Goal: Task Accomplishment & Management: Manage account settings

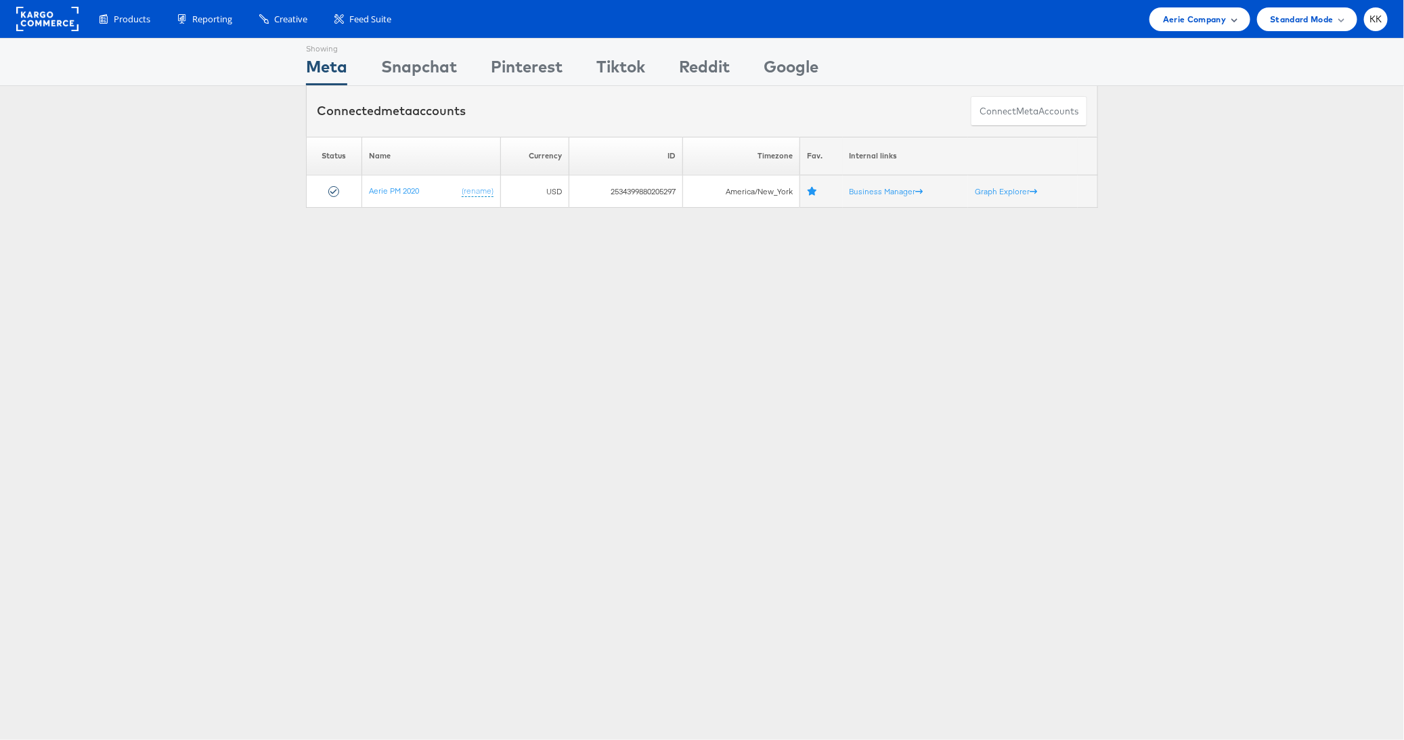
click at [1170, 16] on div "Aerie Company" at bounding box center [1199, 19] width 100 height 24
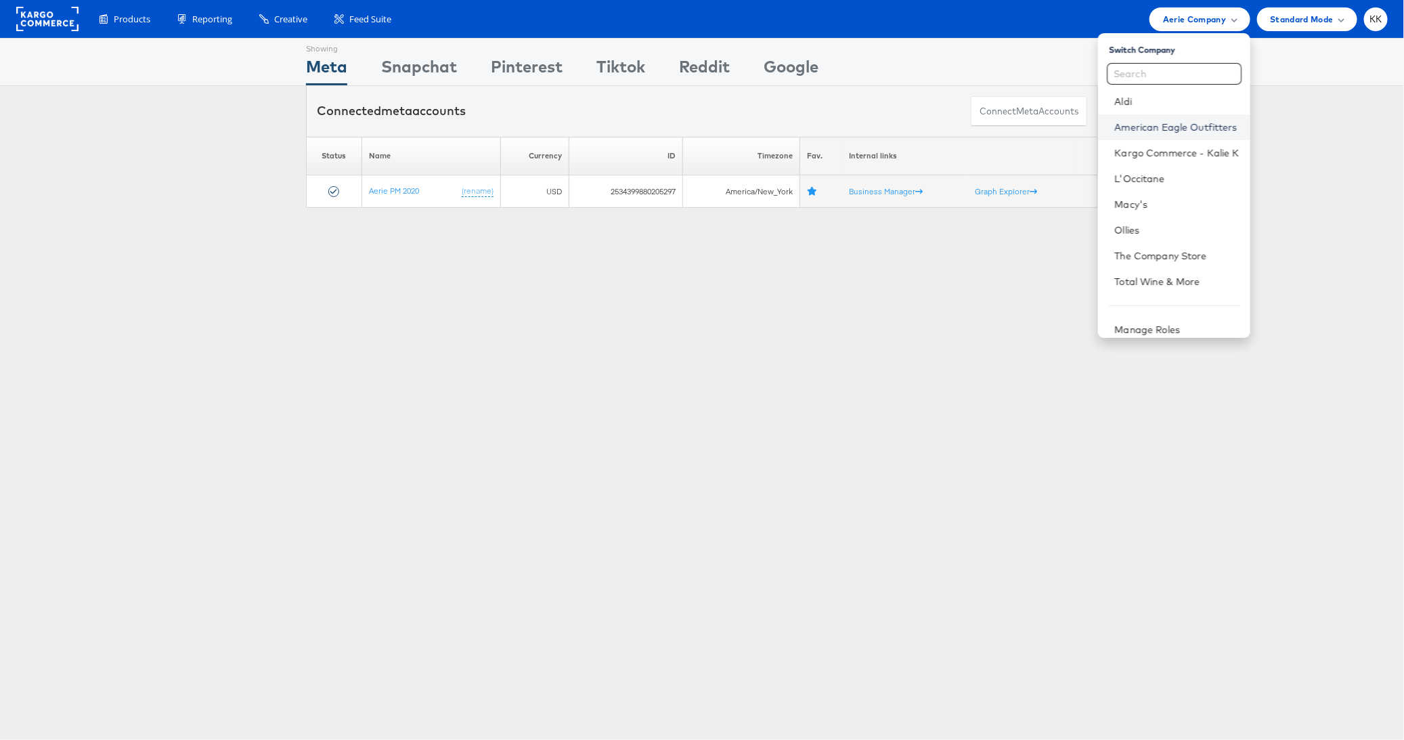
click at [1170, 133] on link "American Eagle Outfitters" at bounding box center [1176, 127] width 125 height 14
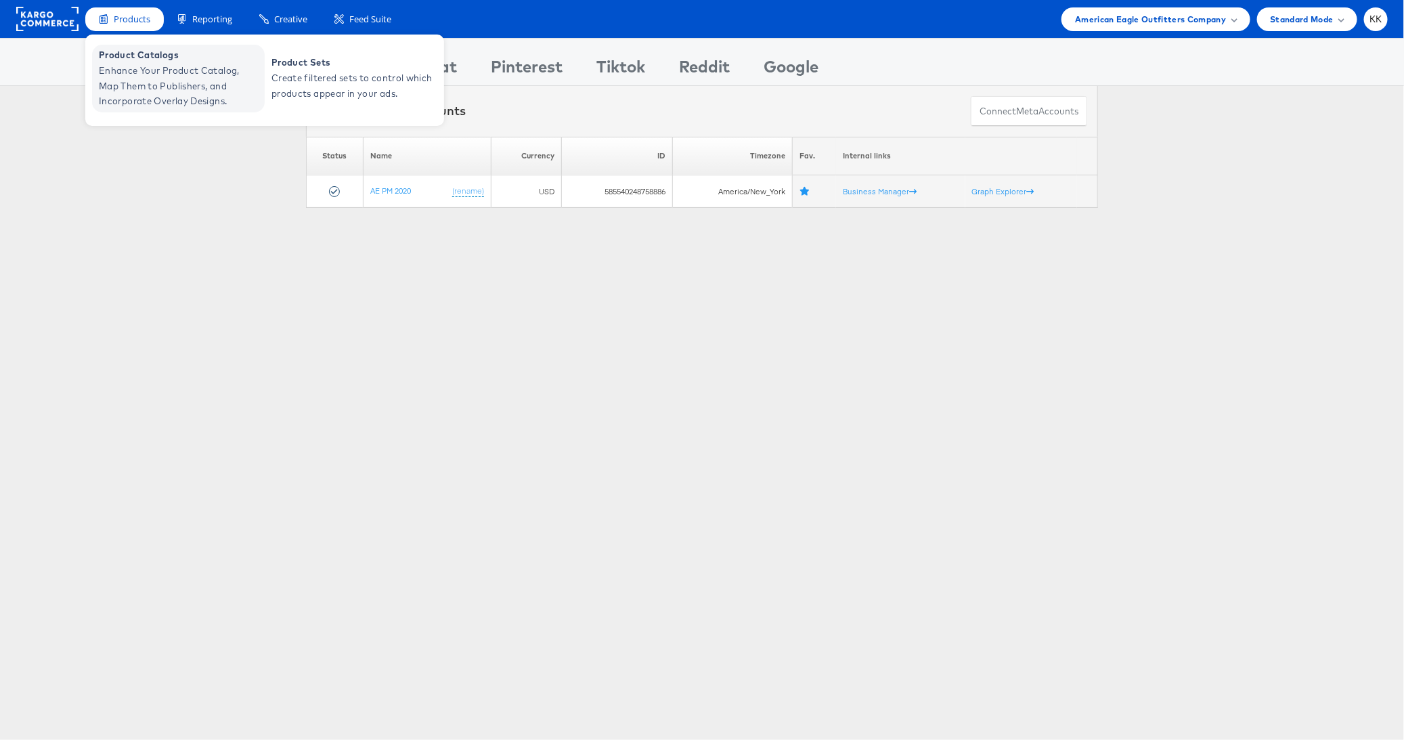
click at [145, 85] on span "Enhance Your Product Catalog, Map Them to Publishers, and Incorporate Overlay D…" at bounding box center [180, 86] width 162 height 46
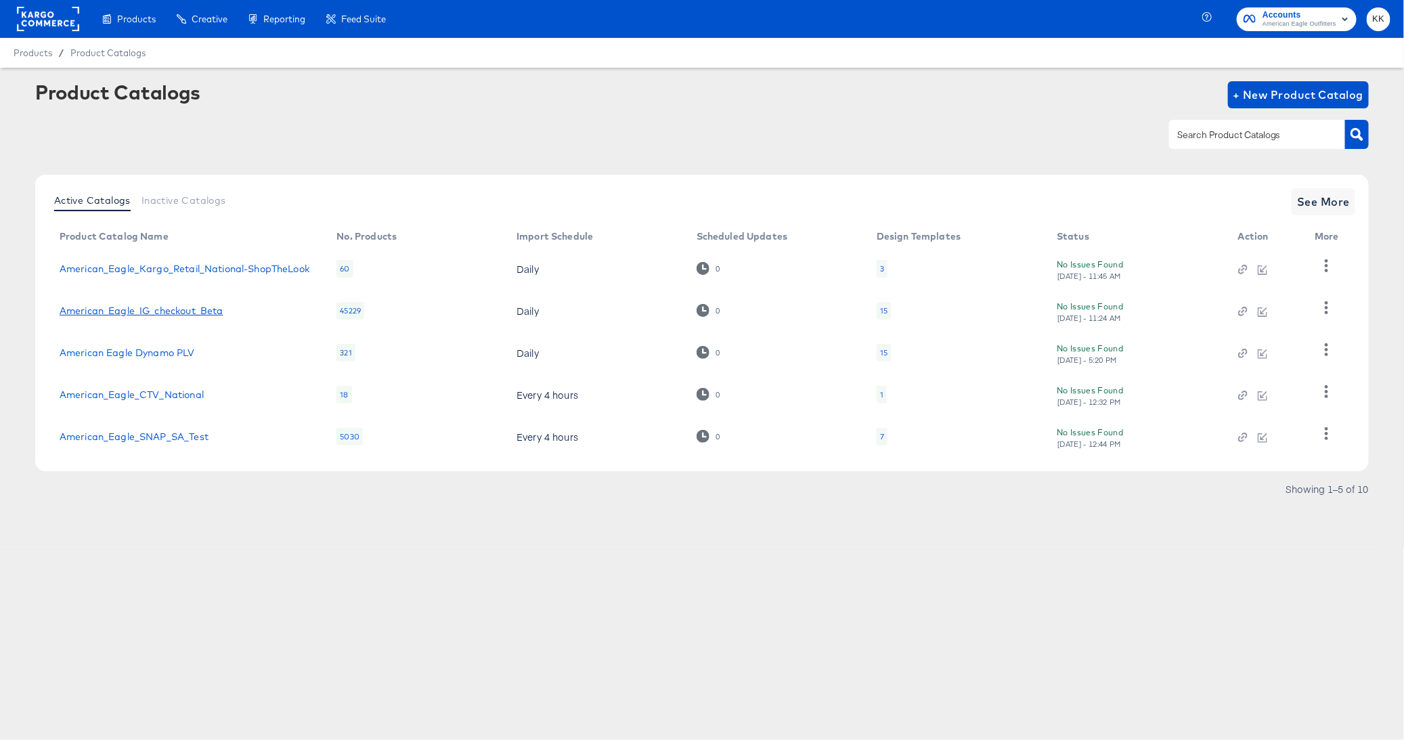
click at [133, 311] on link "American_Eagle_IG_checkout_Beta" at bounding box center [142, 310] width 164 height 11
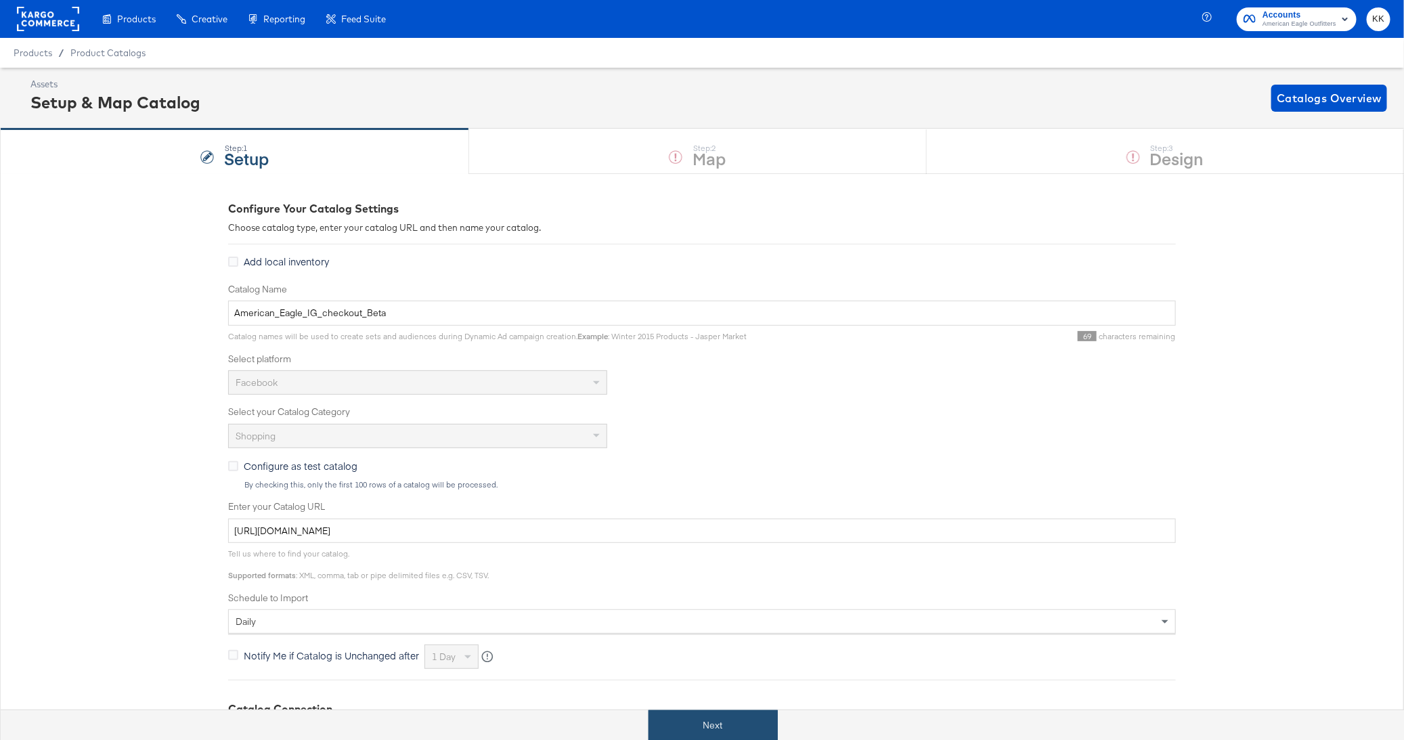
click at [714, 720] on button "Next" at bounding box center [712, 725] width 129 height 30
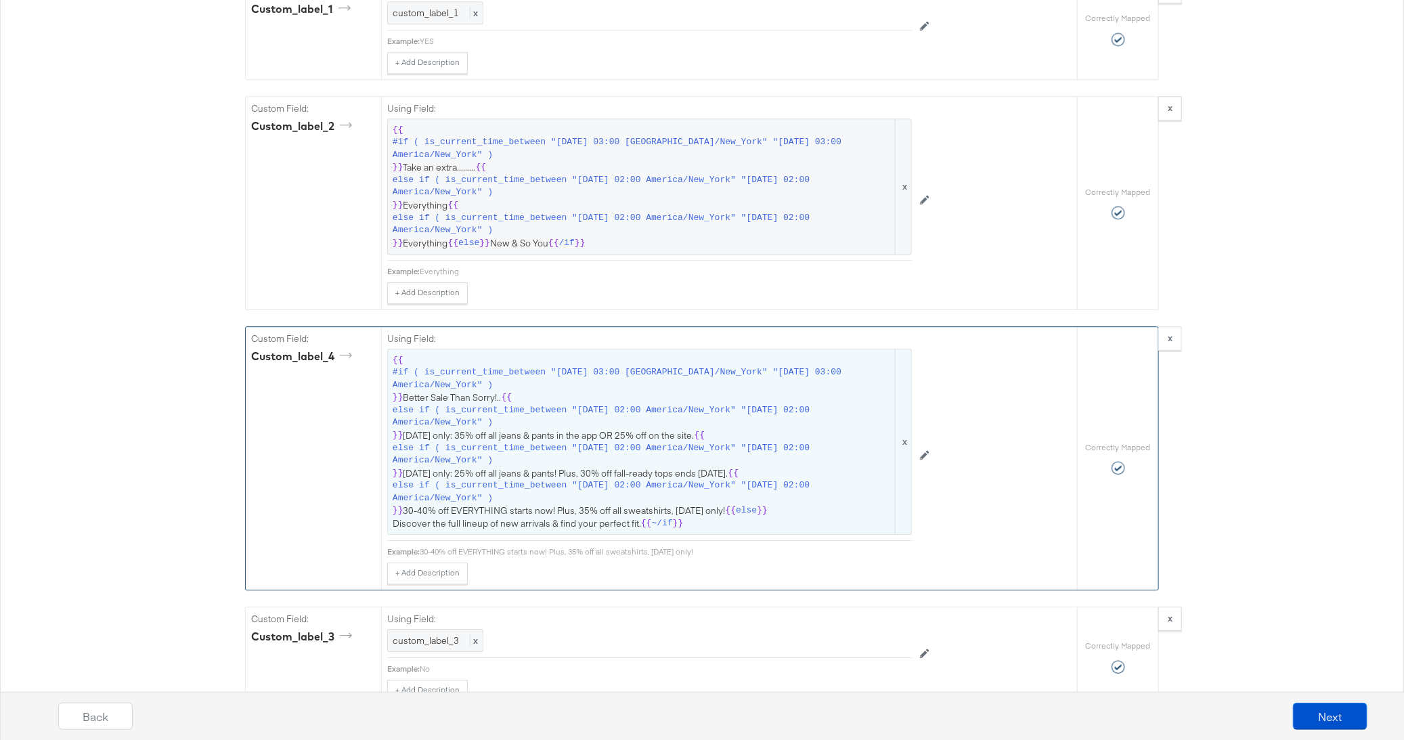
scroll to position [2068, 0]
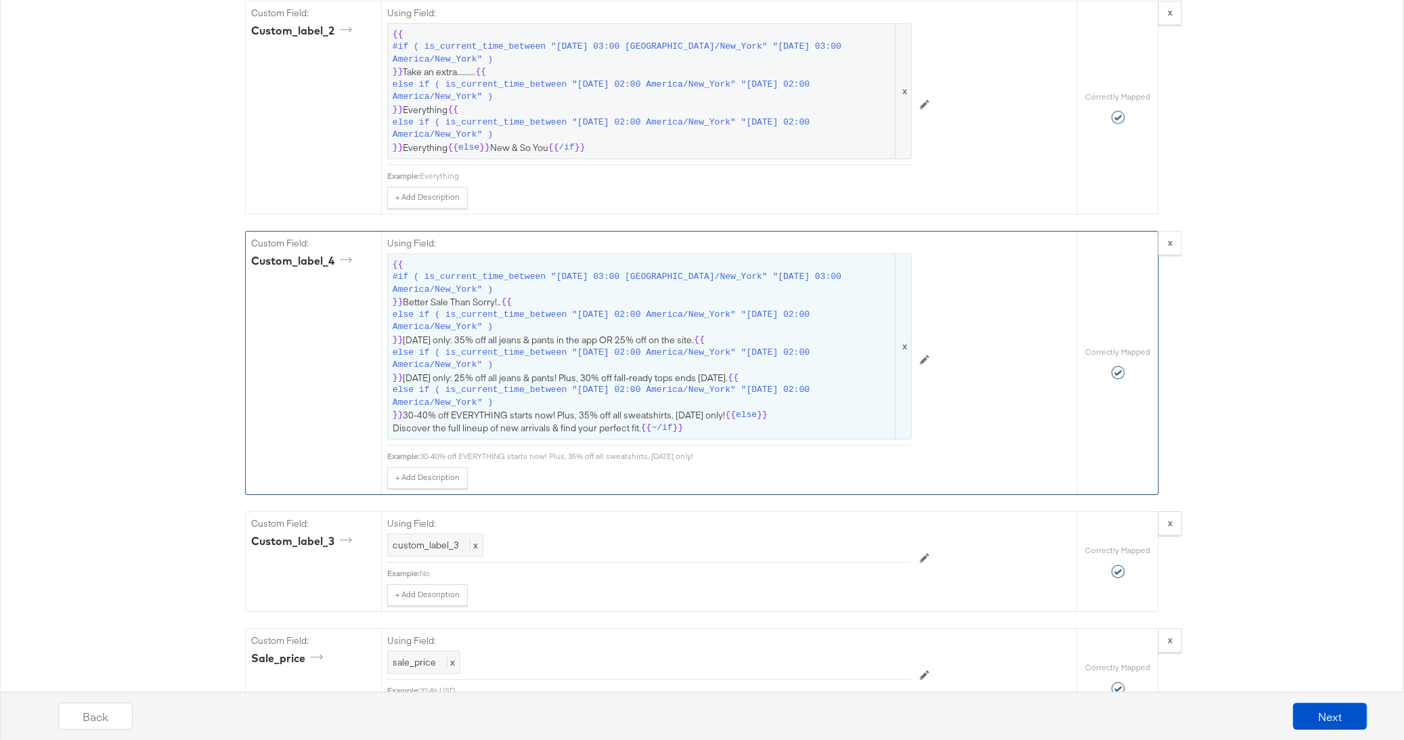
click at [605, 384] on span "else if ( is_current_time_between "2025-09-11 02:00 America/New_York" "2025-09-…" at bounding box center [643, 396] width 500 height 25
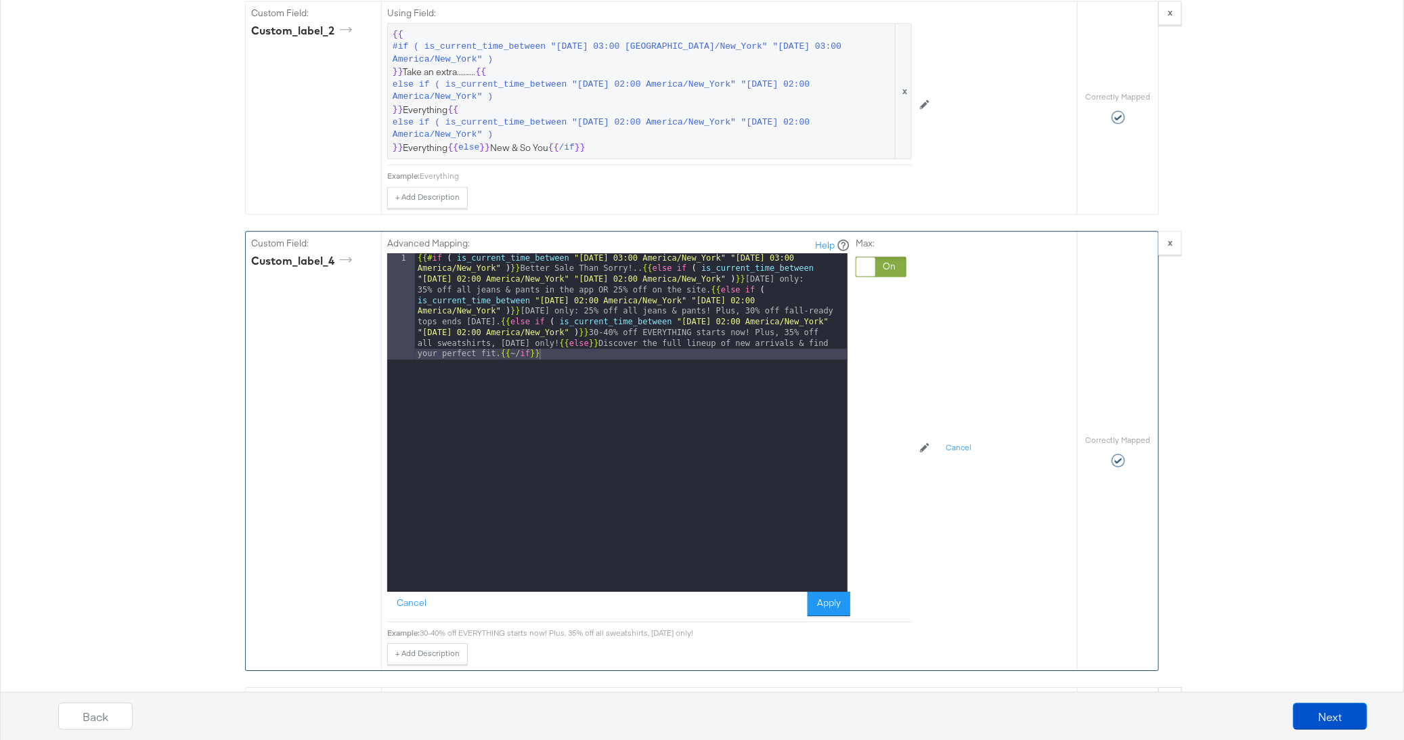
click at [554, 330] on div "{{# if ( is_current_time_between "2024-06-11 03:00 America/New_York" "2024-06-1…" at bounding box center [631, 529] width 433 height 552
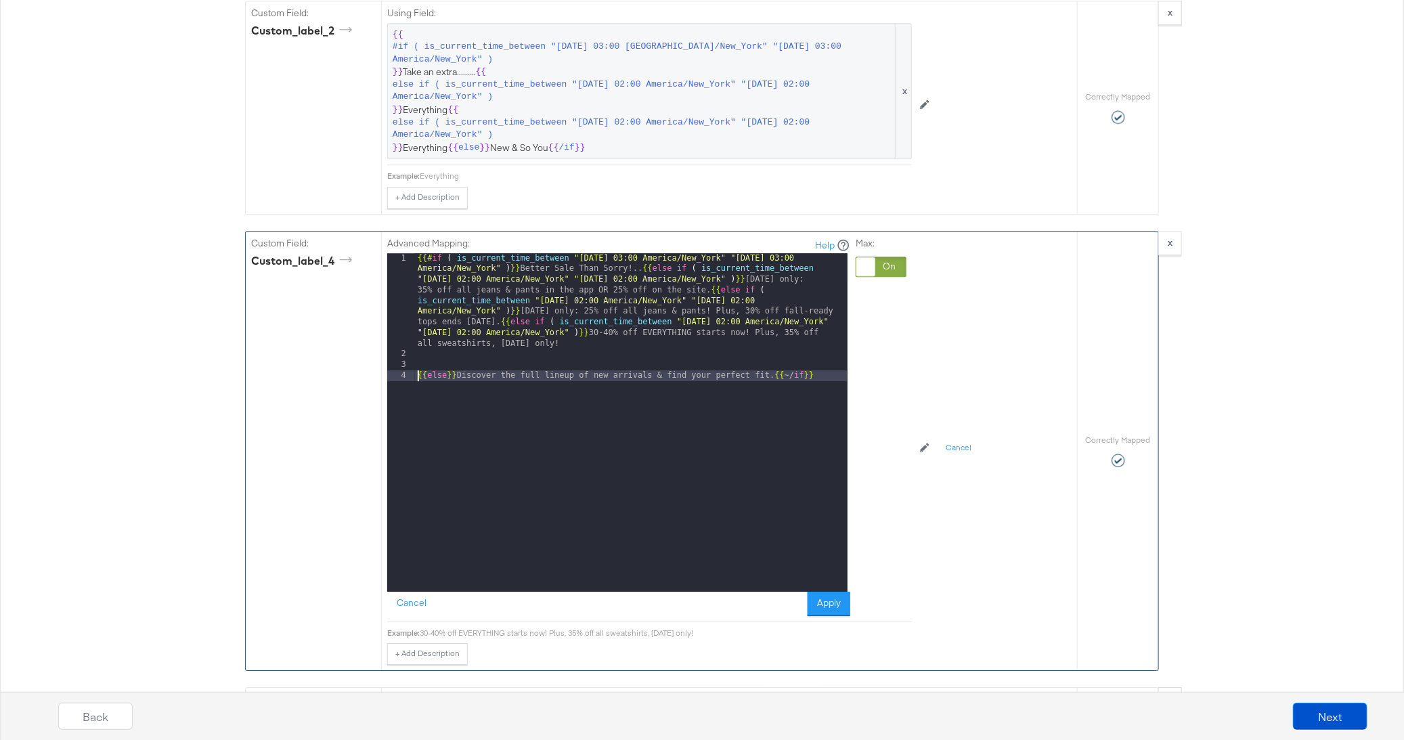
click at [495, 309] on div "{{# if ( is_current_time_between "2024-06-11 03:00 America/New_York" "2024-06-1…" at bounding box center [631, 475] width 433 height 445
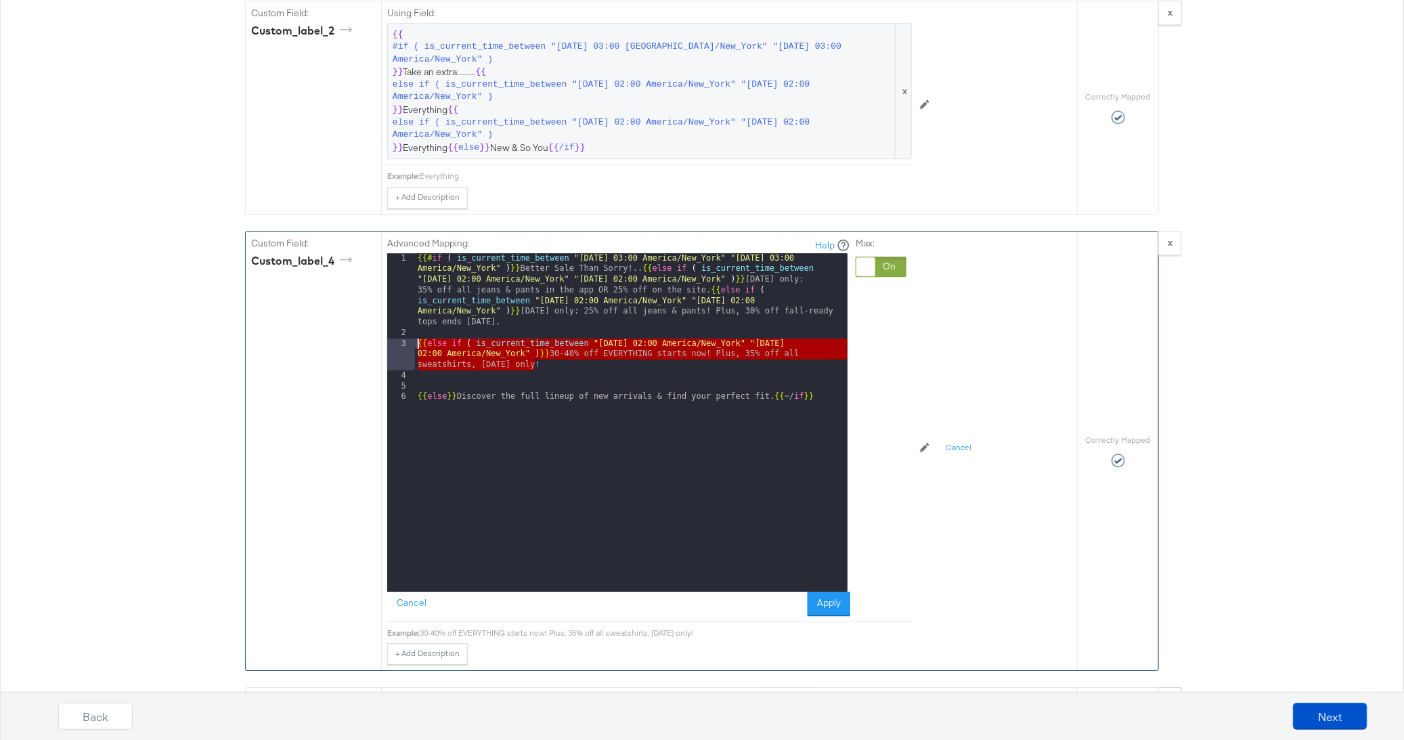
drag, startPoint x: 543, startPoint y: 347, endPoint x: 378, endPoint y: 331, distance: 165.9
click at [378, 331] on div "Custom Field: custom_label_4 Advanced Mapping: Help 1 2 3 4 5 6 {{# if ( is_cur…" at bounding box center [661, 450] width 831 height 439
click at [548, 349] on div "{{# if ( is_current_time_between "2024-06-11 03:00 America/New_York" "2024-06-1…" at bounding box center [631, 465] width 433 height 424
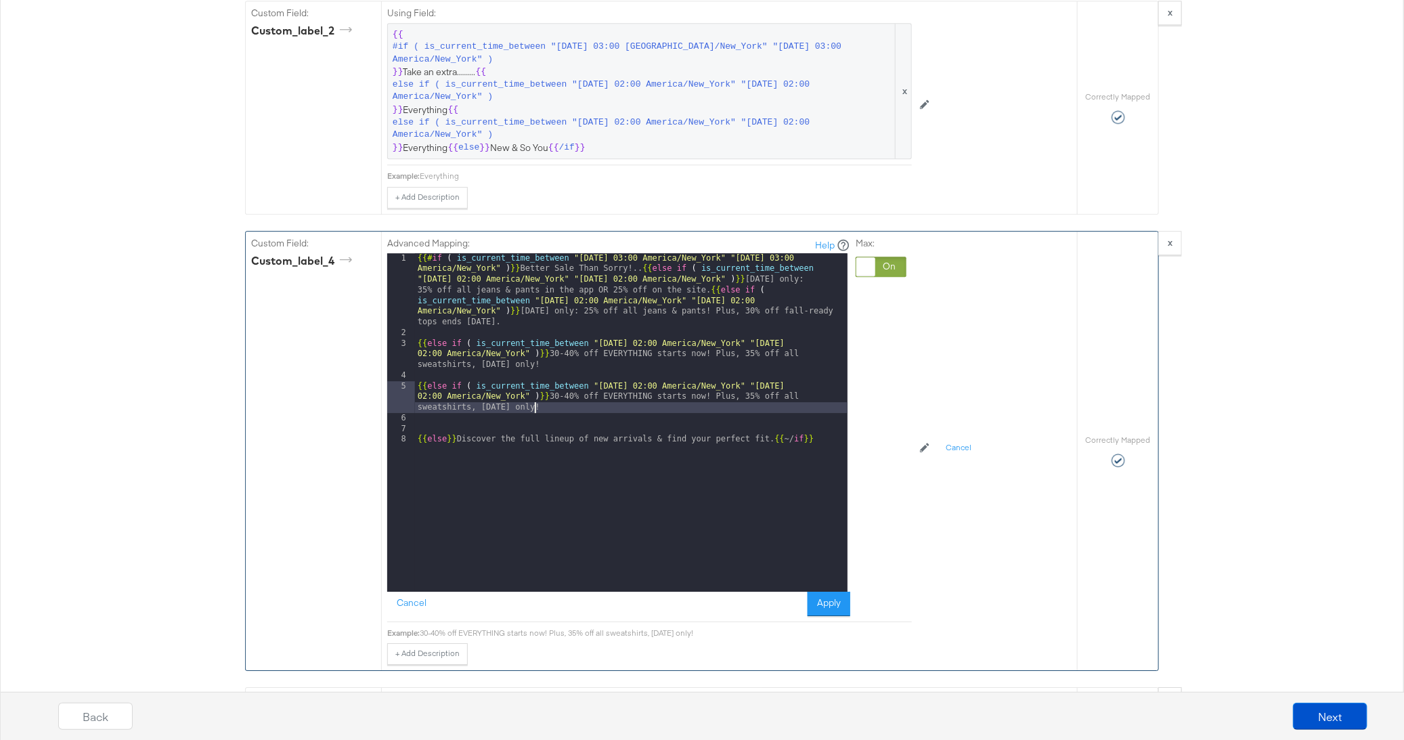
click at [643, 372] on div "{{# if ( is_current_time_between "2024-06-11 03:00 America/New_York" "2024-06-1…" at bounding box center [631, 465] width 433 height 424
click at [822, 369] on div "{{# if ( is_current_time_between "2024-06-11 03:00 America/New_York" "2024-06-1…" at bounding box center [631, 465] width 433 height 424
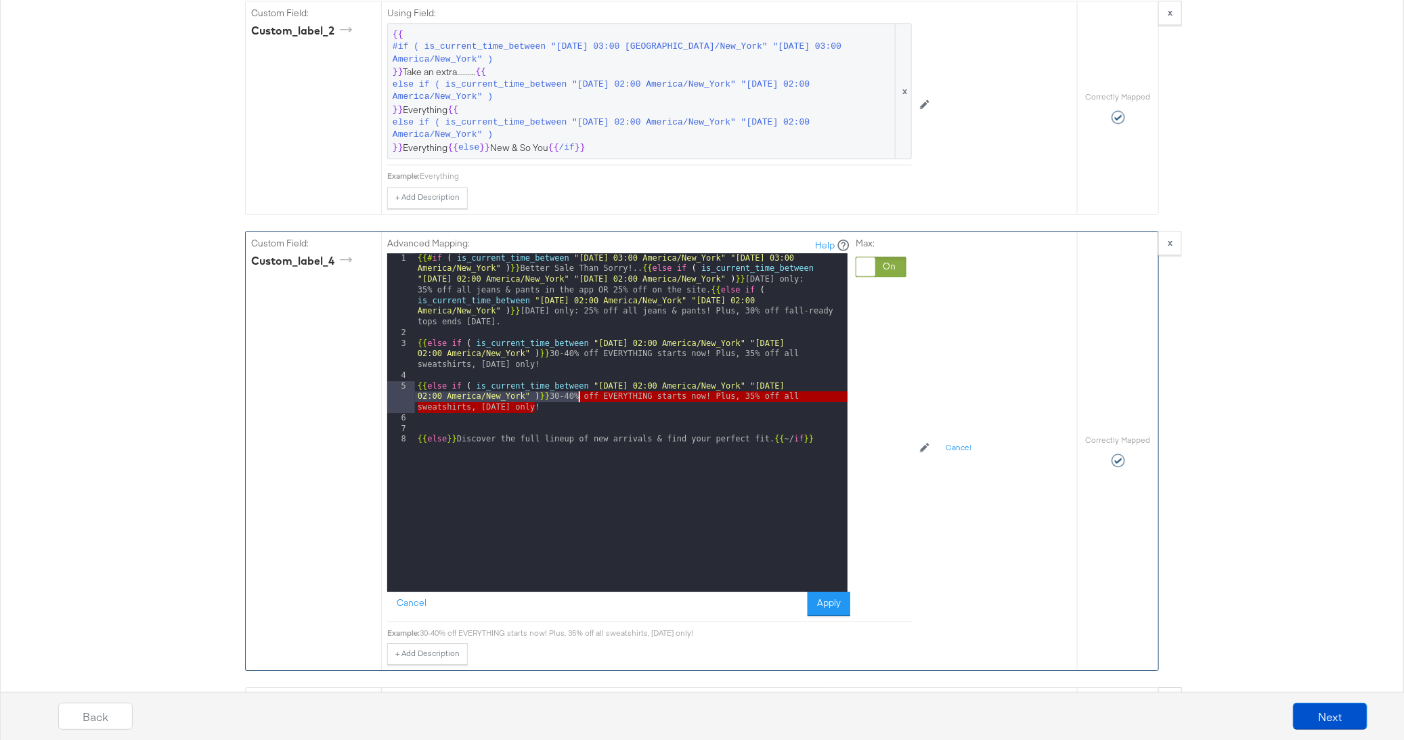
drag, startPoint x: 541, startPoint y: 393, endPoint x: 579, endPoint y: 380, distance: 40.0
click at [579, 380] on div "{{# if ( is_current_time_between "2024-06-11 03:00 America/New_York" "2024-06-1…" at bounding box center [631, 465] width 433 height 424
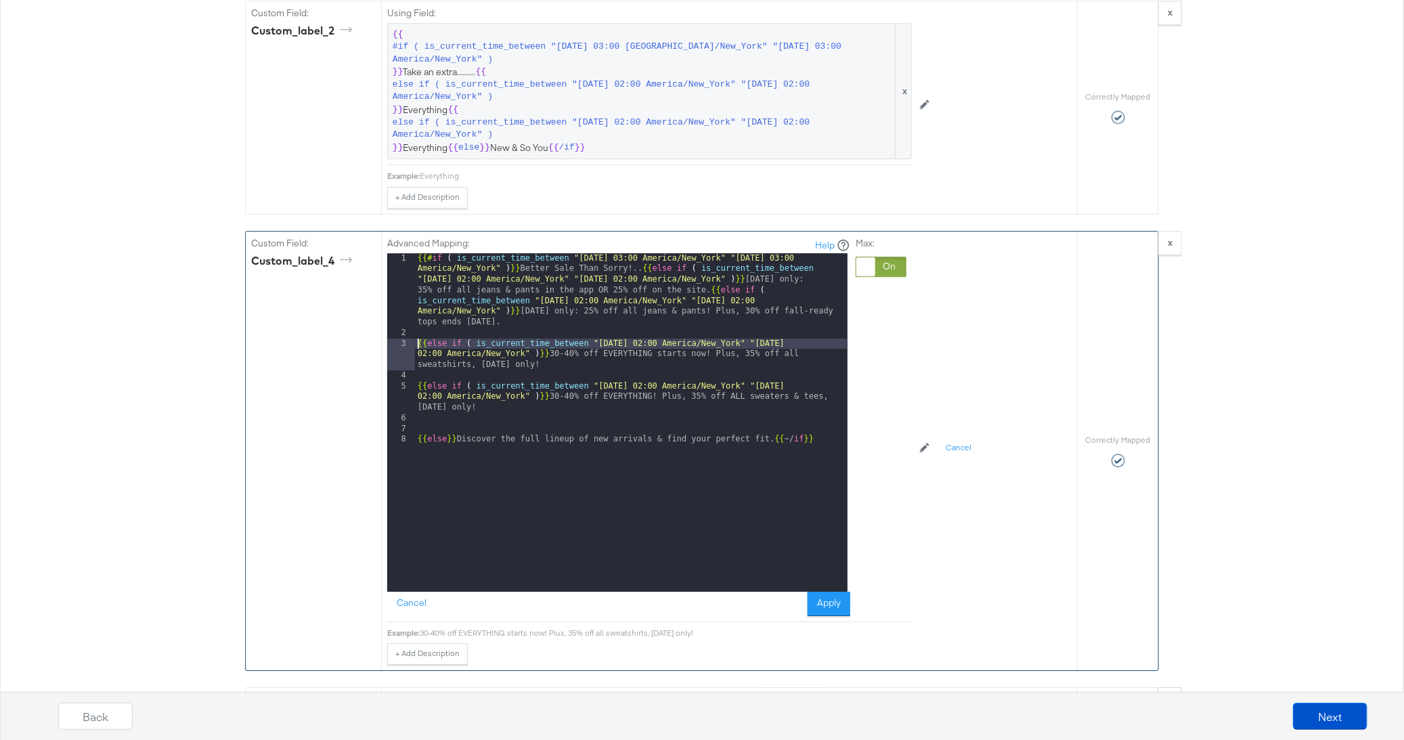
click at [417, 328] on div "{{# if ( is_current_time_between "2024-06-11 03:00 America/New_York" "2024-06-1…" at bounding box center [631, 465] width 433 height 424
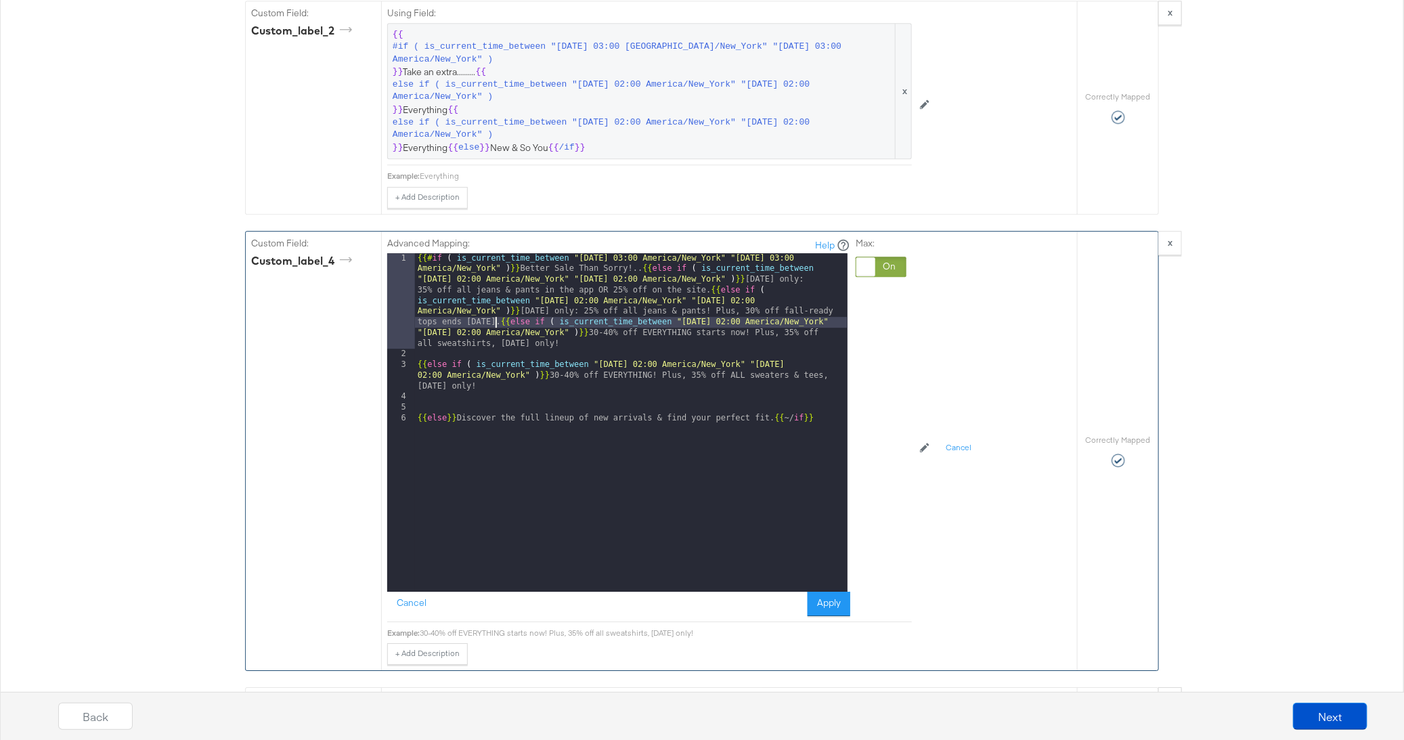
click at [415, 345] on div "{{# if ( is_current_time_between "2024-06-11 03:00 America/New_York" "2024-06-1…" at bounding box center [631, 475] width 433 height 445
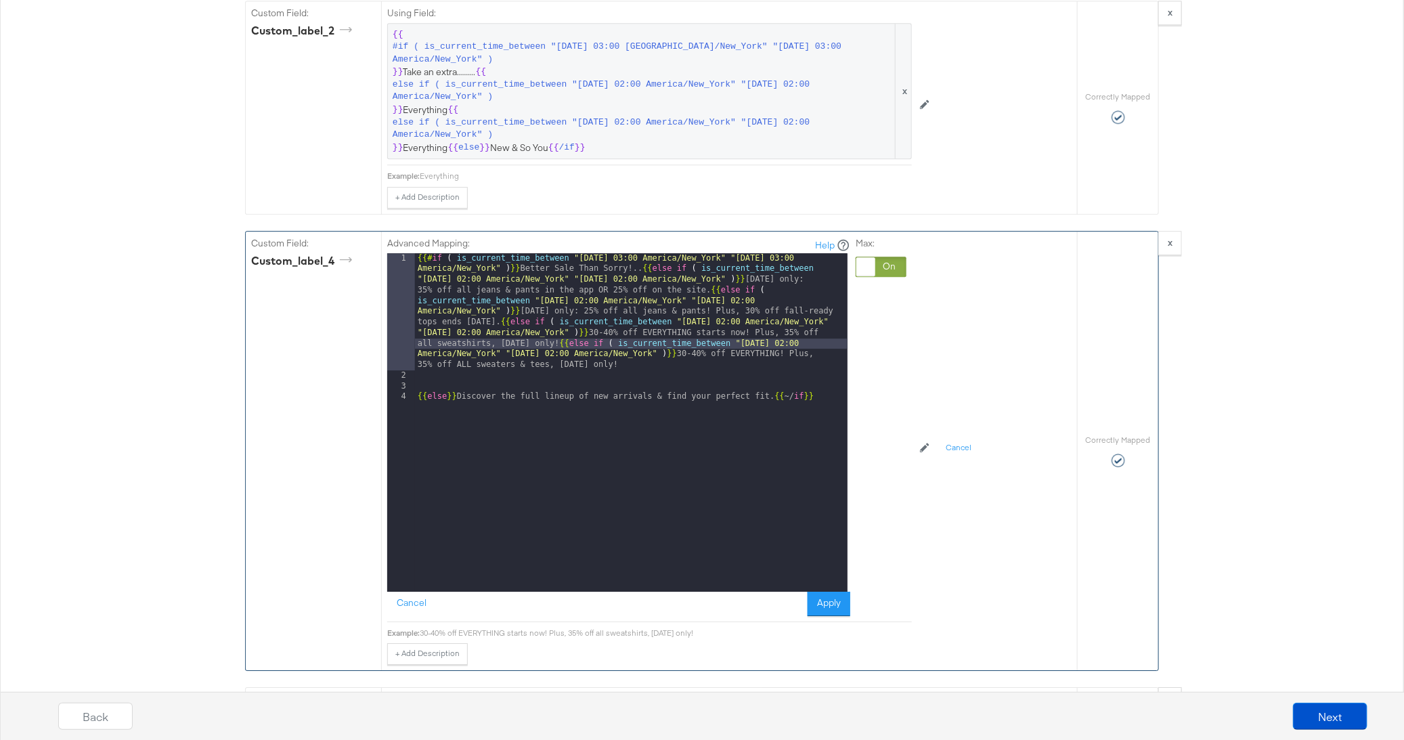
click at [415, 386] on div "{{# if ( is_current_time_between "2024-06-11 03:00 America/New_York" "2024-06-1…" at bounding box center [631, 486] width 433 height 466
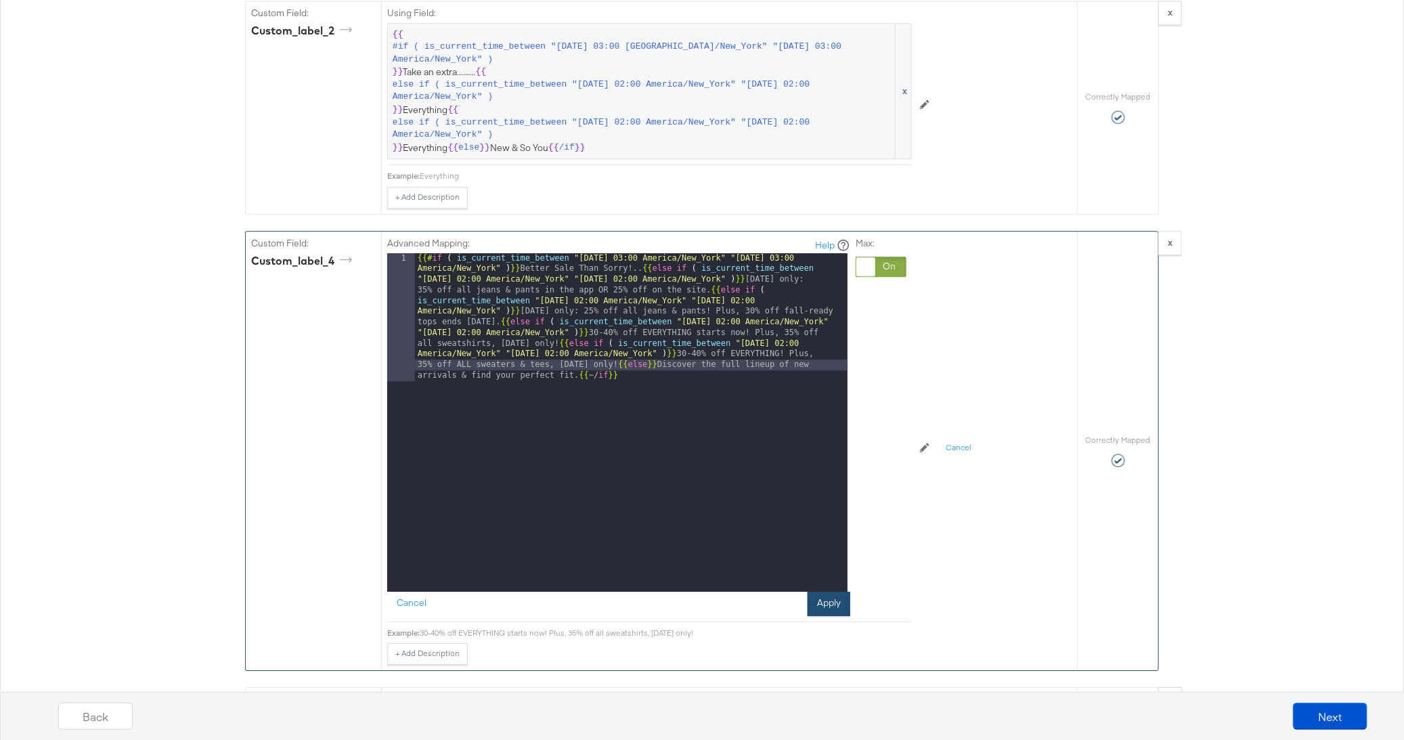
click at [822, 592] on button "Apply" at bounding box center [829, 604] width 43 height 24
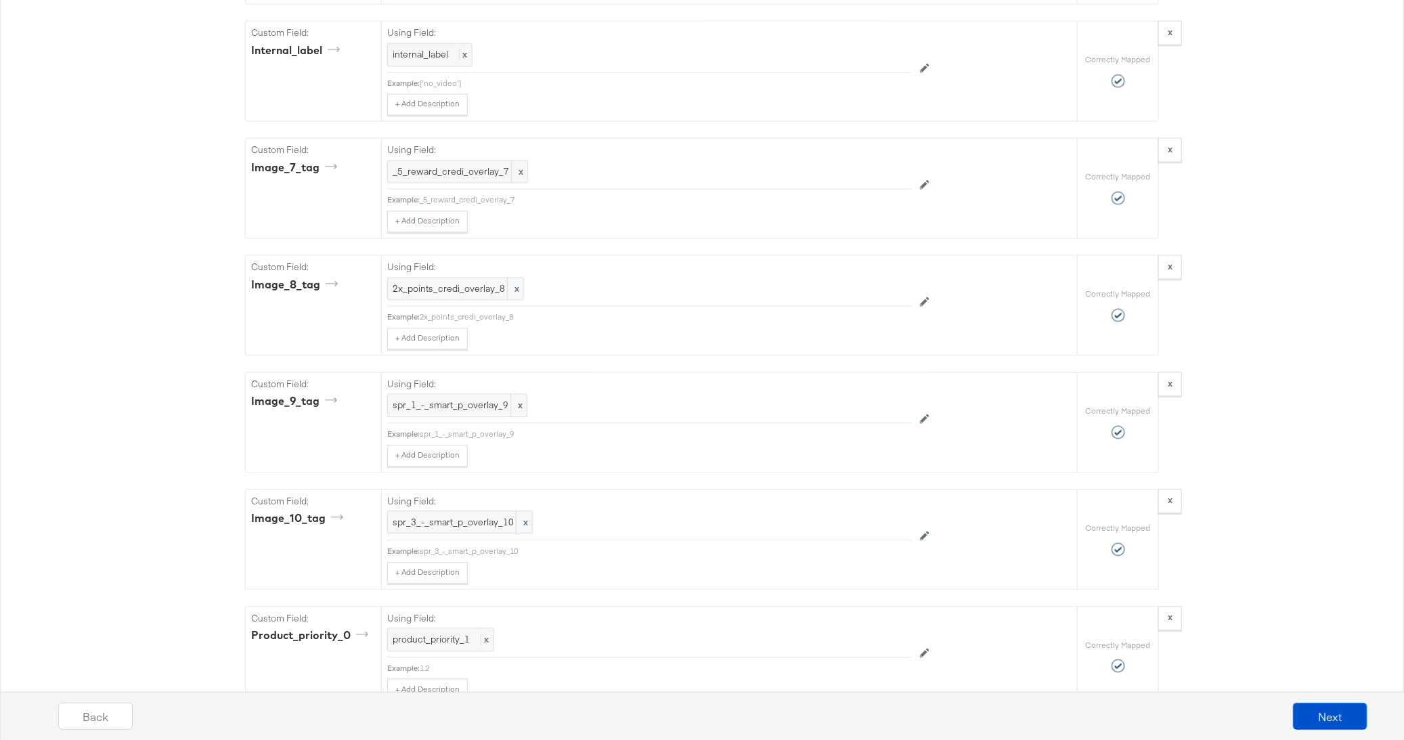
scroll to position [4244, 0]
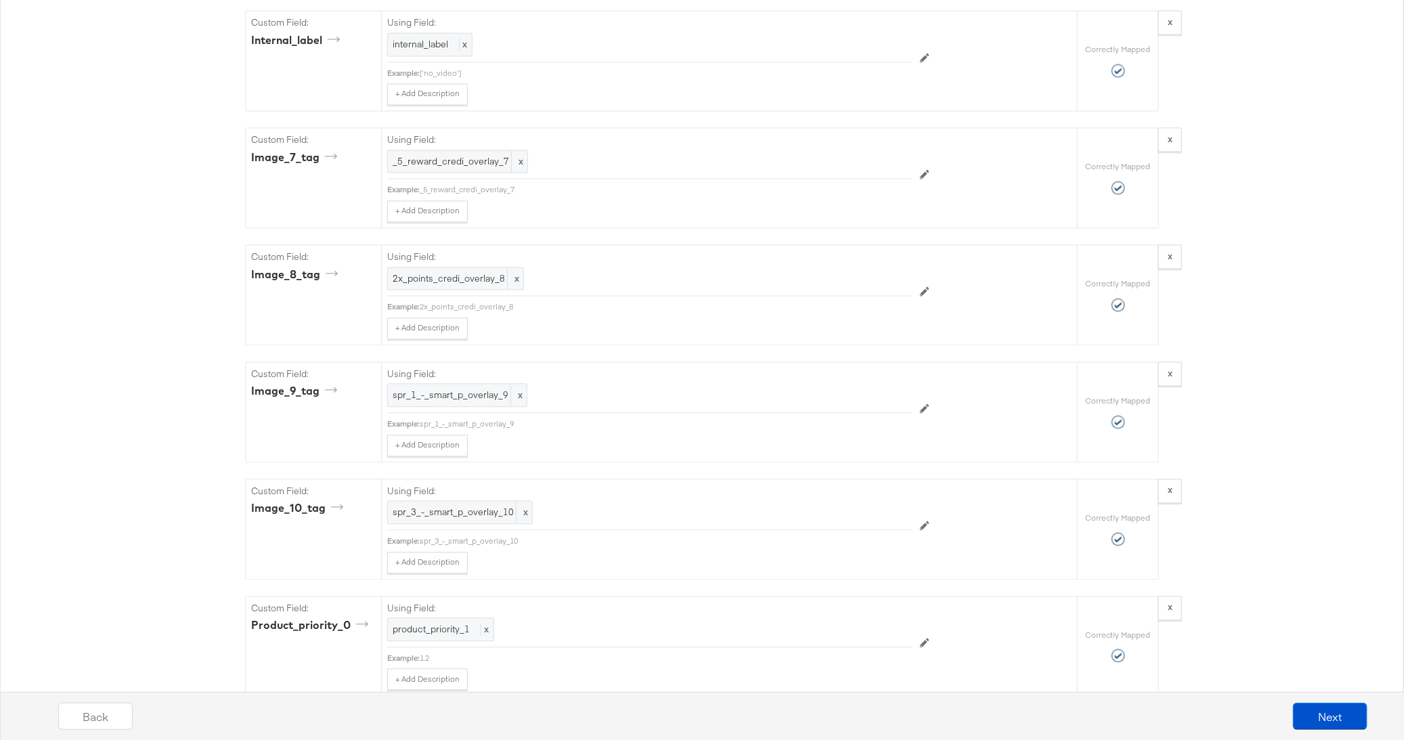
click at [1337, 690] on div "Back Next" at bounding box center [713, 711] width 1404 height 58
click at [1337, 718] on button "Next" at bounding box center [1330, 716] width 74 height 27
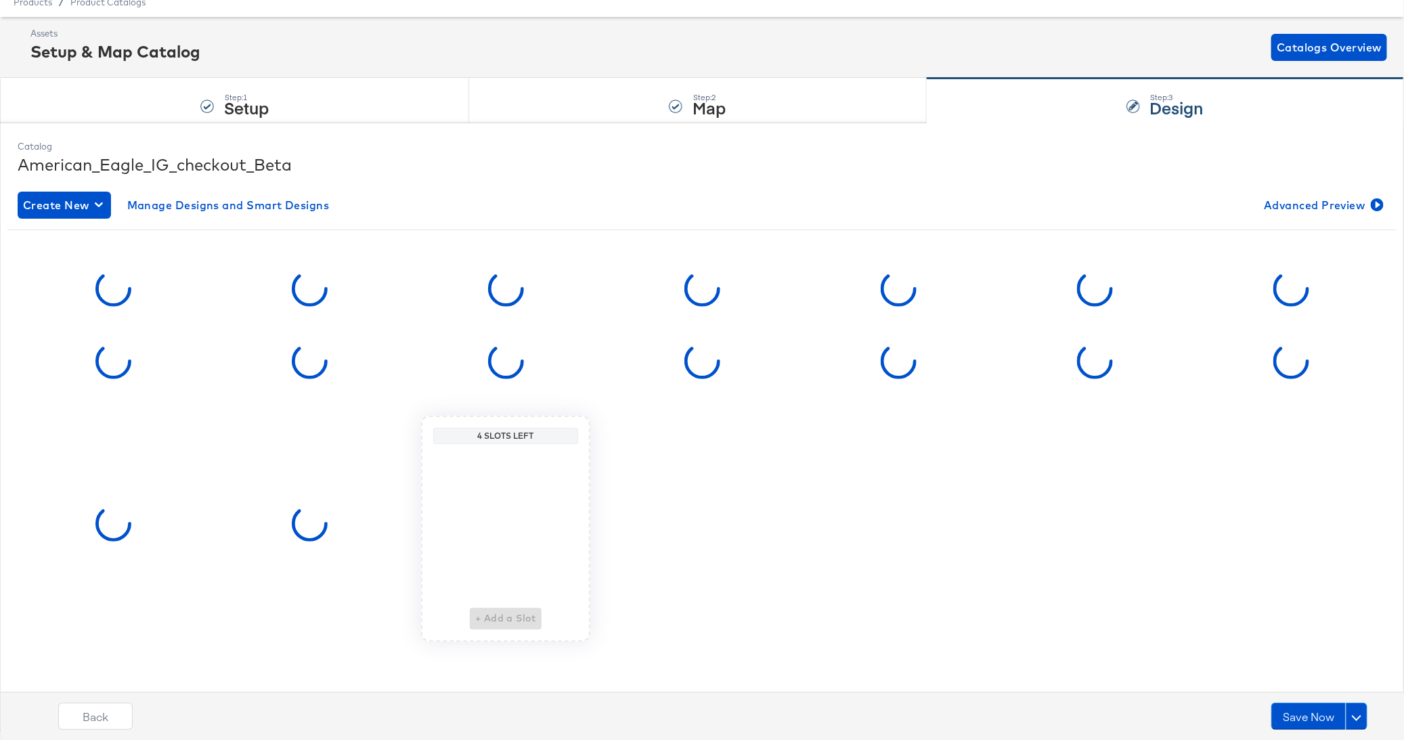
scroll to position [0, 0]
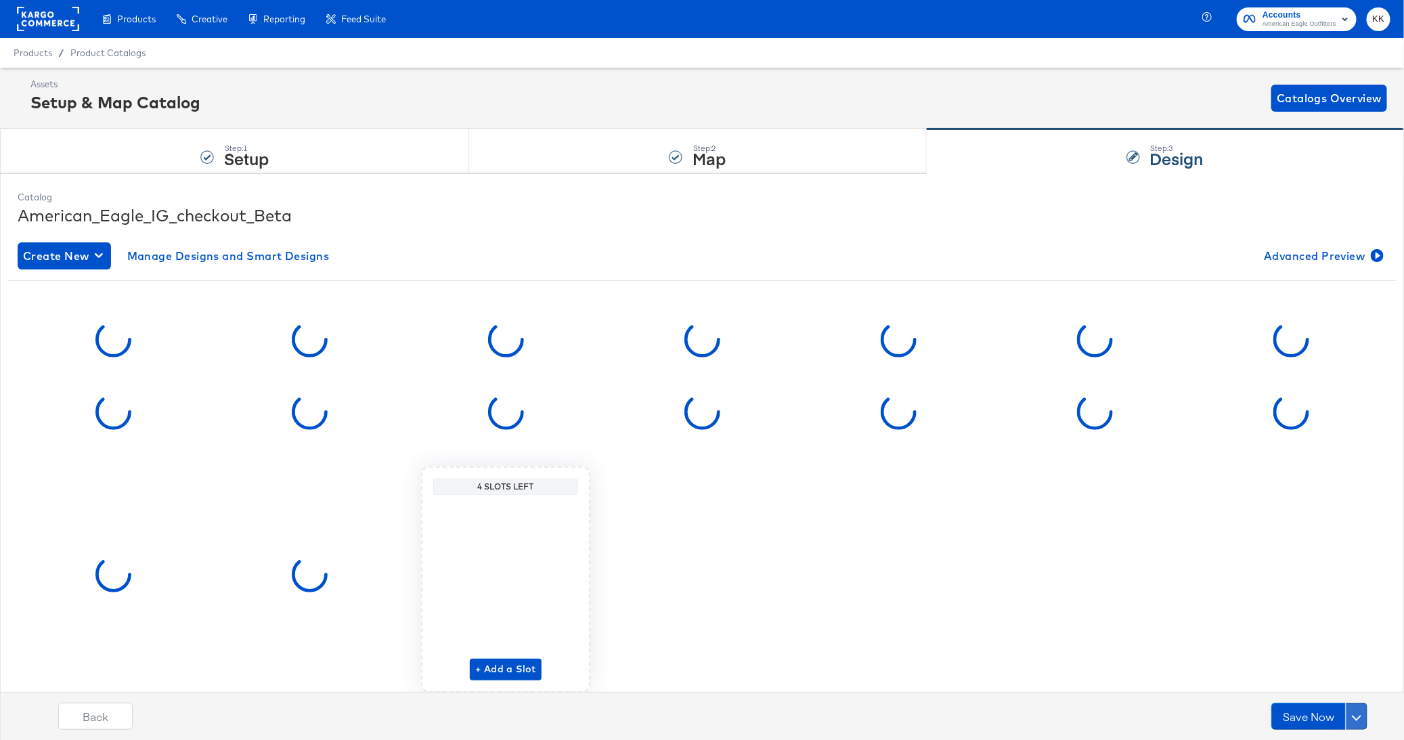
click at [1361, 711] on button at bounding box center [1357, 716] width 22 height 27
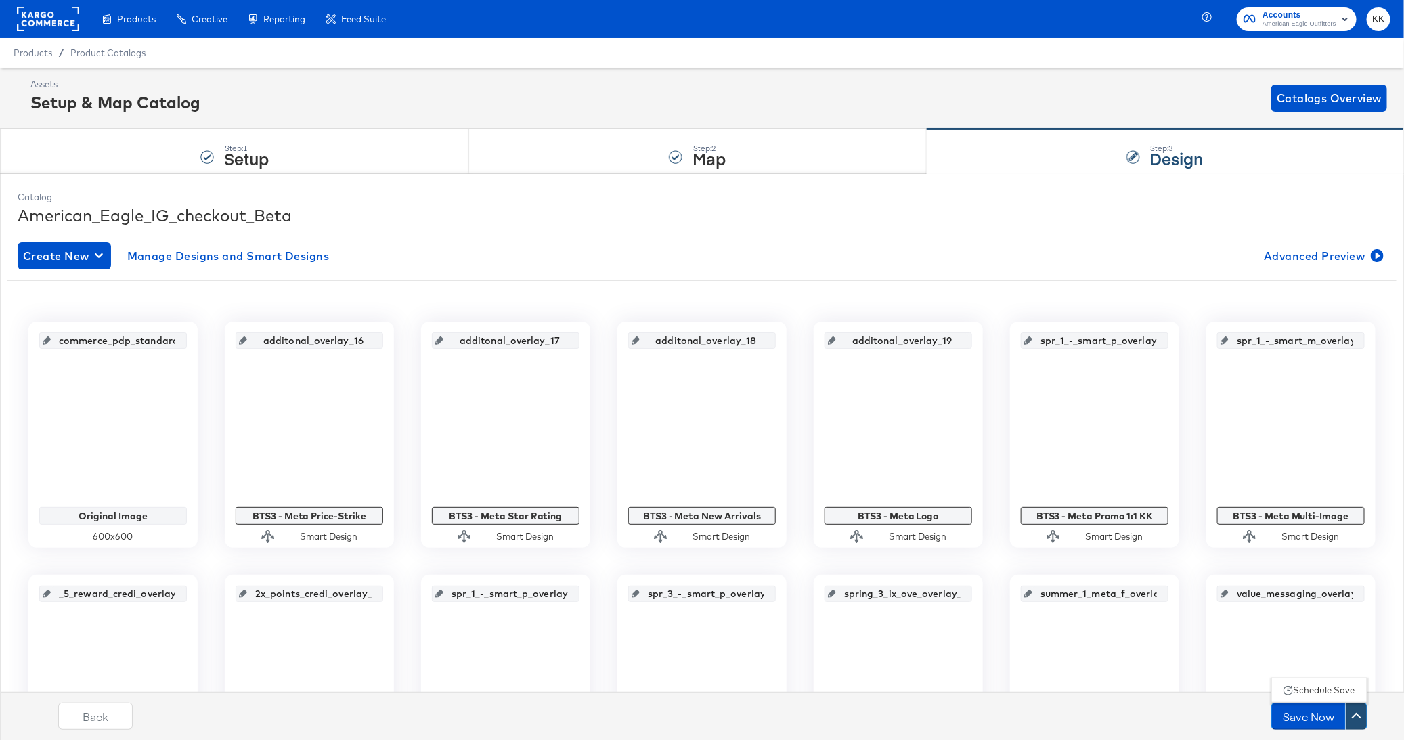
click at [1312, 688] on div "Schedule Save" at bounding box center [1325, 690] width 62 height 13
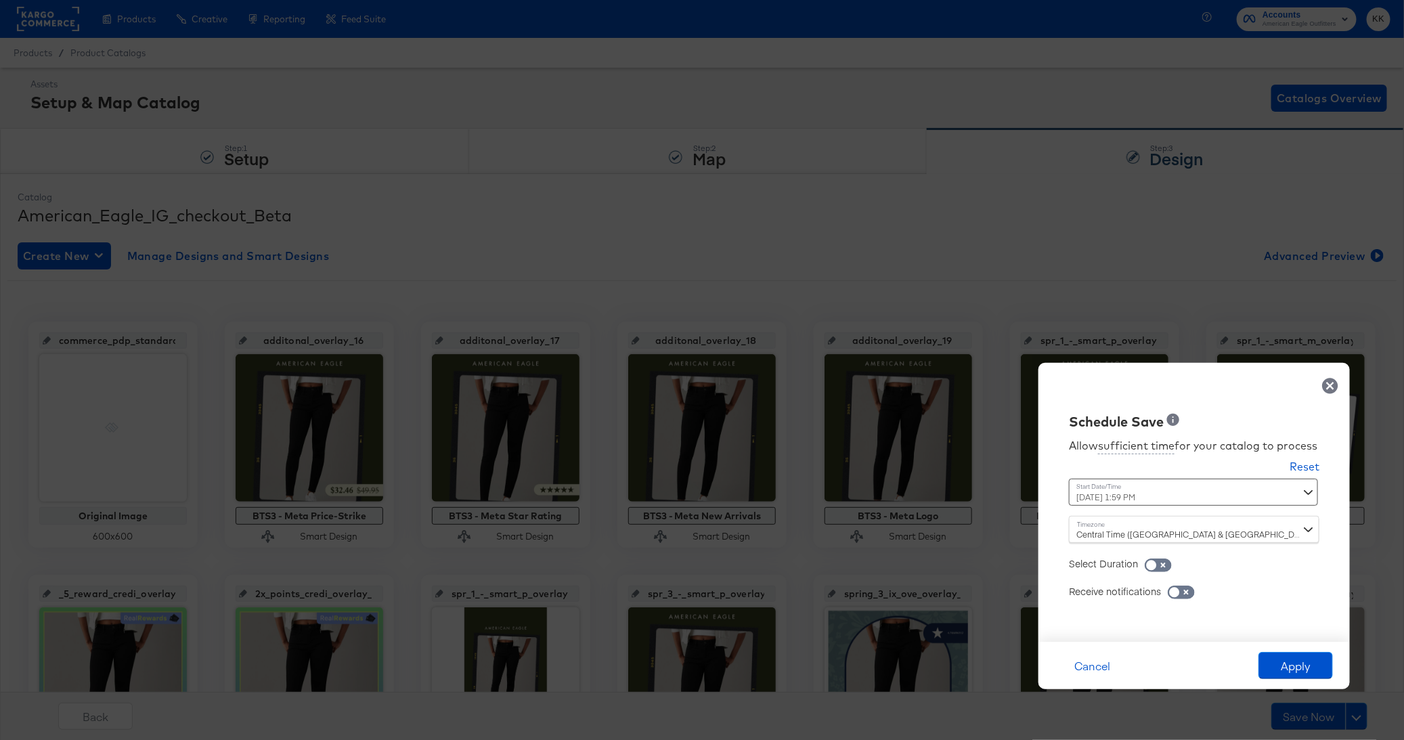
click at [1141, 502] on div "September 12th 2025 1:59 PM ‹ September 2025 › Su Mo Tu We Th Fr Sa 31 1 2 3 4 …" at bounding box center [1160, 492] width 183 height 27
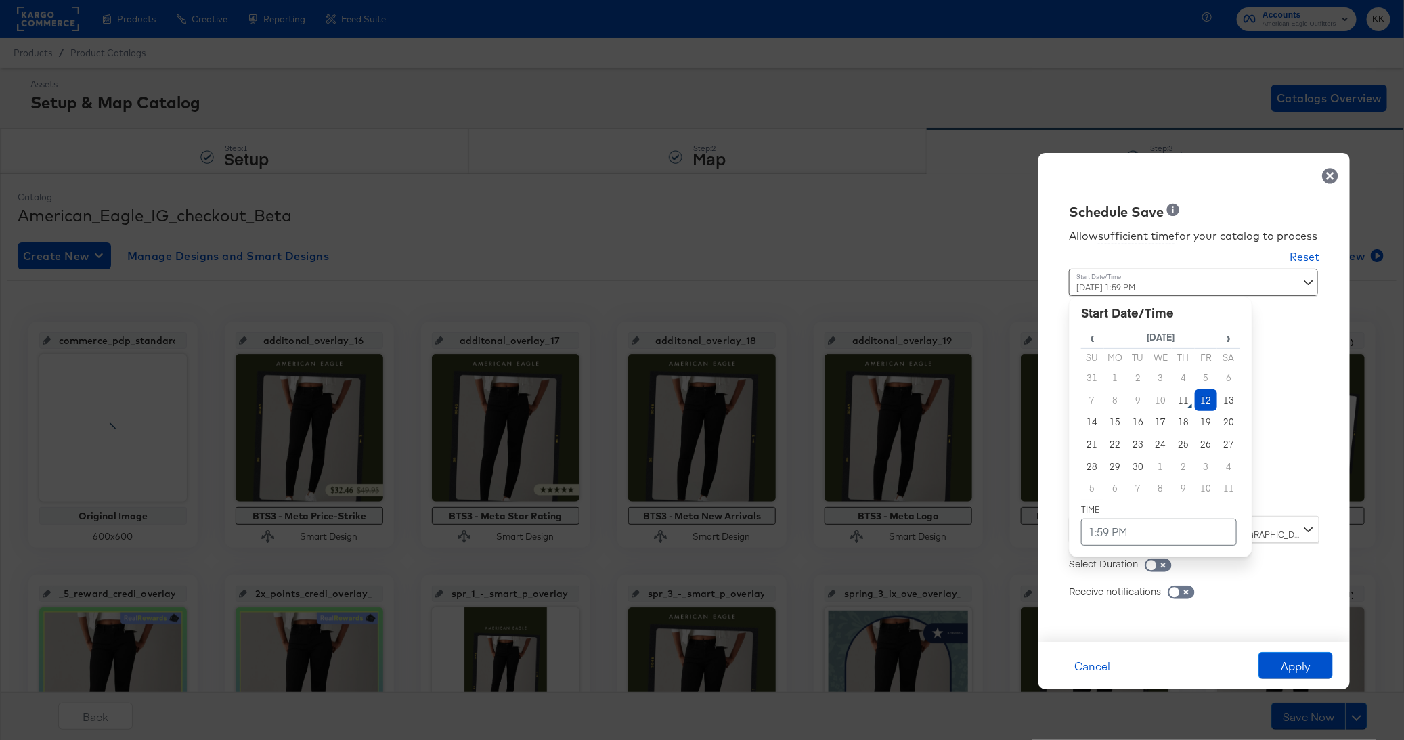
click at [1208, 404] on td "12" at bounding box center [1206, 400] width 23 height 22
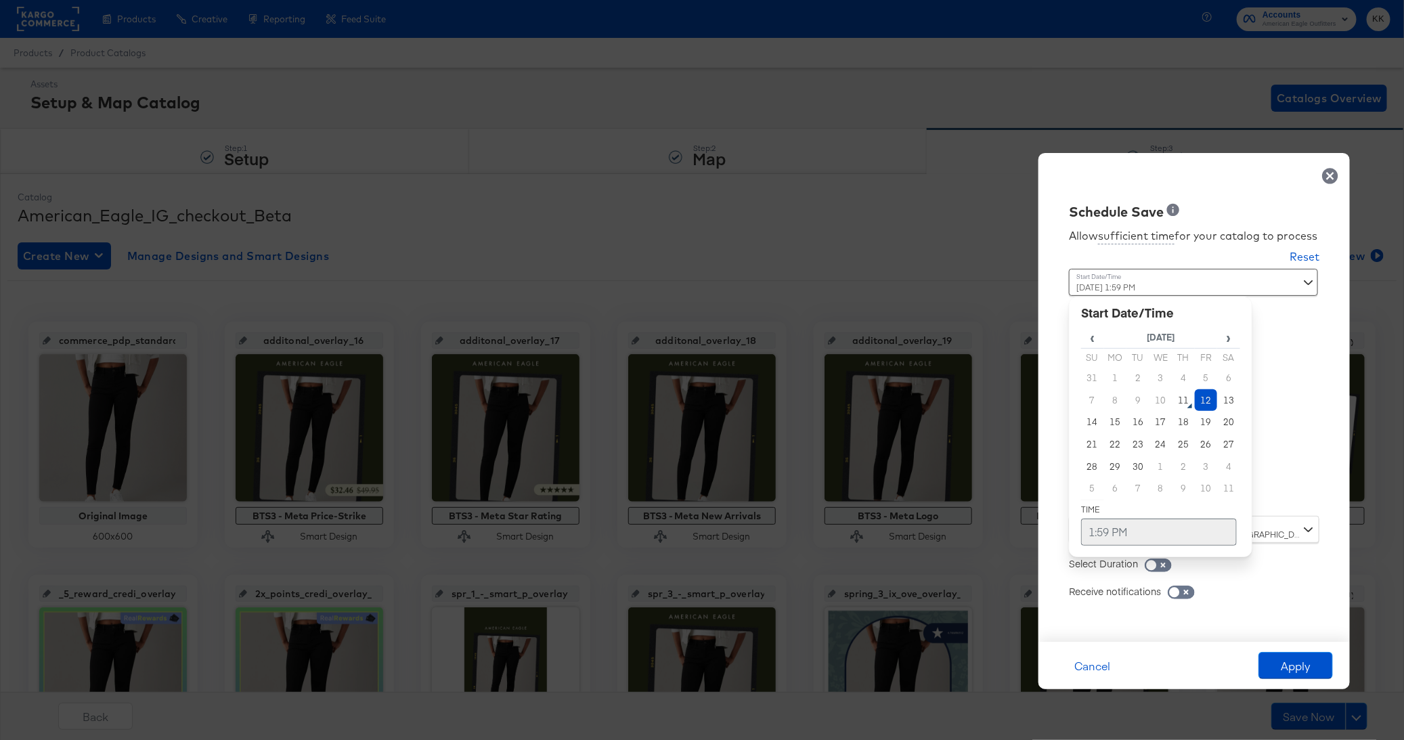
click at [1138, 537] on td "1:59 PM" at bounding box center [1159, 531] width 156 height 27
click at [1137, 370] on table "September 12th 2025 ▲ 1 ▼ : ▲ 59 ▼ ▲ PM ▼" at bounding box center [1160, 385] width 159 height 127
click at [1137, 385] on span "▲" at bounding box center [1132, 389] width 27 height 27
click at [1160, 385] on span "▲" at bounding box center [1161, 389] width 27 height 27
type input "September 12th 2025 2:00 AM"
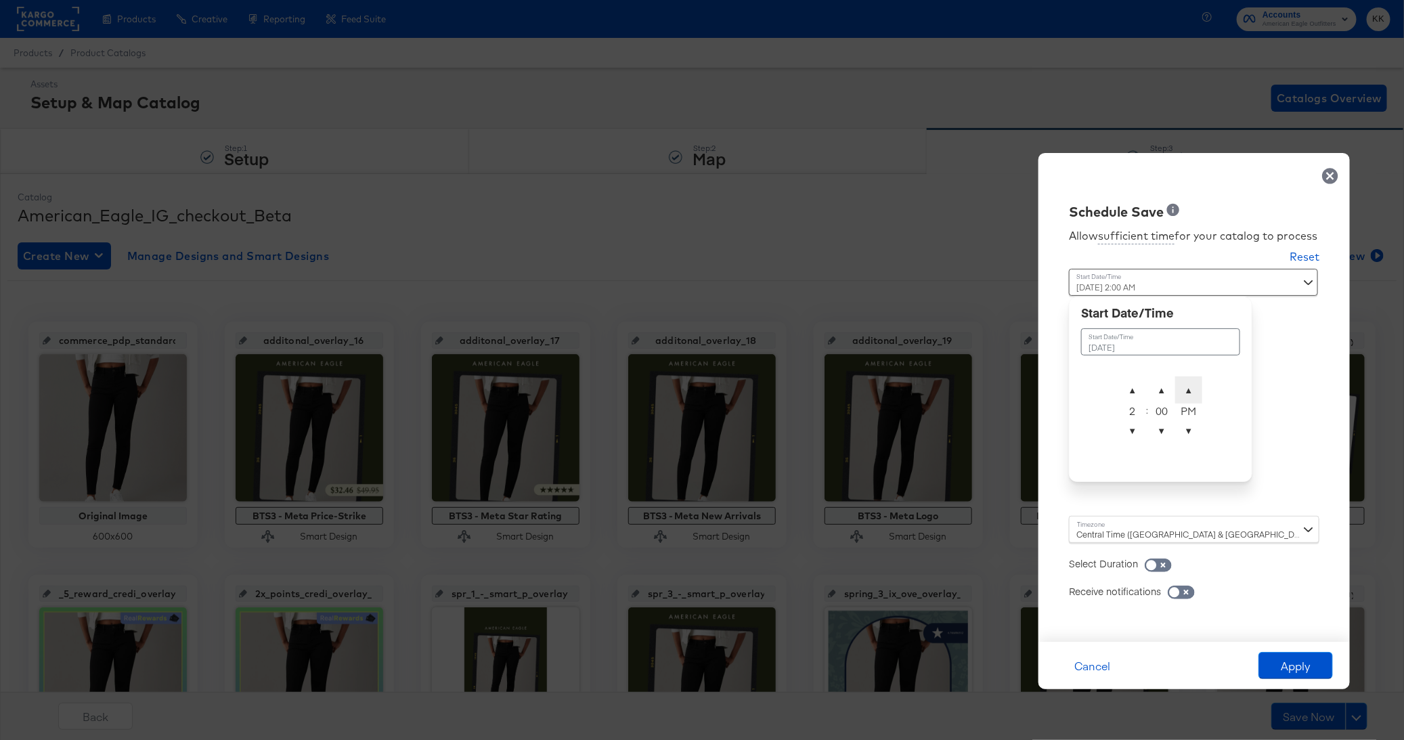
click at [1181, 385] on span "▲" at bounding box center [1188, 389] width 27 height 27
click at [1112, 532] on div "Central Time (US & Canada) (America/Chicago)" at bounding box center [1194, 529] width 250 height 27
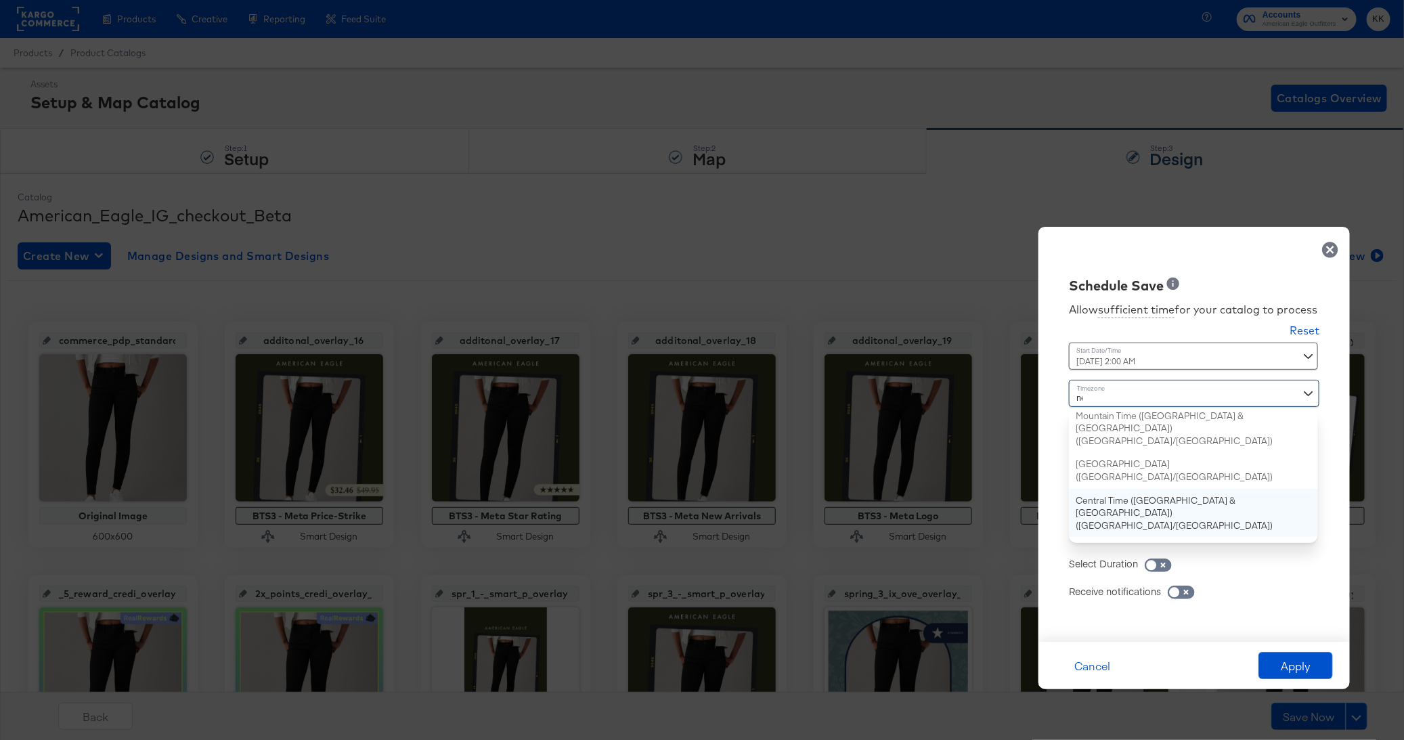
type input "new"
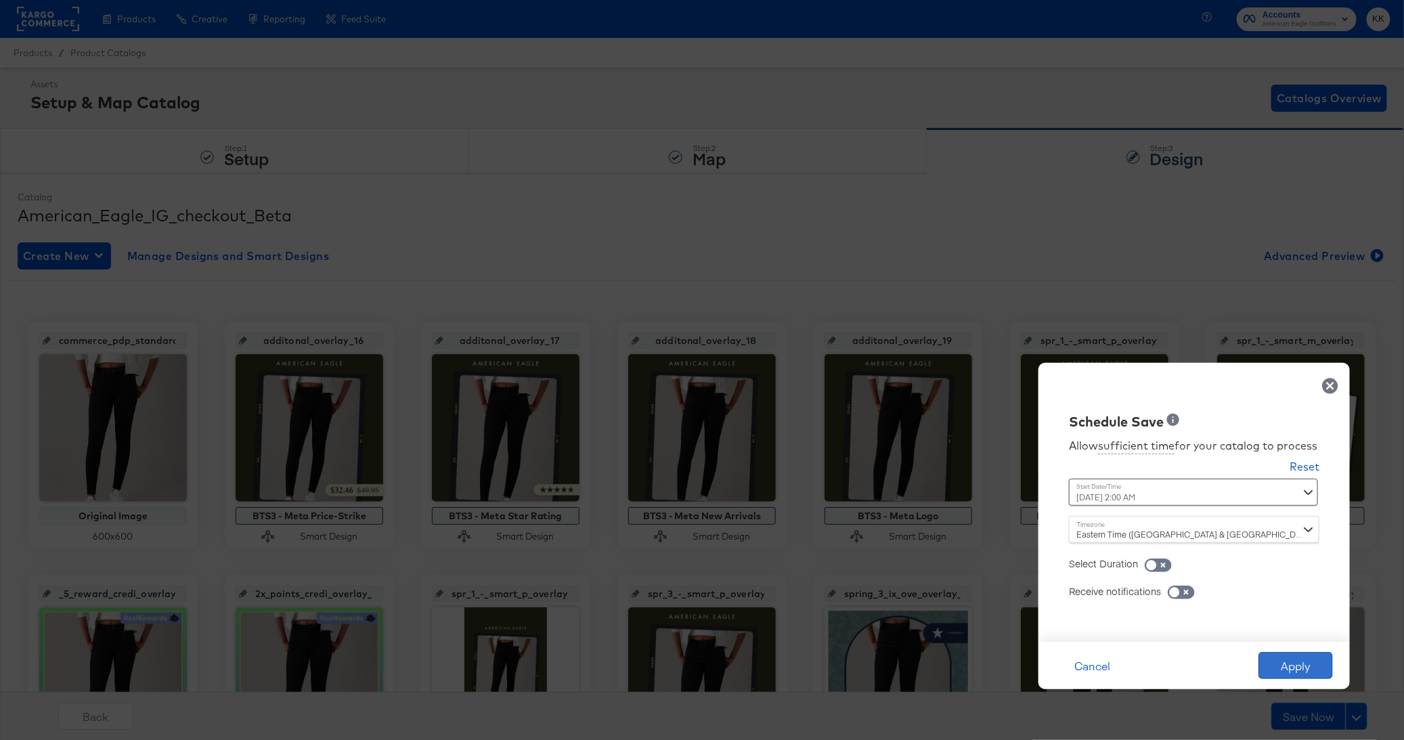
click at [1283, 671] on button "Apply" at bounding box center [1295, 665] width 74 height 27
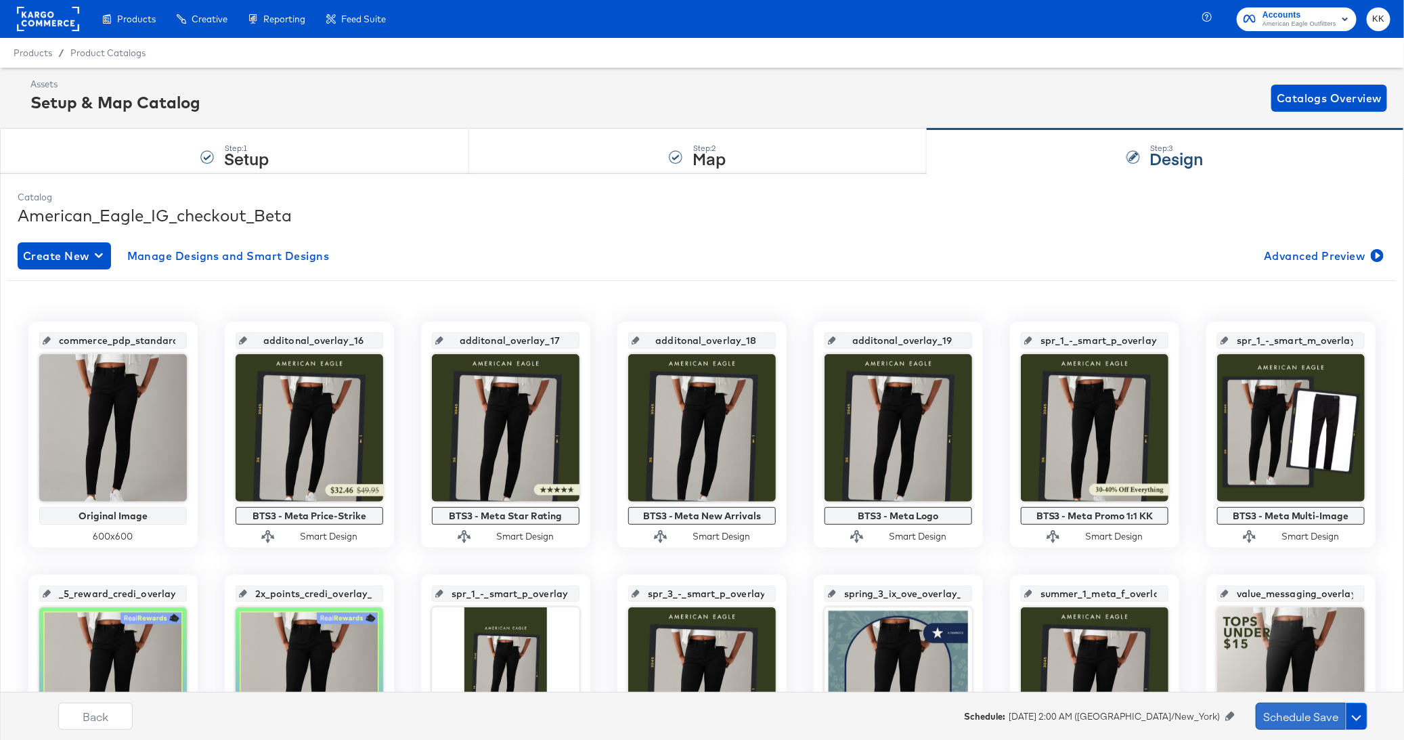
click at [1273, 716] on button "Schedule Save" at bounding box center [1301, 716] width 90 height 27
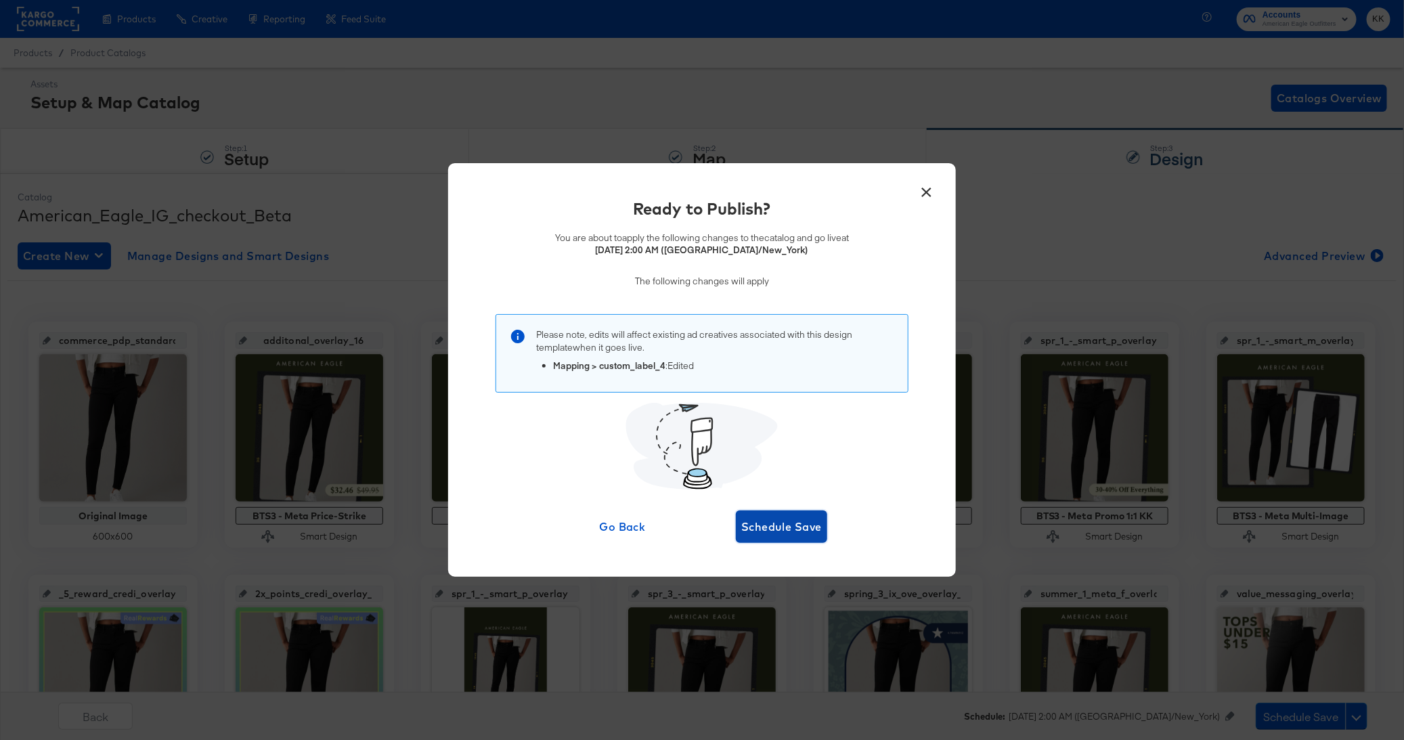
click at [766, 533] on span "Schedule Save" at bounding box center [781, 526] width 81 height 19
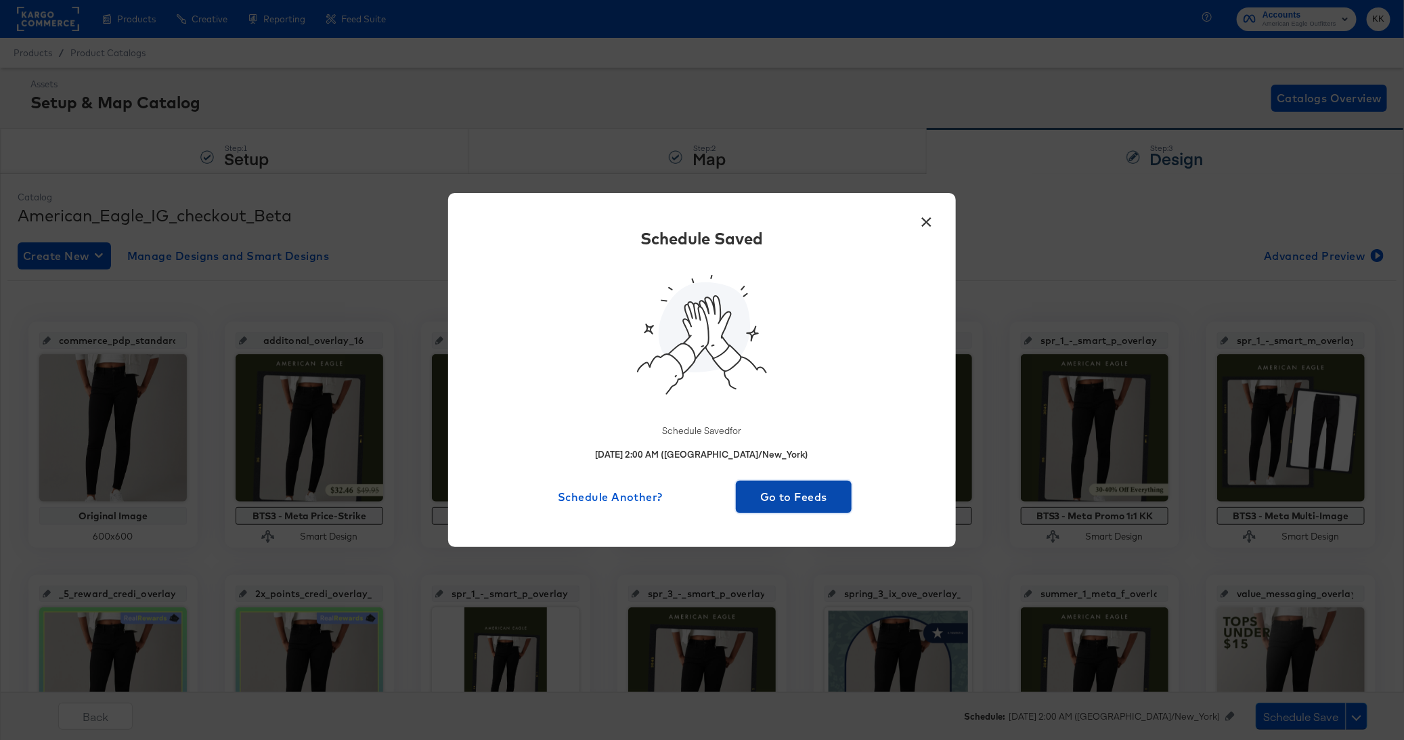
click at [829, 491] on span "Go to Feeds" at bounding box center [793, 496] width 105 height 19
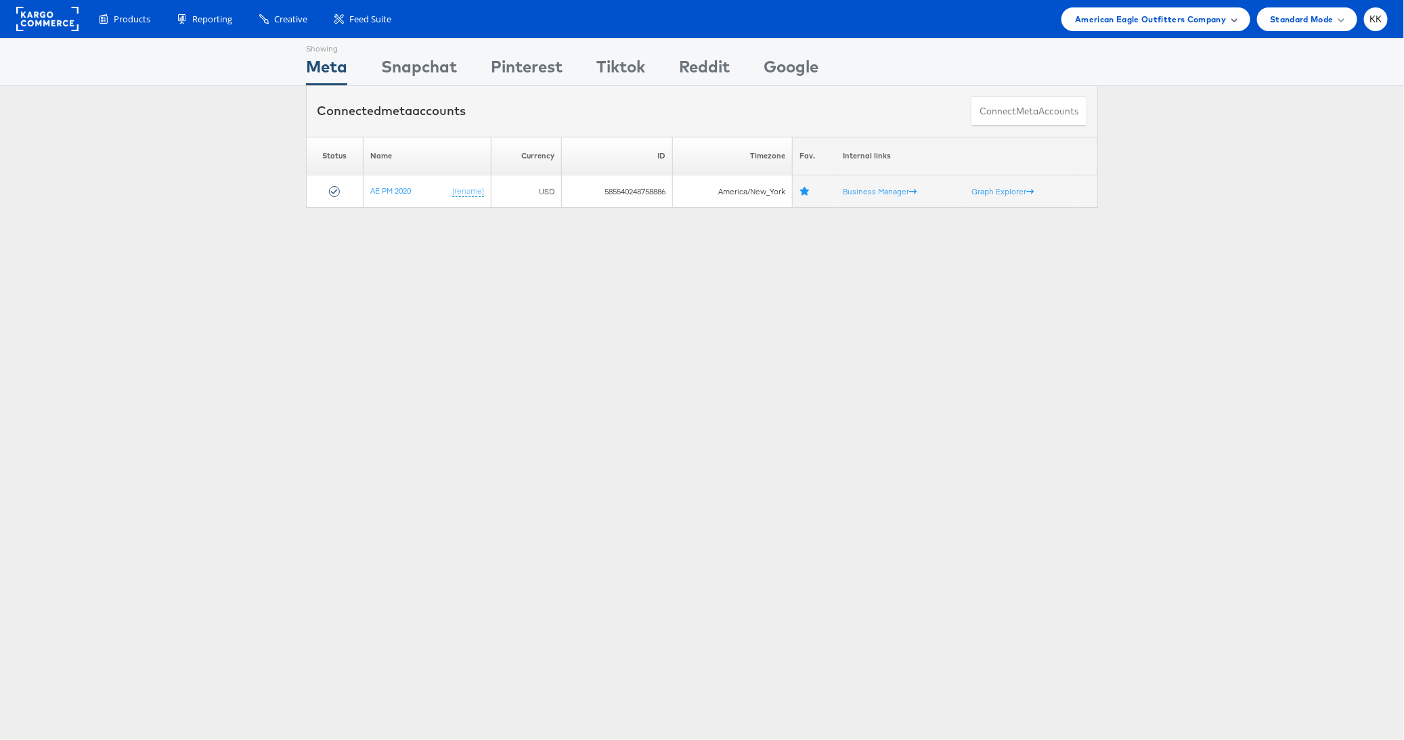
click at [1178, 20] on span "American Eagle Outfitters Company" at bounding box center [1150, 19] width 151 height 14
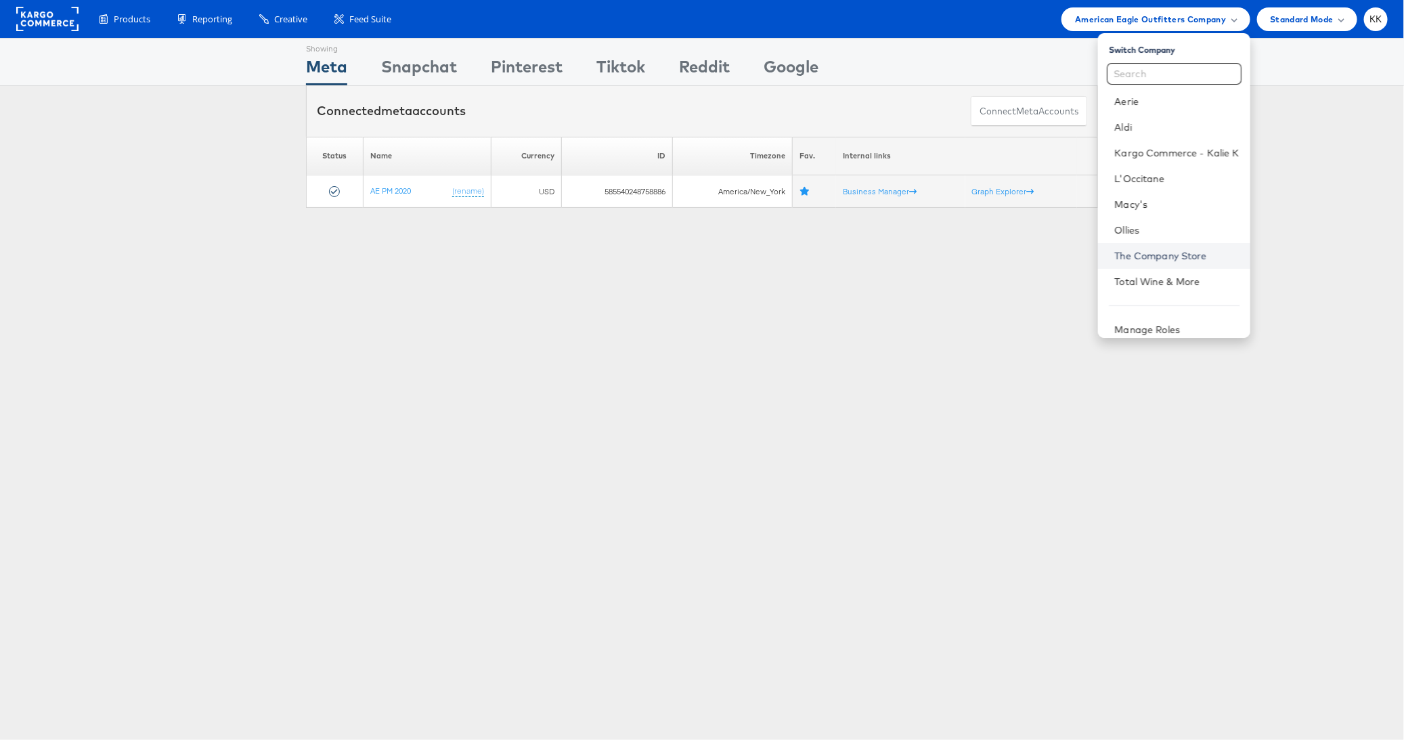
click at [1192, 261] on link "The Company Store" at bounding box center [1176, 256] width 125 height 14
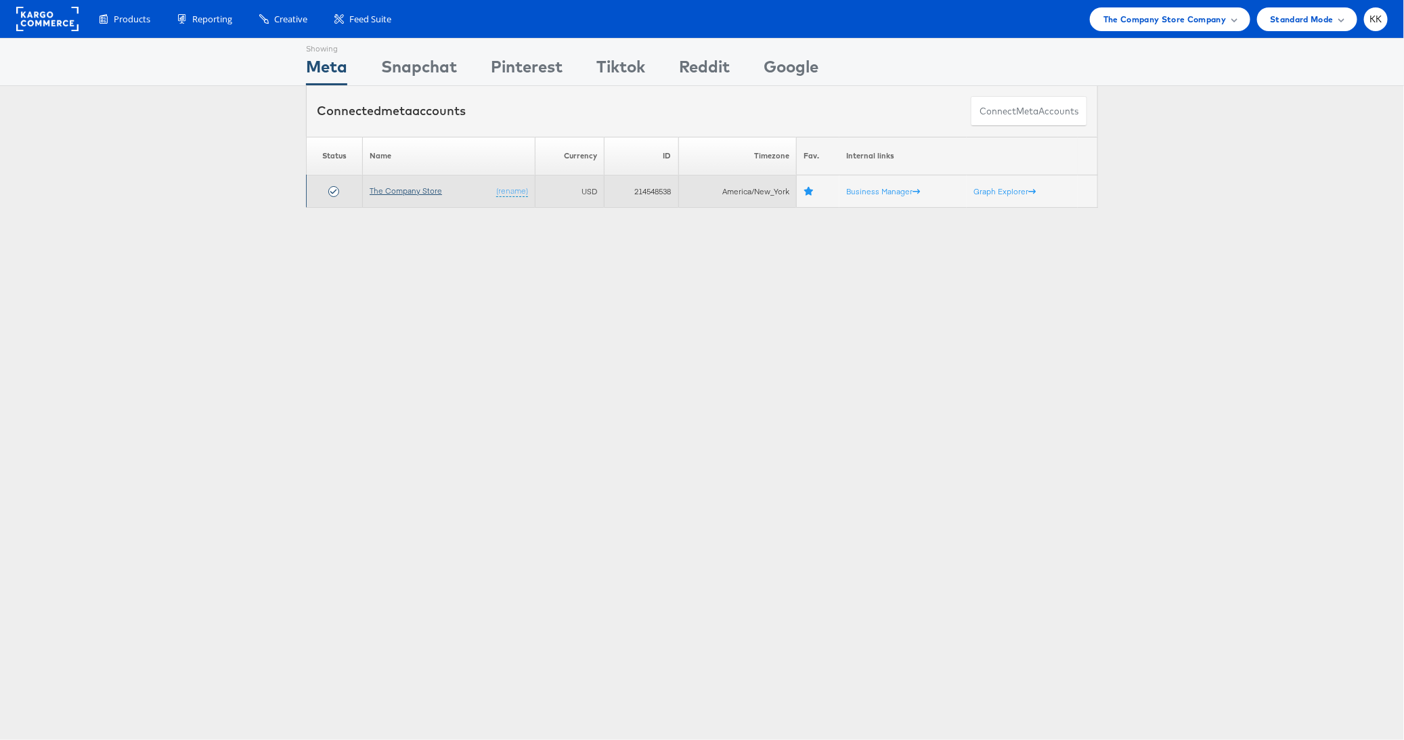
click at [408, 187] on link "The Company Store" at bounding box center [406, 190] width 72 height 10
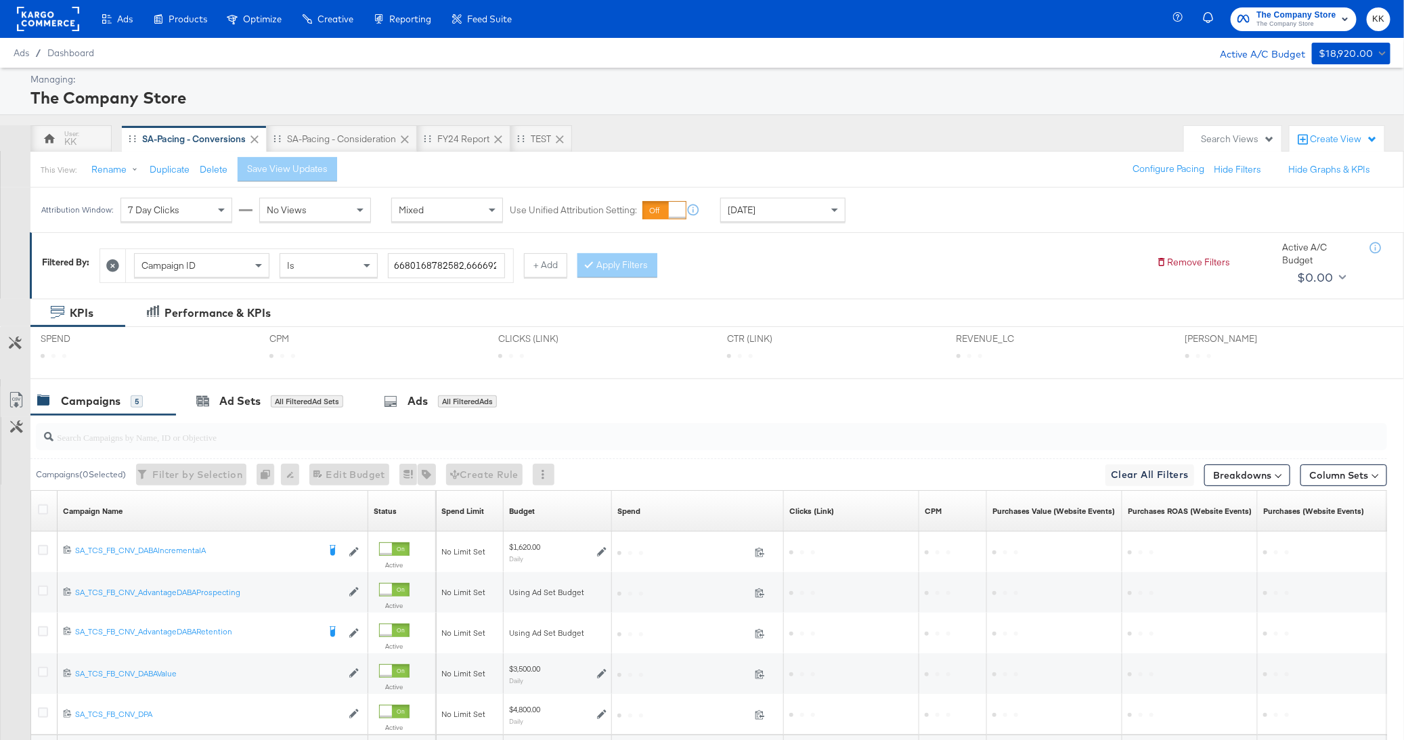
click at [444, 153] on div "This View: Rename Duplicate Delete Save View Updates Configure Pacing Hide Filt…" at bounding box center [717, 169] width 1374 height 37
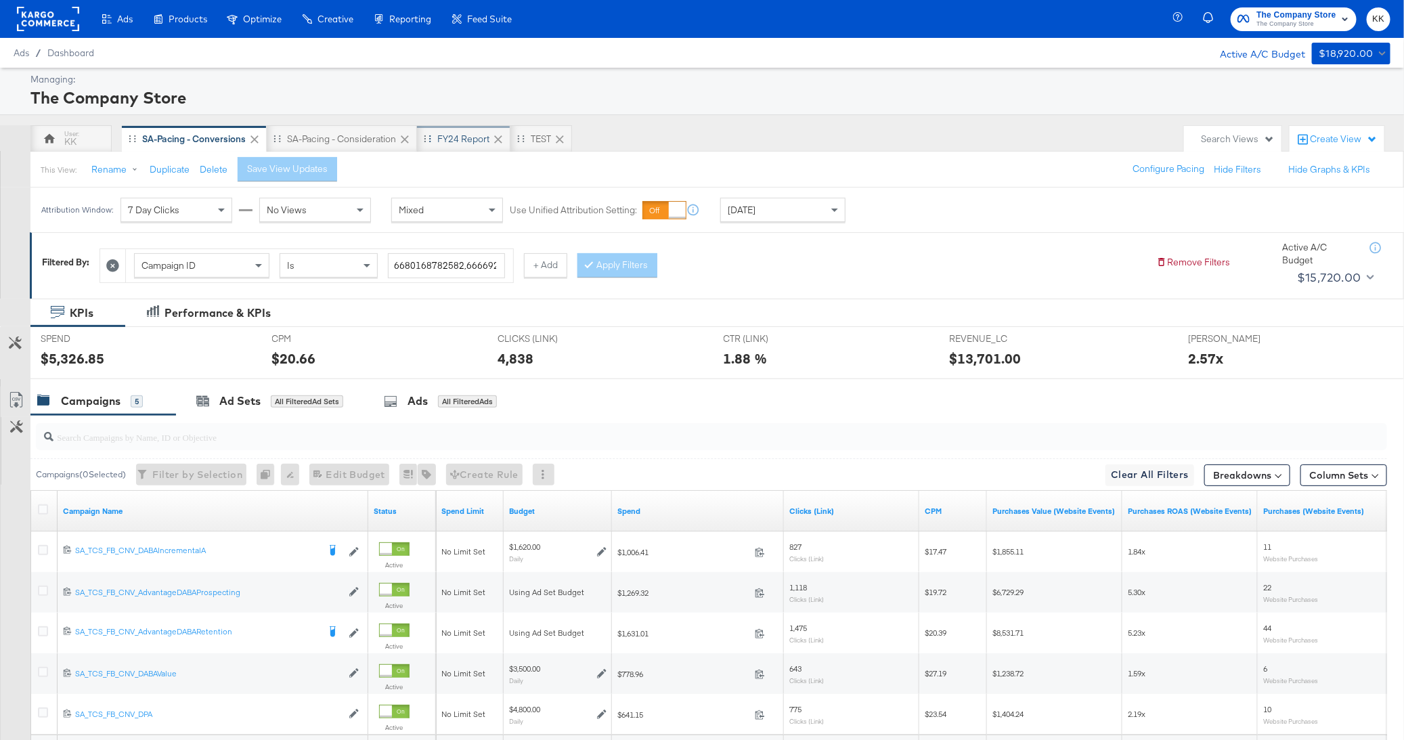
click at [458, 142] on div "FY24 Report" at bounding box center [463, 139] width 52 height 13
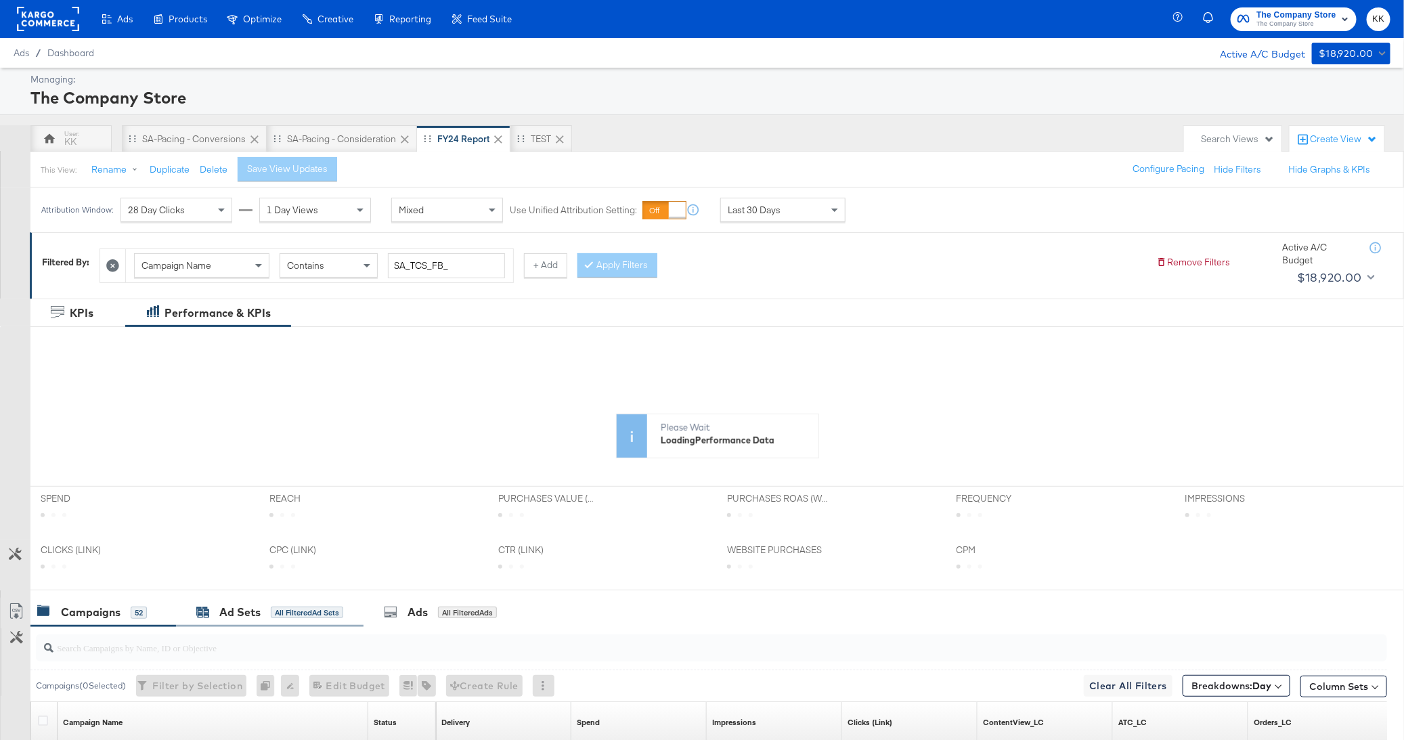
click at [272, 606] on div "All Filtered Ad Sets" at bounding box center [307, 612] width 72 height 12
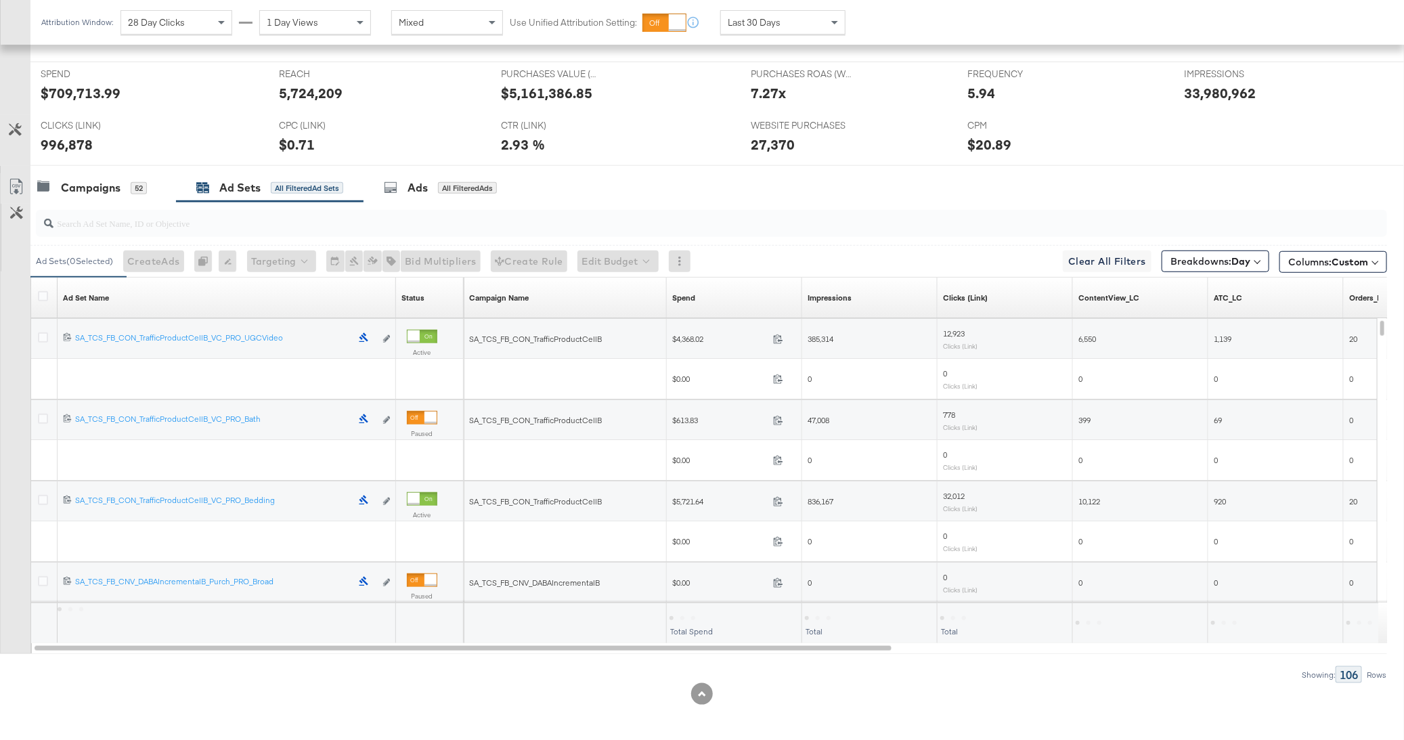
scroll to position [556, 0]
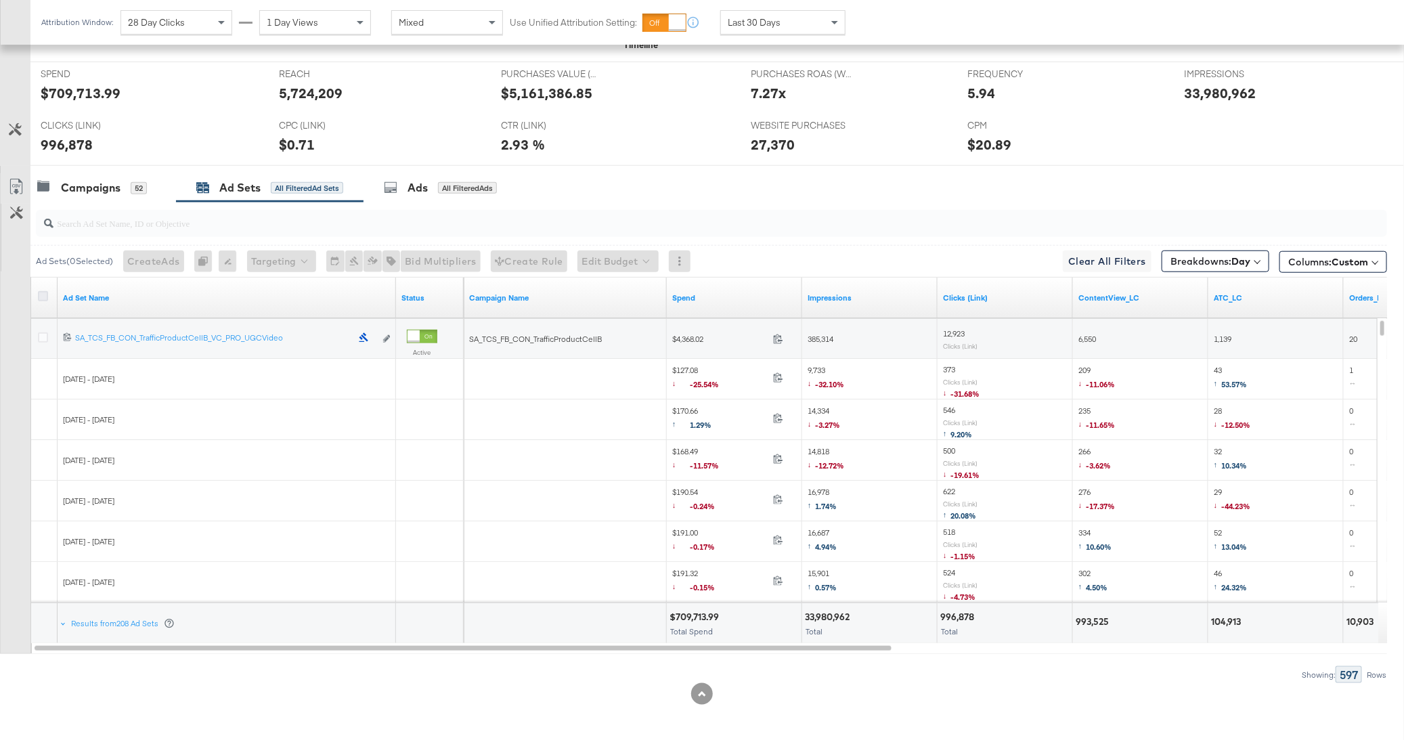
click at [39, 291] on icon at bounding box center [43, 296] width 10 height 10
click at [0, 0] on input "checkbox" at bounding box center [0, 0] width 0 height 0
click at [17, 180] on icon at bounding box center [16, 187] width 16 height 16
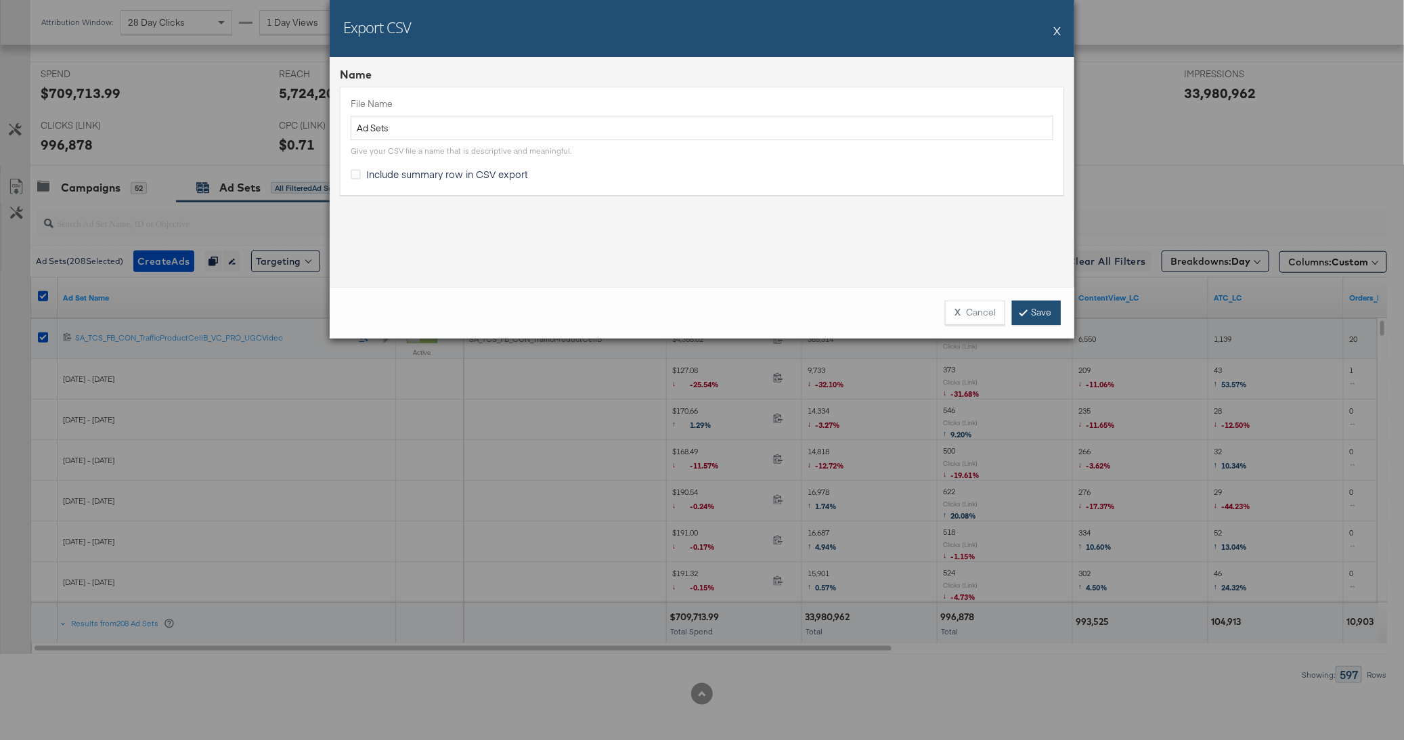
click at [1048, 312] on link "Save" at bounding box center [1036, 313] width 49 height 24
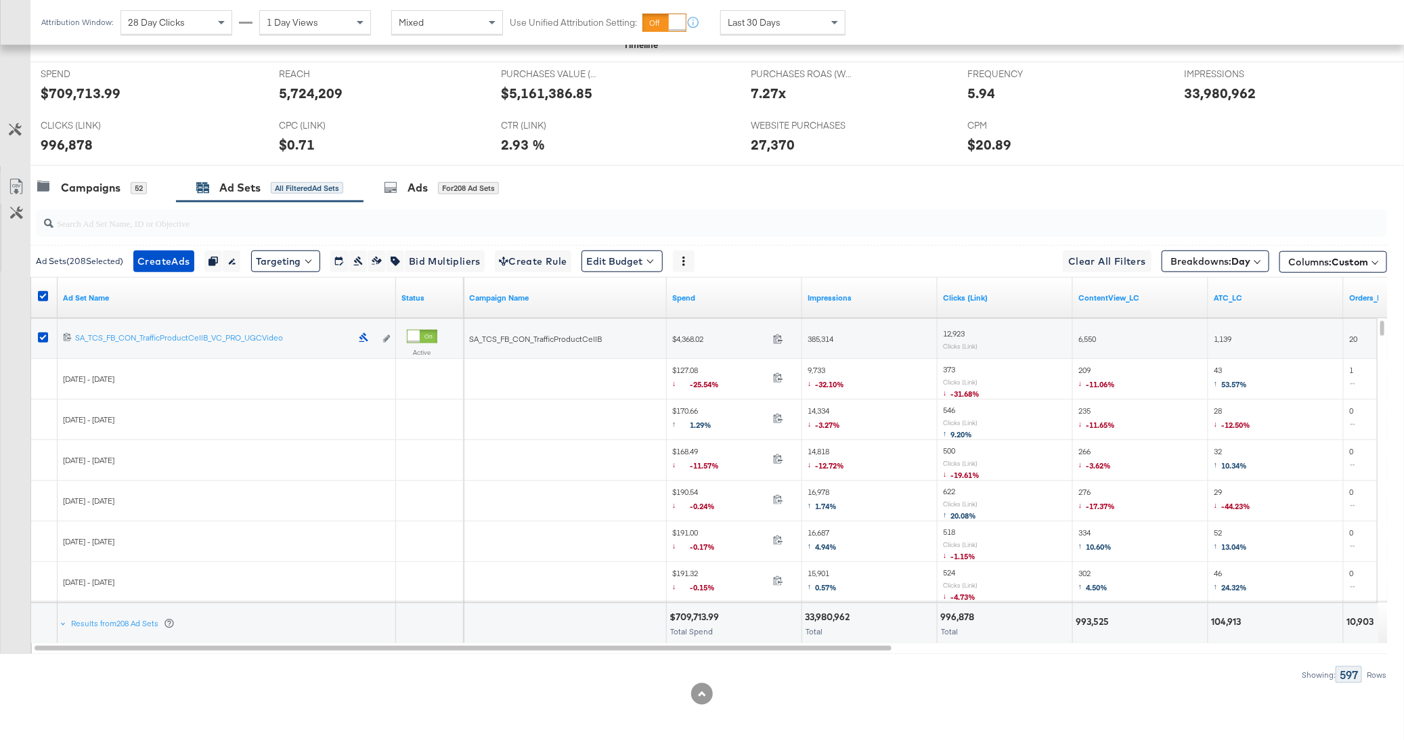
scroll to position [0, 0]
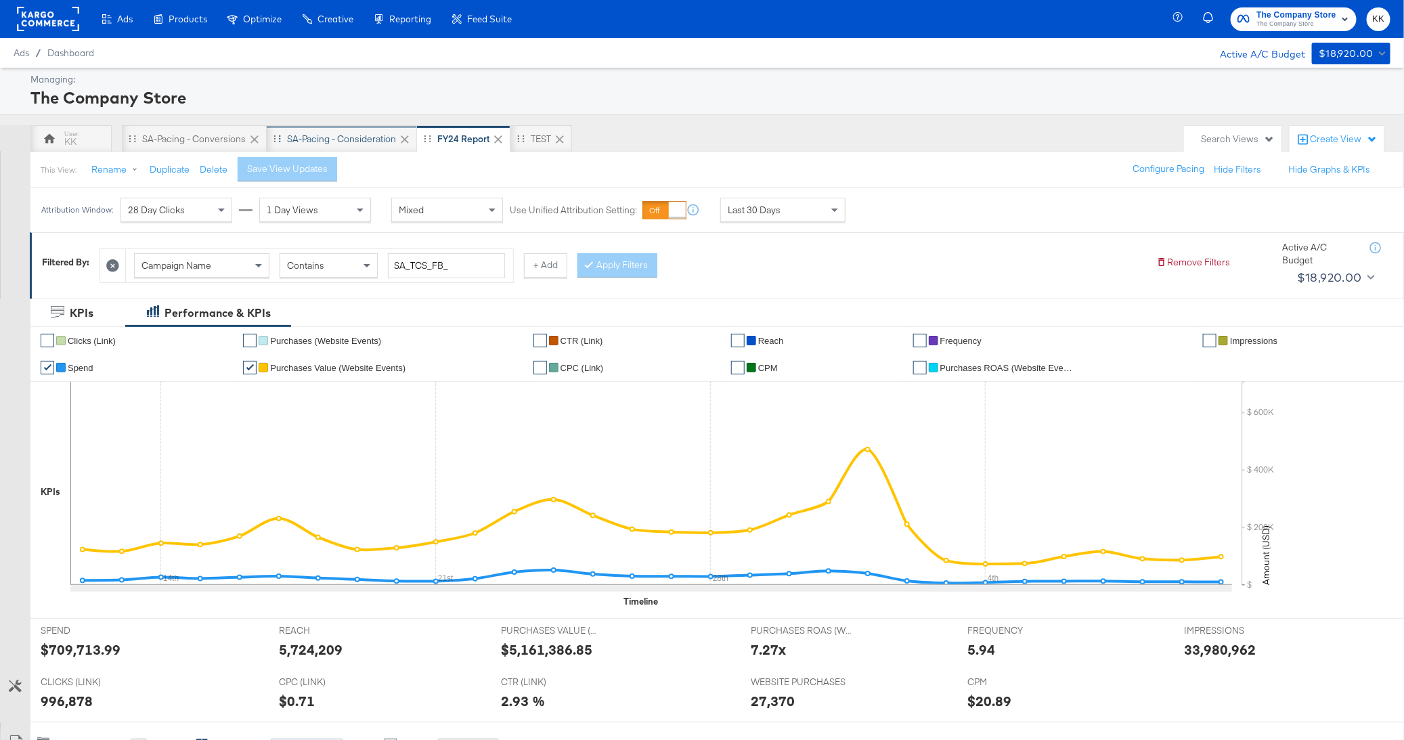
click at [357, 145] on div "SA-Pacing - Consideration" at bounding box center [342, 138] width 150 height 27
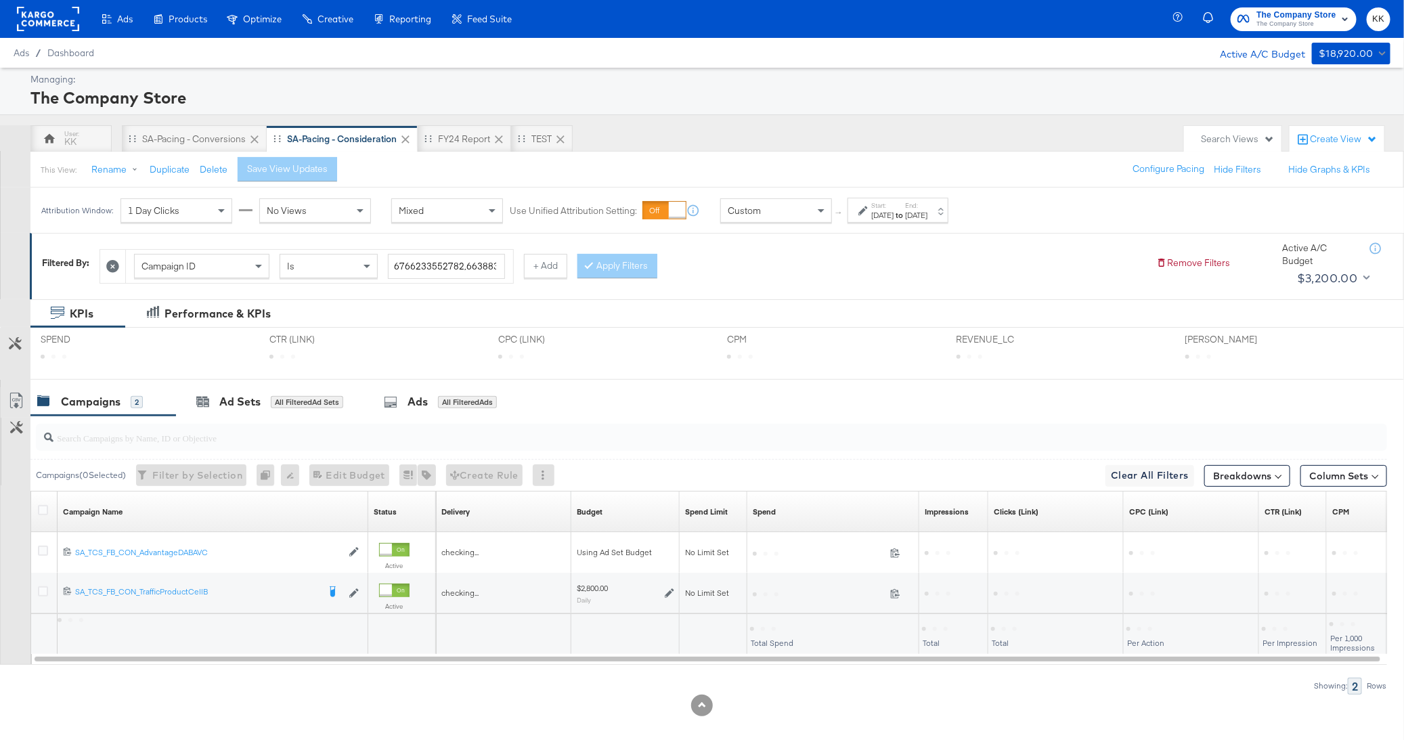
click at [728, 216] on div "Custom" at bounding box center [776, 210] width 110 height 23
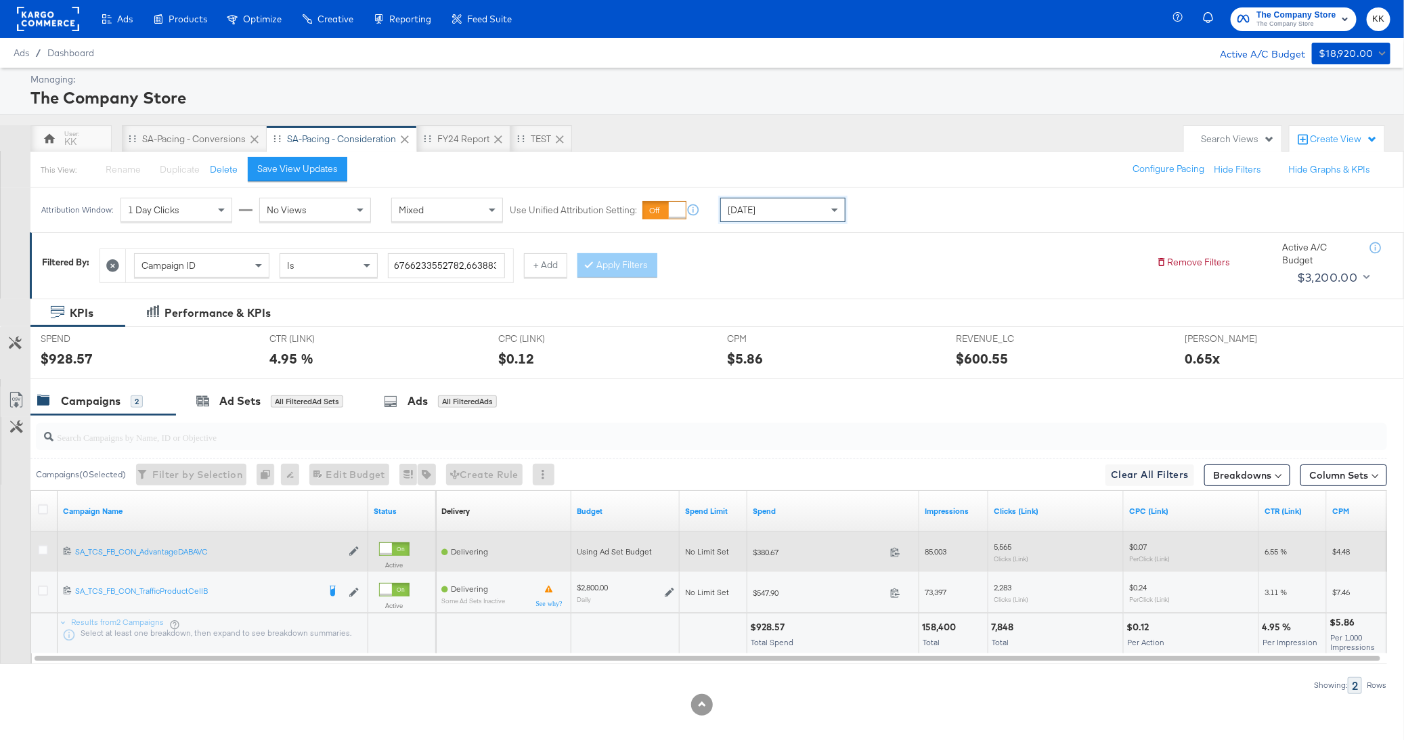
click at [38, 554] on div at bounding box center [45, 552] width 14 height 14
click at [40, 553] on div at bounding box center [45, 552] width 14 height 14
click at [40, 551] on icon at bounding box center [43, 550] width 10 height 10
click at [0, 0] on input "checkbox" at bounding box center [0, 0] width 0 height 0
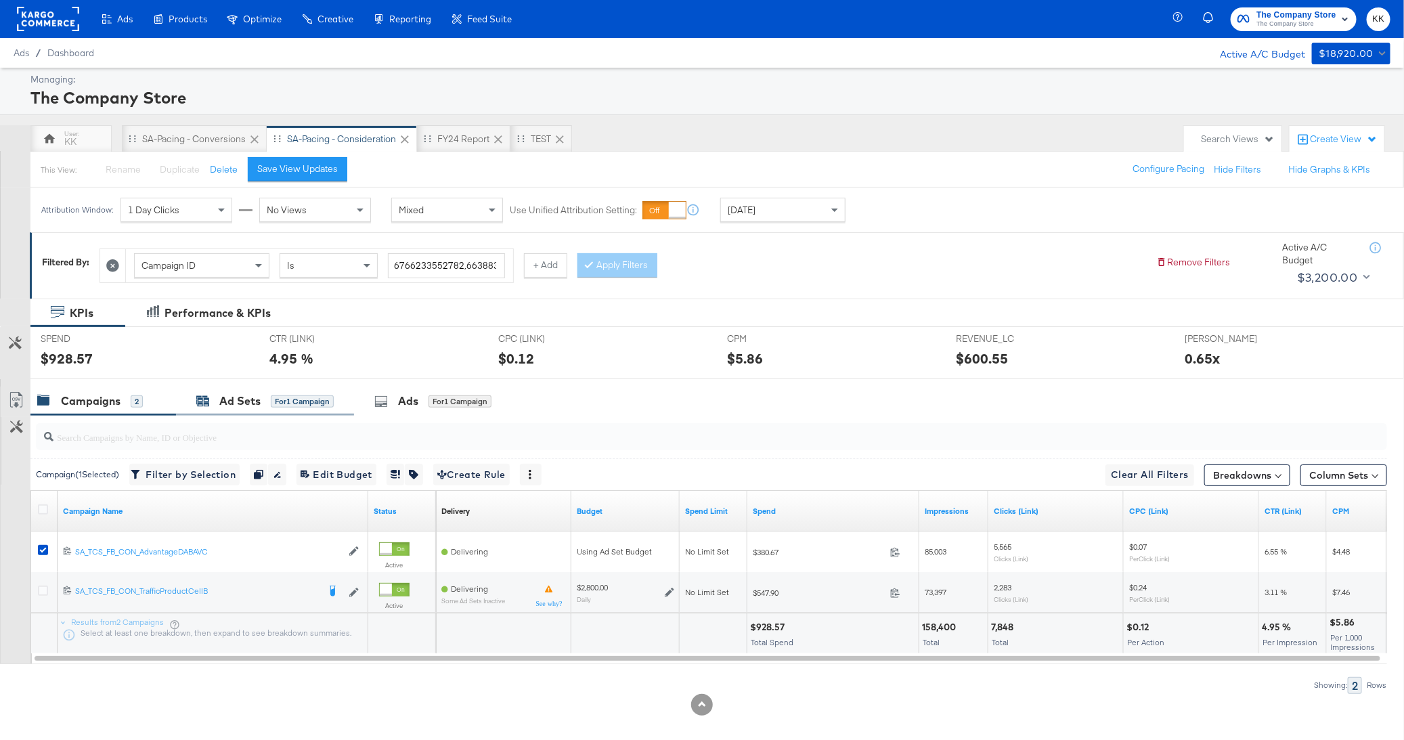
click at [262, 405] on div "Ad Sets for 1 Campaign" at bounding box center [264, 401] width 137 height 16
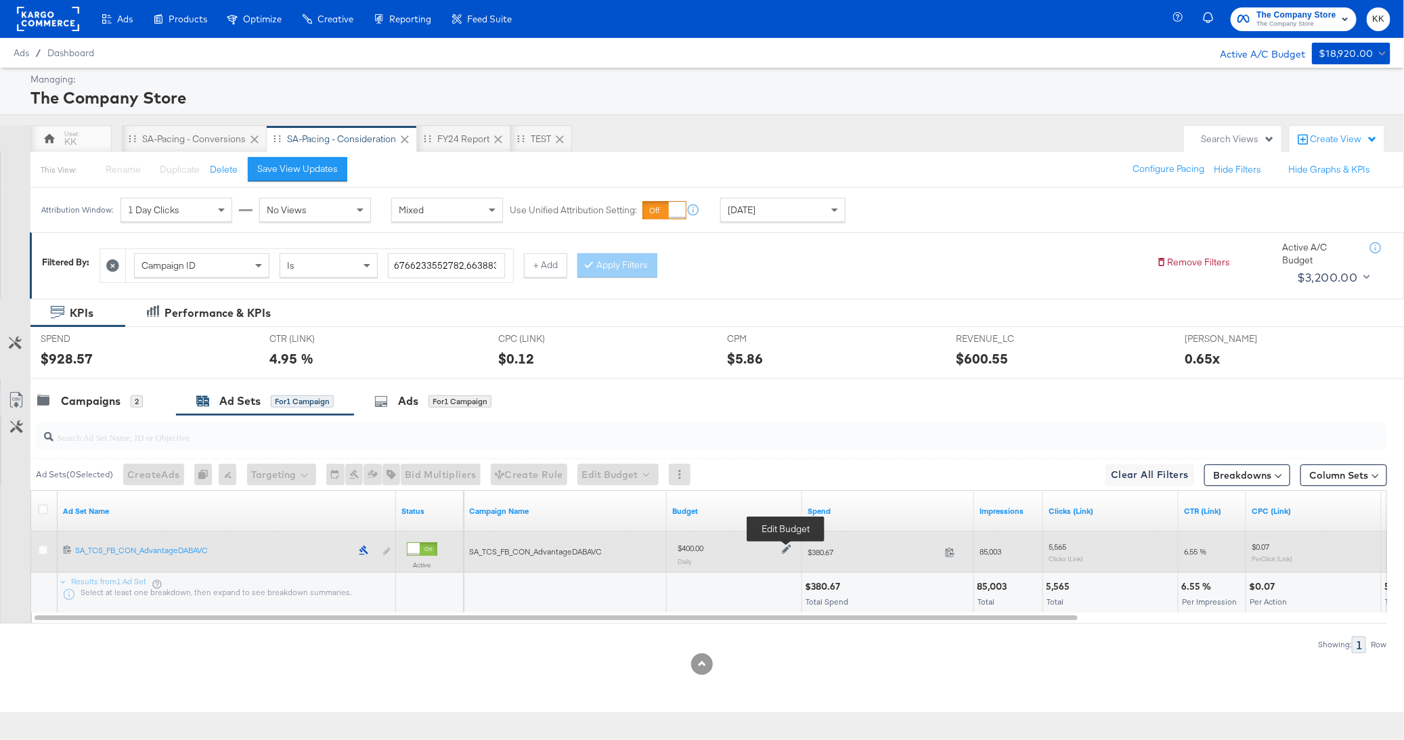
click at [787, 546] on icon at bounding box center [786, 549] width 9 height 9
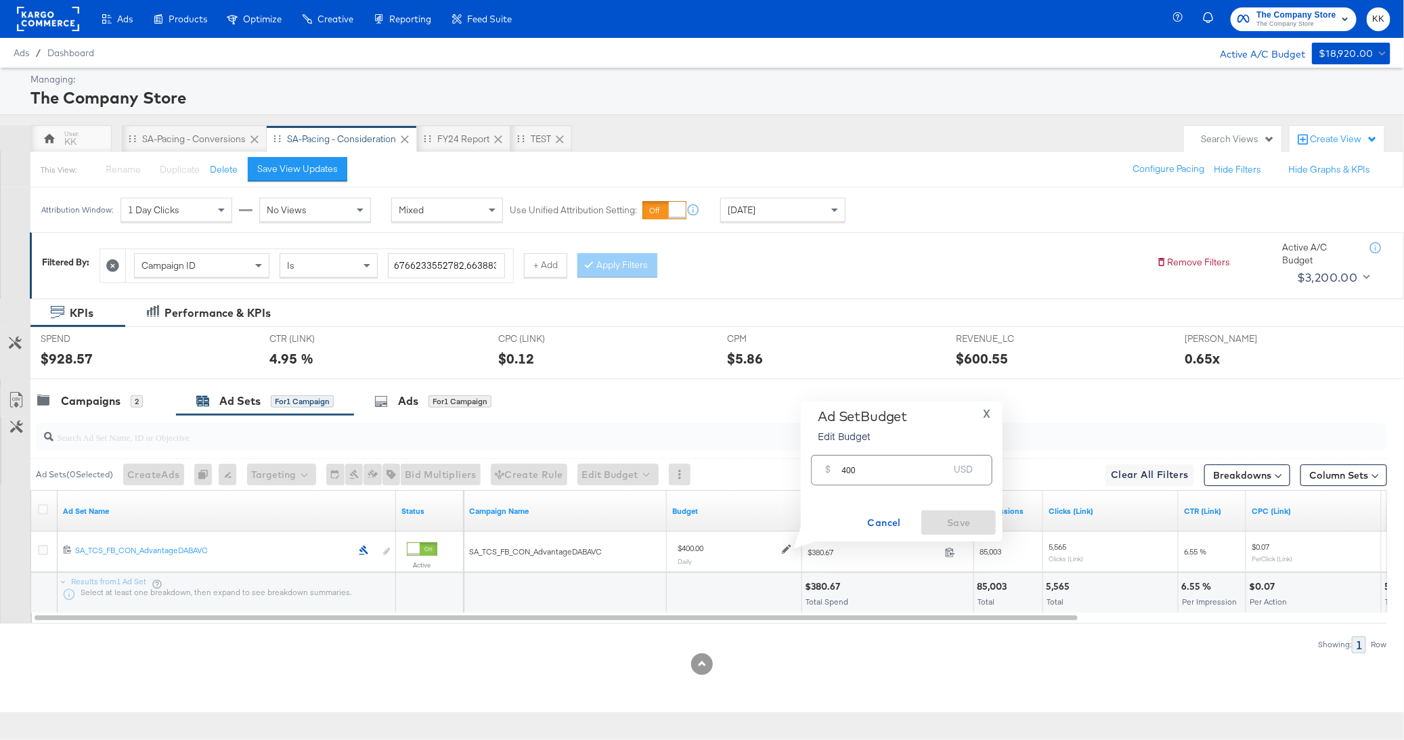
click at [845, 471] on input "400" at bounding box center [894, 464] width 107 height 29
type input "500"
click at [942, 530] on span "Save" at bounding box center [959, 522] width 64 height 17
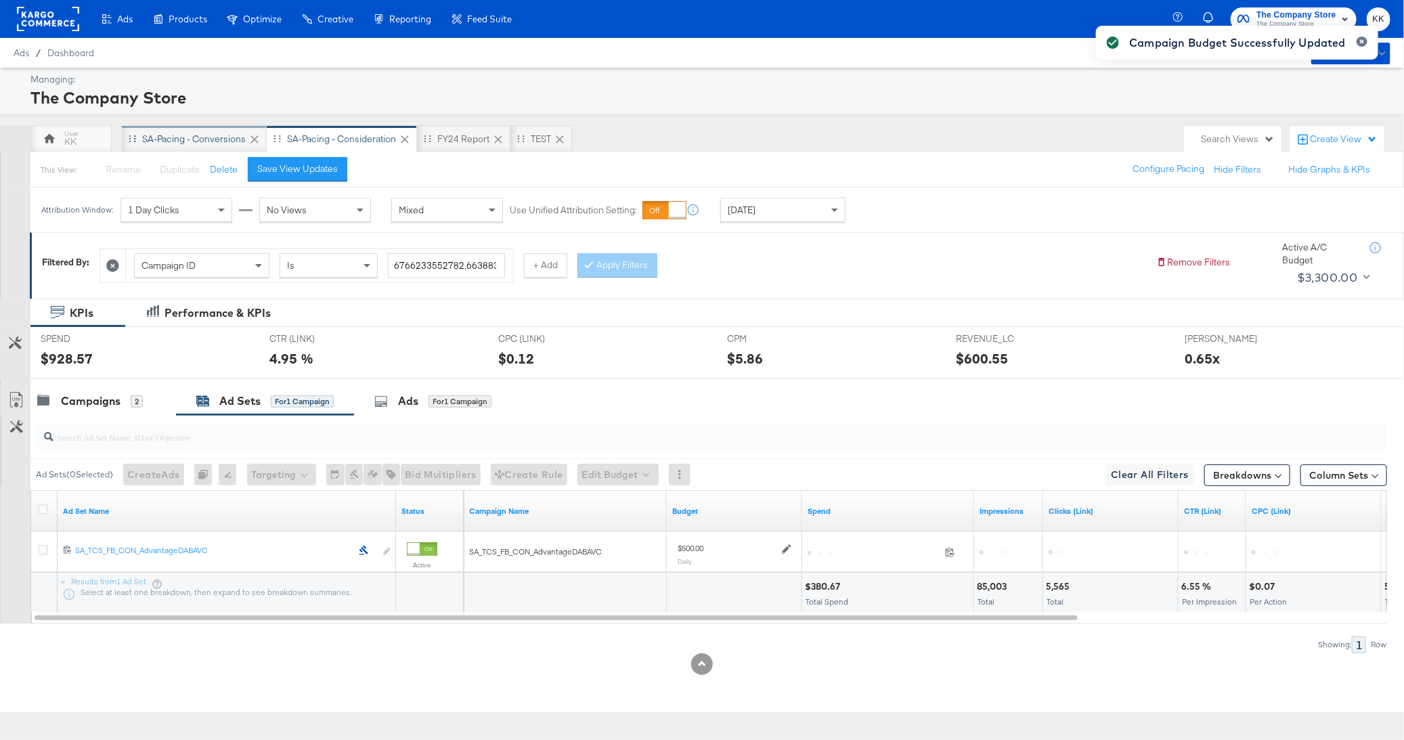
click at [203, 136] on div "SA-Pacing - Conversions" at bounding box center [194, 139] width 104 height 13
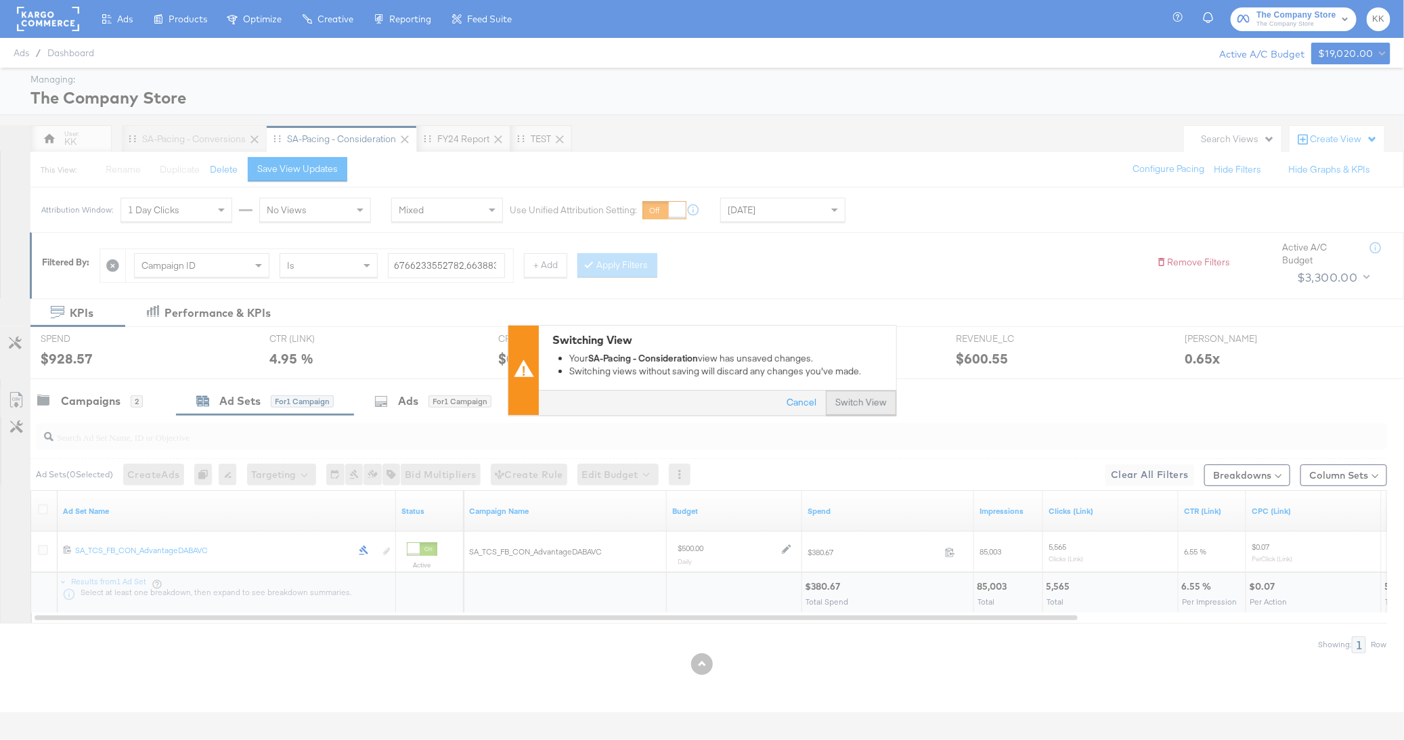
click at [850, 402] on button "Switch View" at bounding box center [861, 403] width 70 height 24
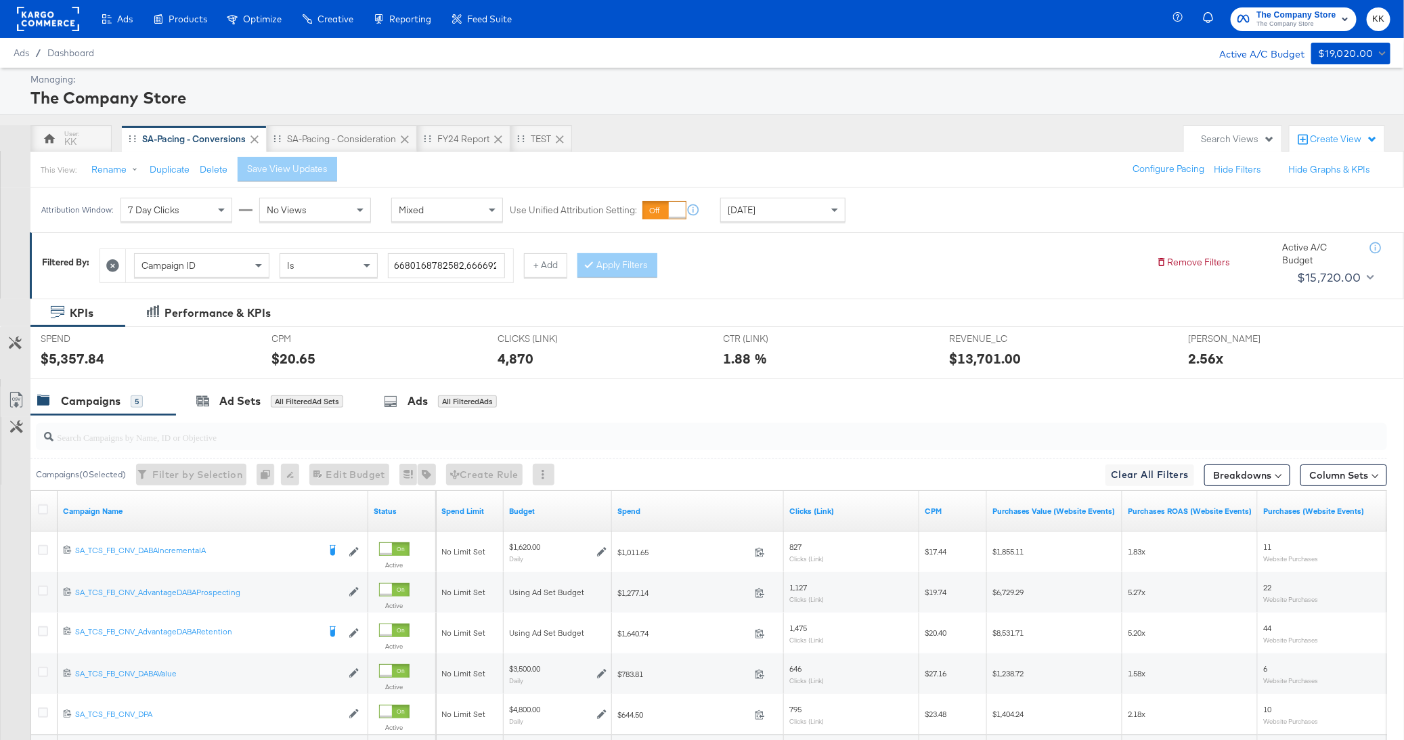
scroll to position [95, 0]
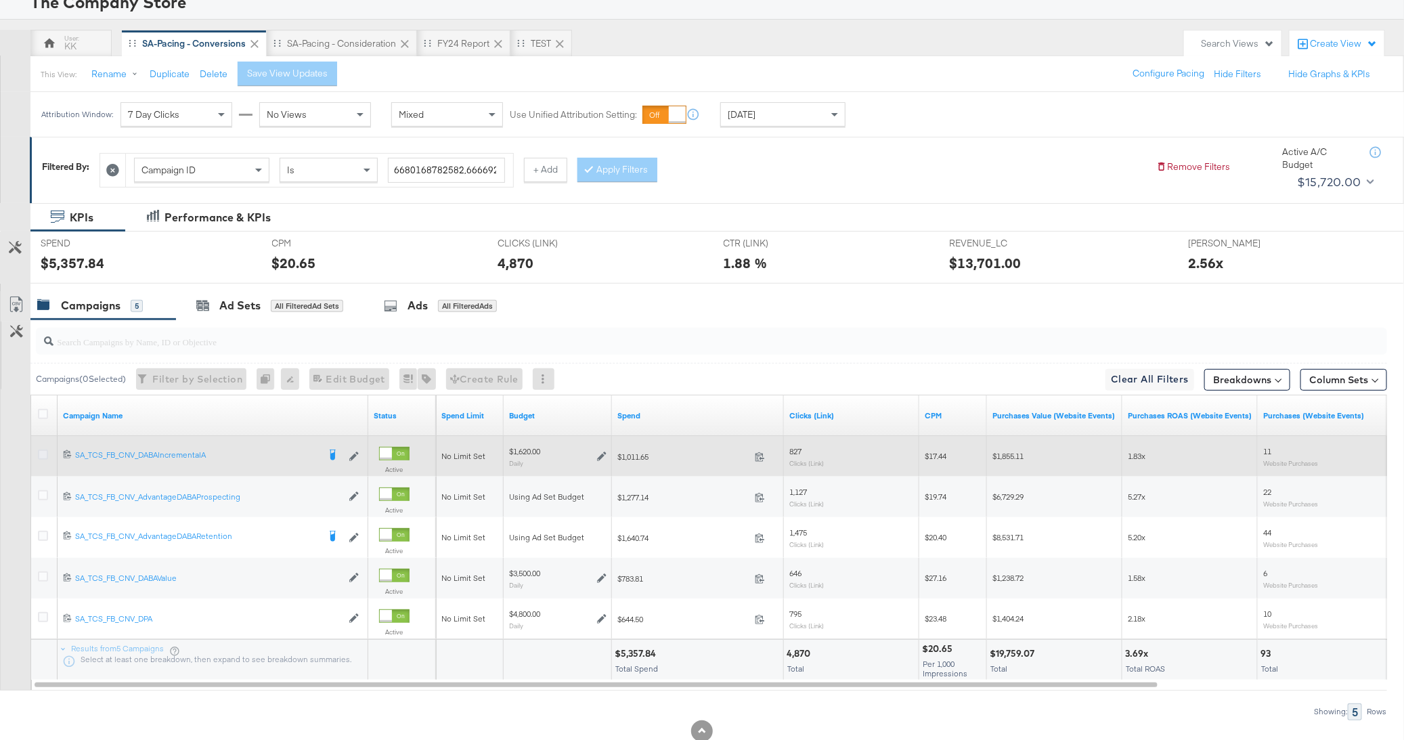
click at [43, 454] on icon at bounding box center [43, 454] width 10 height 10
click at [0, 0] on input "checkbox" at bounding box center [0, 0] width 0 height 0
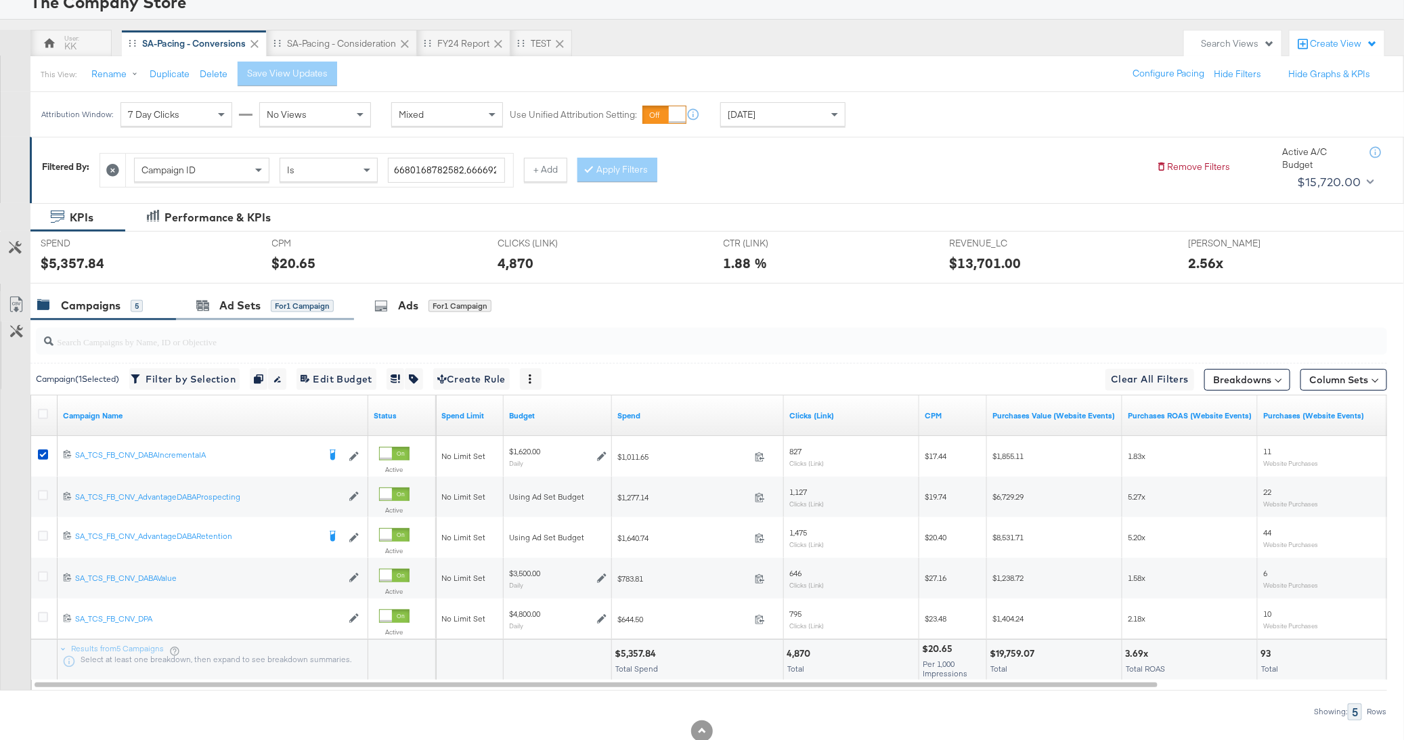
click at [261, 292] on div "Ad Sets for 1 Campaign" at bounding box center [265, 305] width 178 height 29
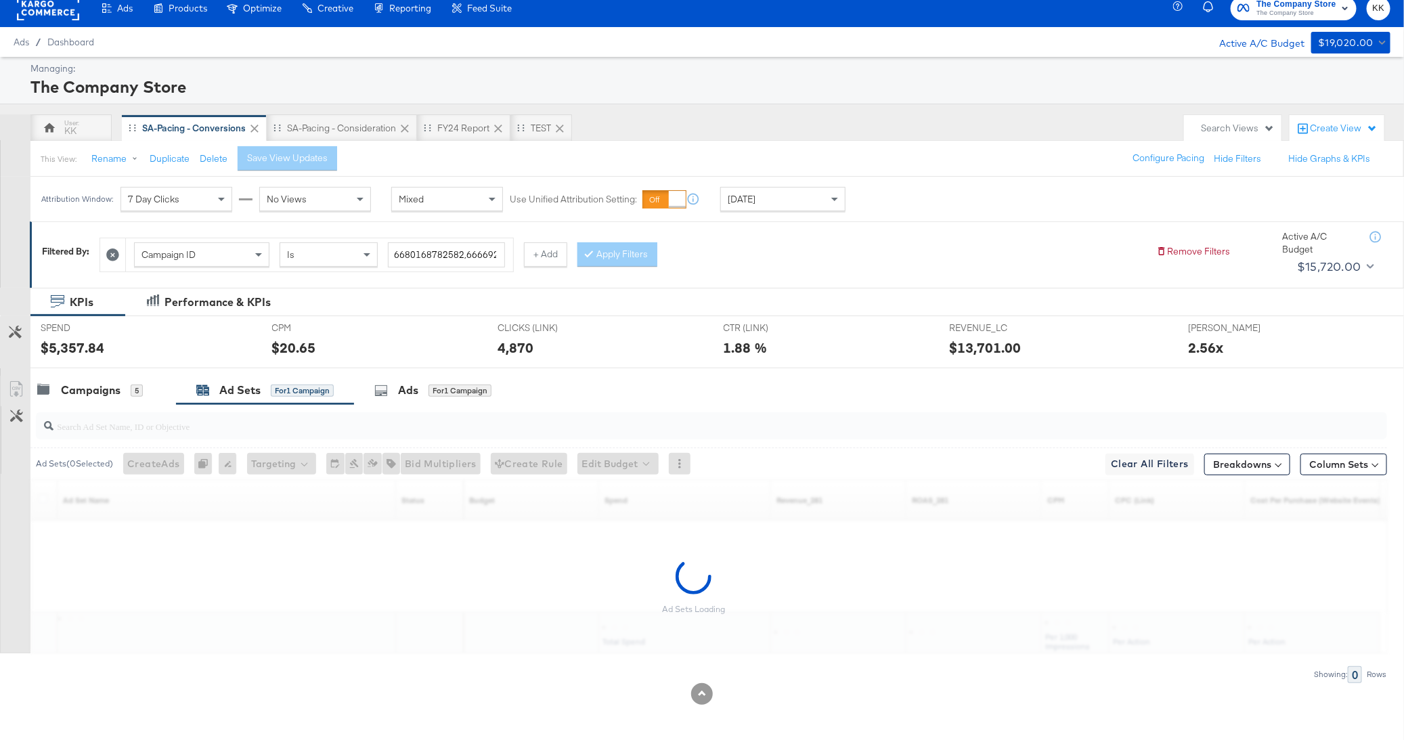
scroll to position [0, 0]
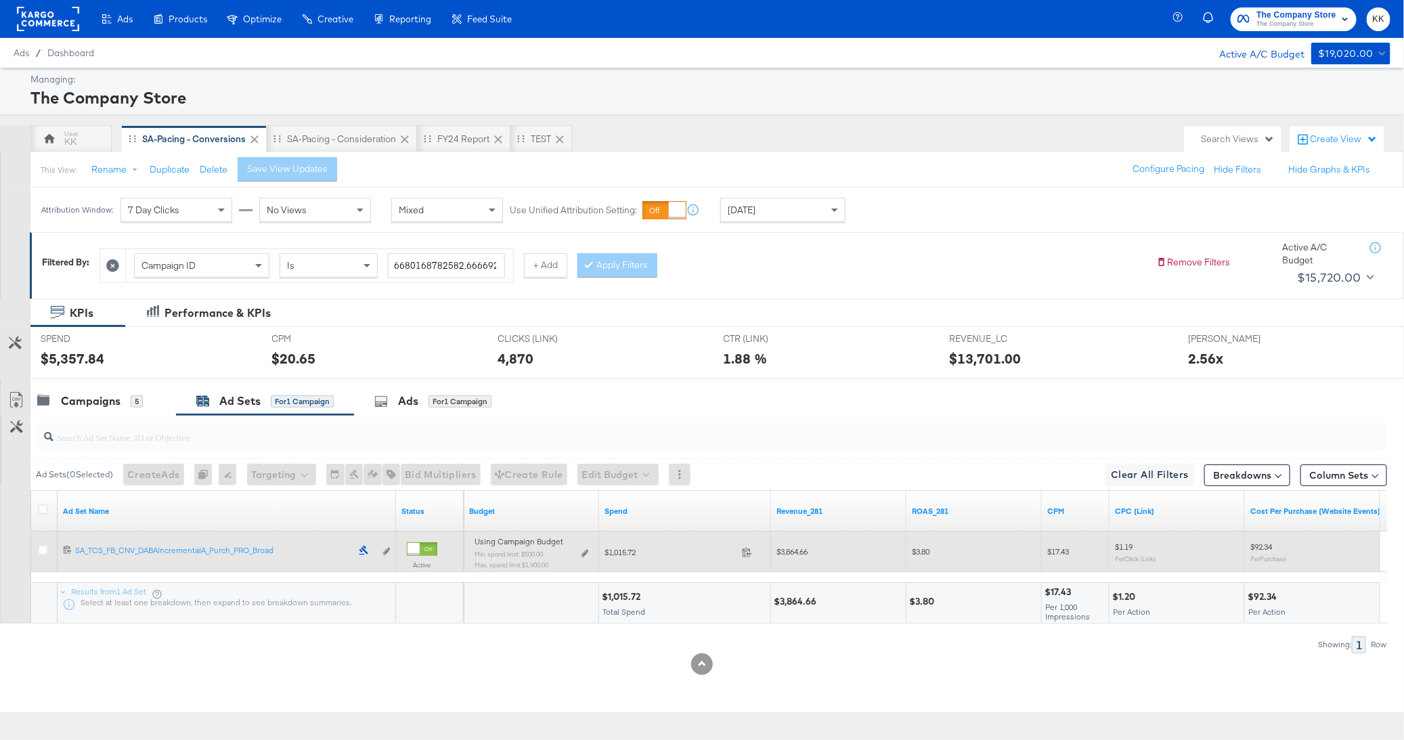
click at [583, 555] on div "Using Campaign Budget Min. spend limit: $500.00 Max. spend limit : $1,900.00 Ed…" at bounding box center [531, 558] width 114 height 32
click at [583, 550] on icon at bounding box center [584, 553] width 7 height 7
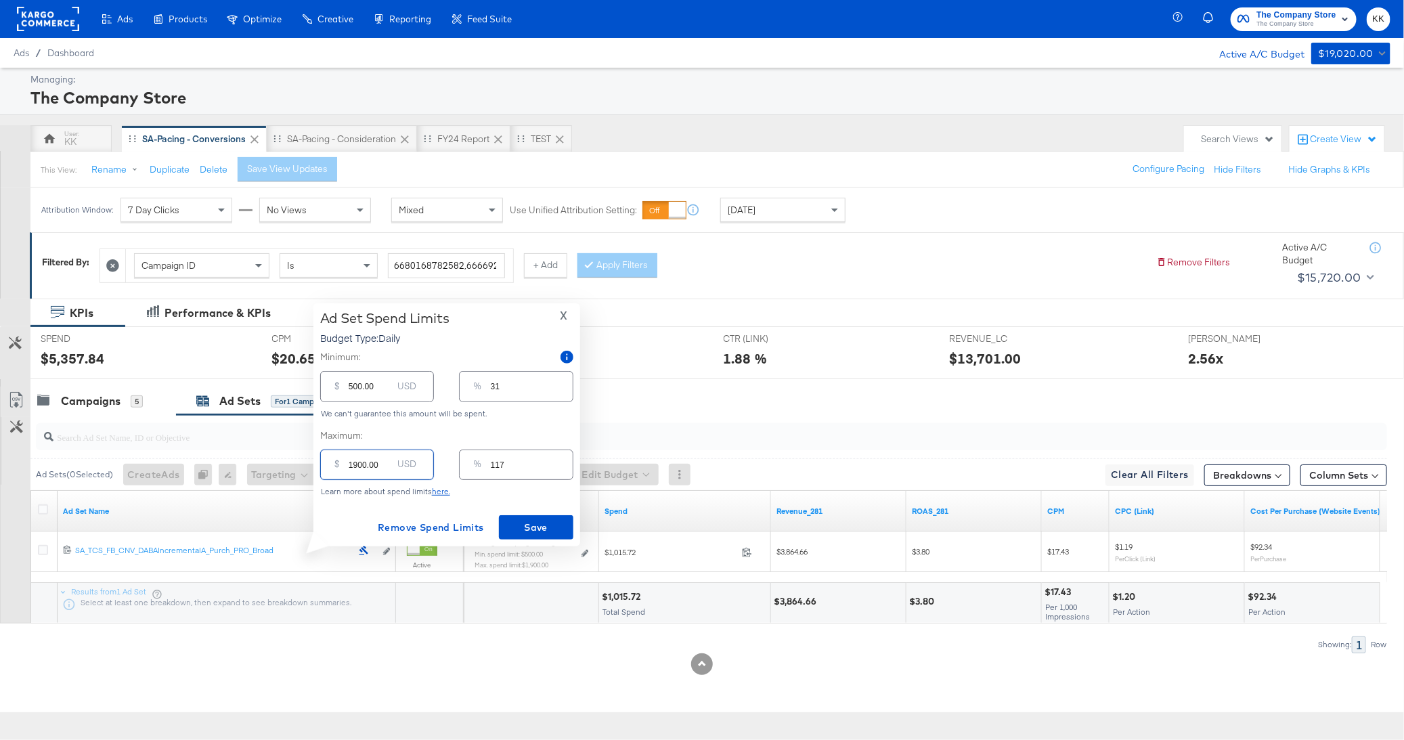
click at [357, 465] on input "1900.00" at bounding box center [370, 459] width 43 height 29
type input "100.00"
type input "6"
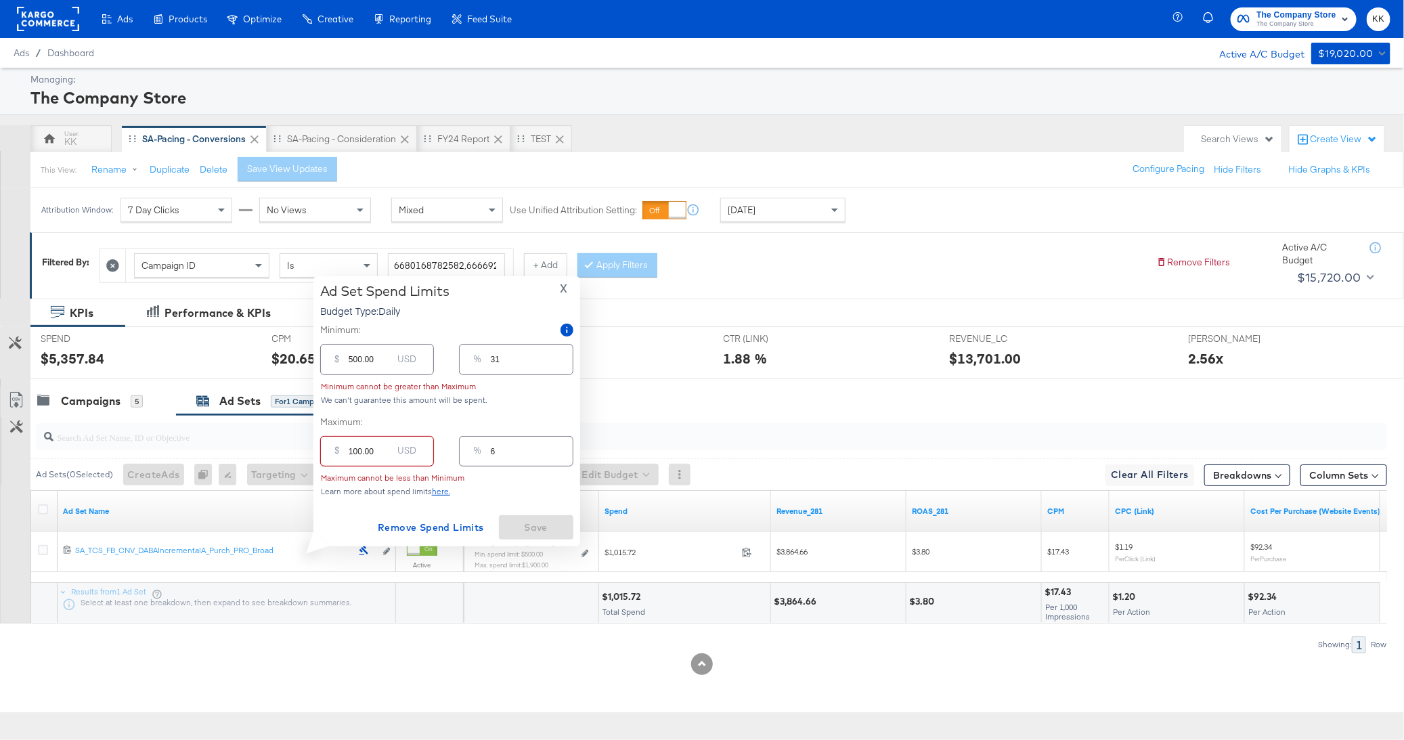
type input "1500.00"
type input "93"
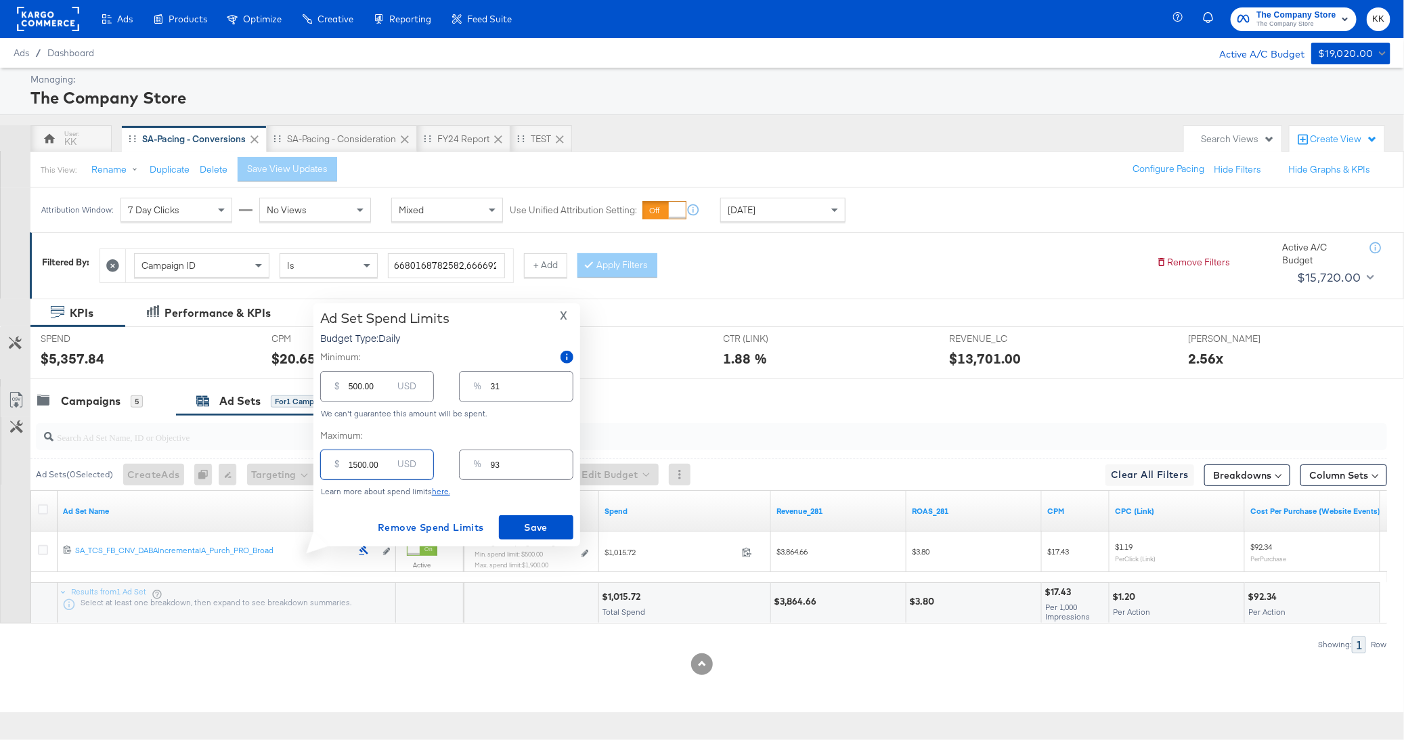
type input "1500.00"
click at [353, 385] on input "500.00" at bounding box center [370, 380] width 43 height 29
type input "00.00"
type input "0"
type input "100.00"
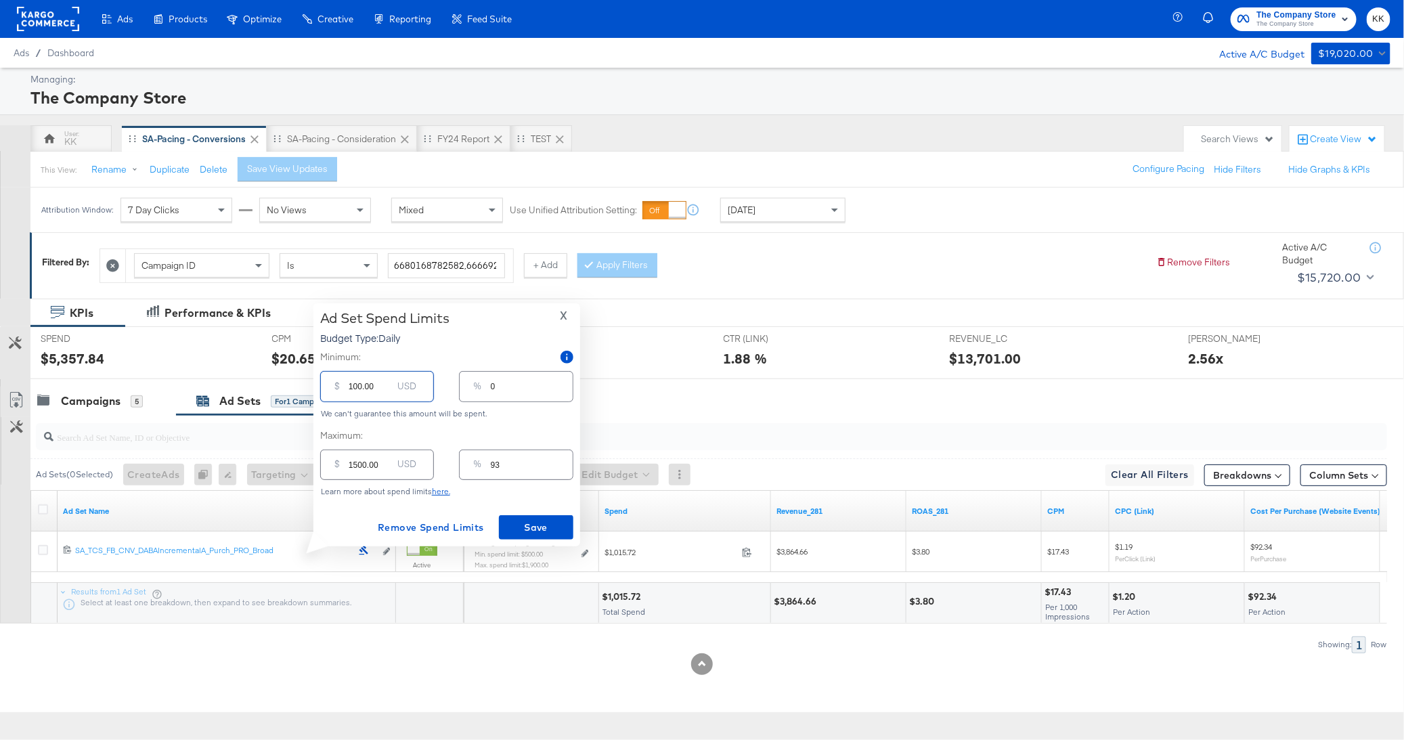
type input "6"
type input "100.00"
click at [522, 521] on span "Save" at bounding box center [536, 527] width 64 height 17
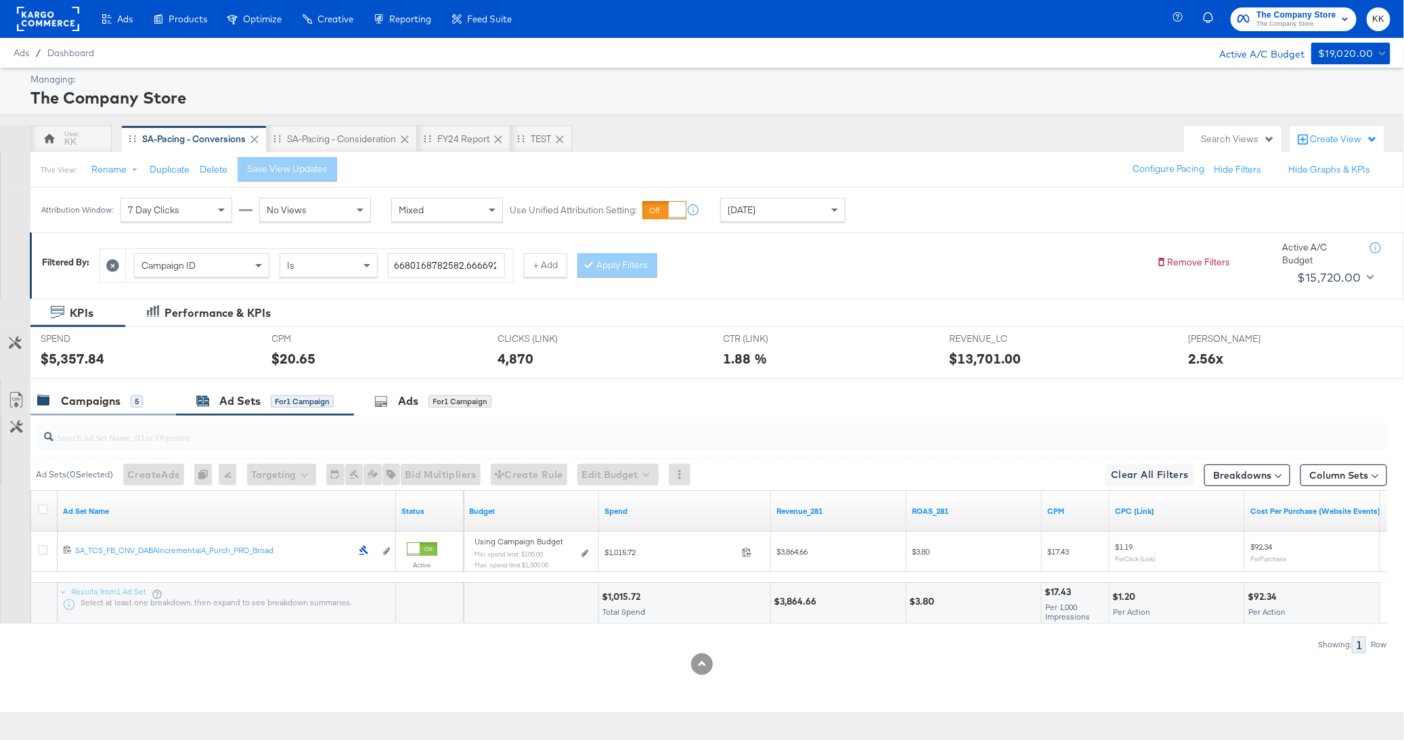
click at [111, 403] on div "Campaigns" at bounding box center [91, 401] width 60 height 16
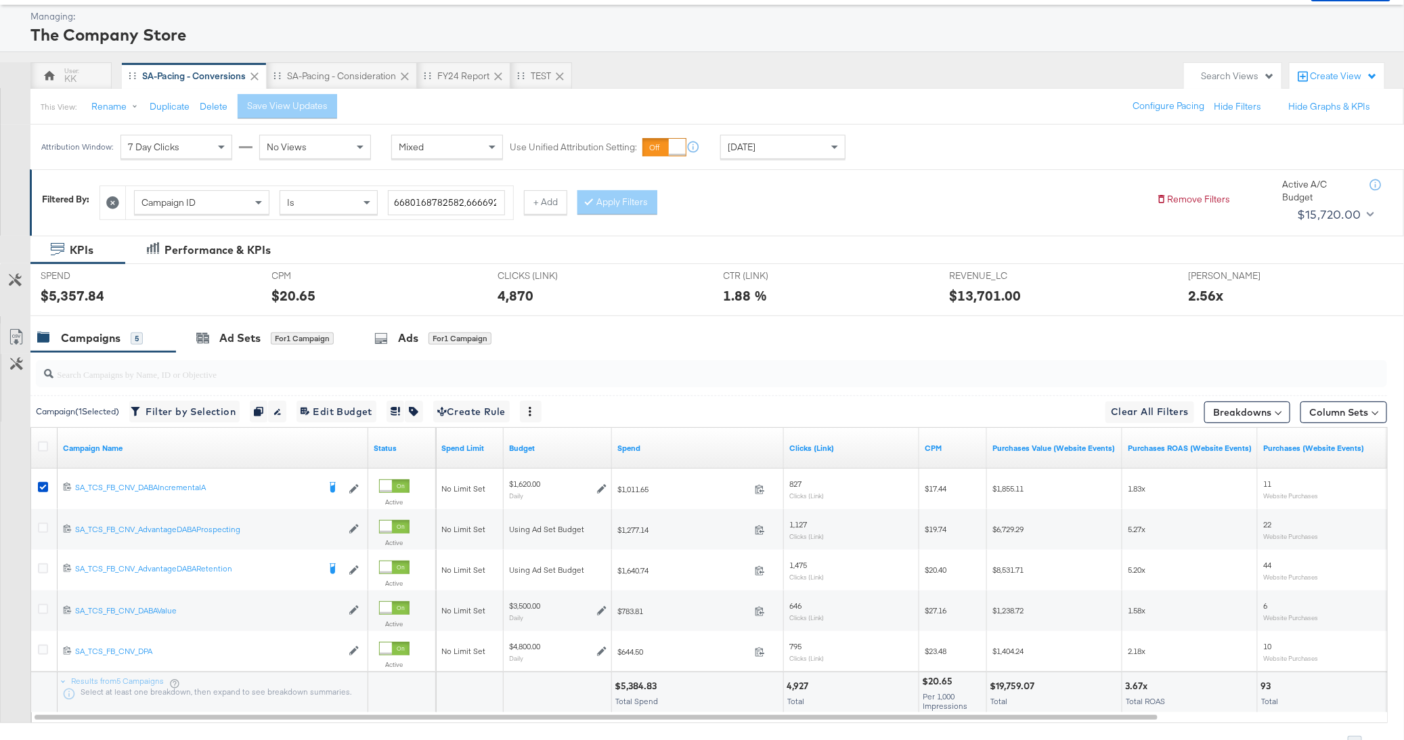
scroll to position [75, 0]
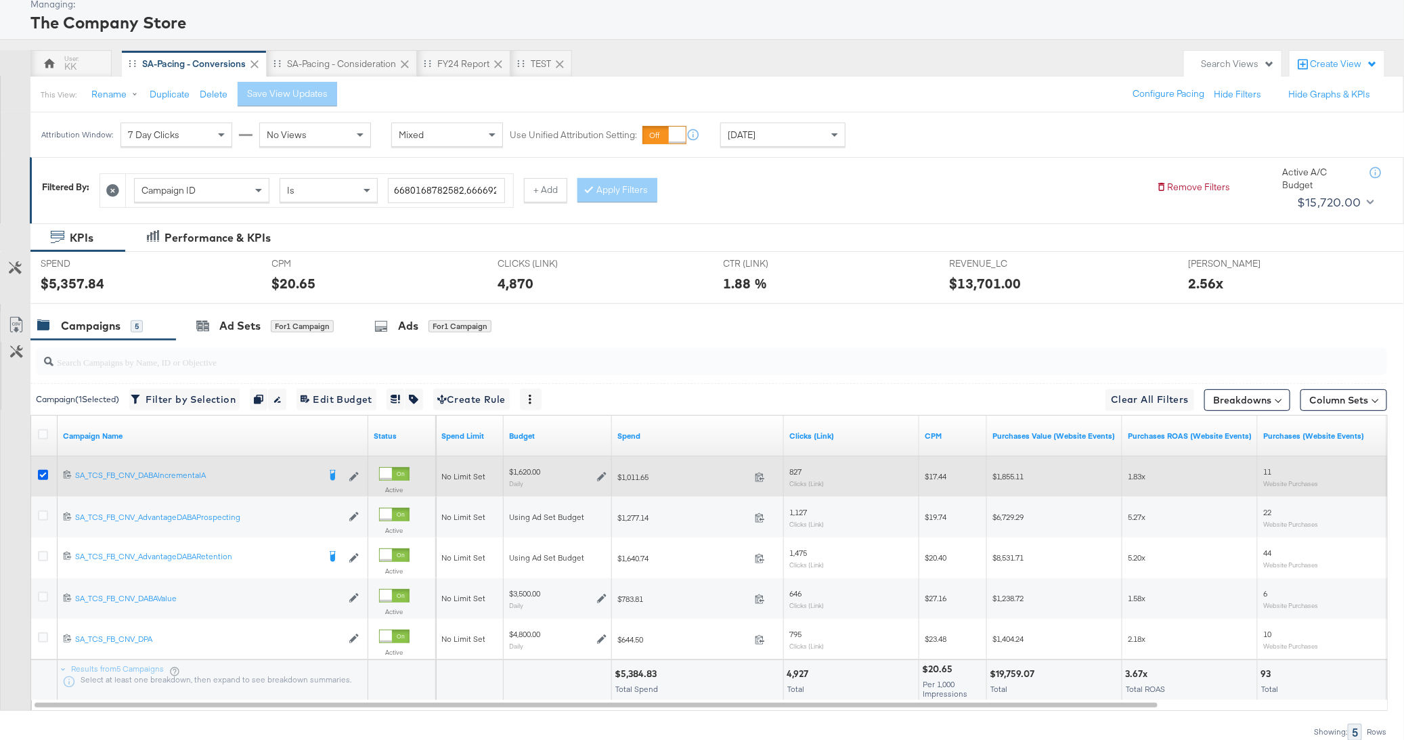
click at [39, 475] on icon at bounding box center [43, 475] width 10 height 10
click at [0, 0] on input "checkbox" at bounding box center [0, 0] width 0 height 0
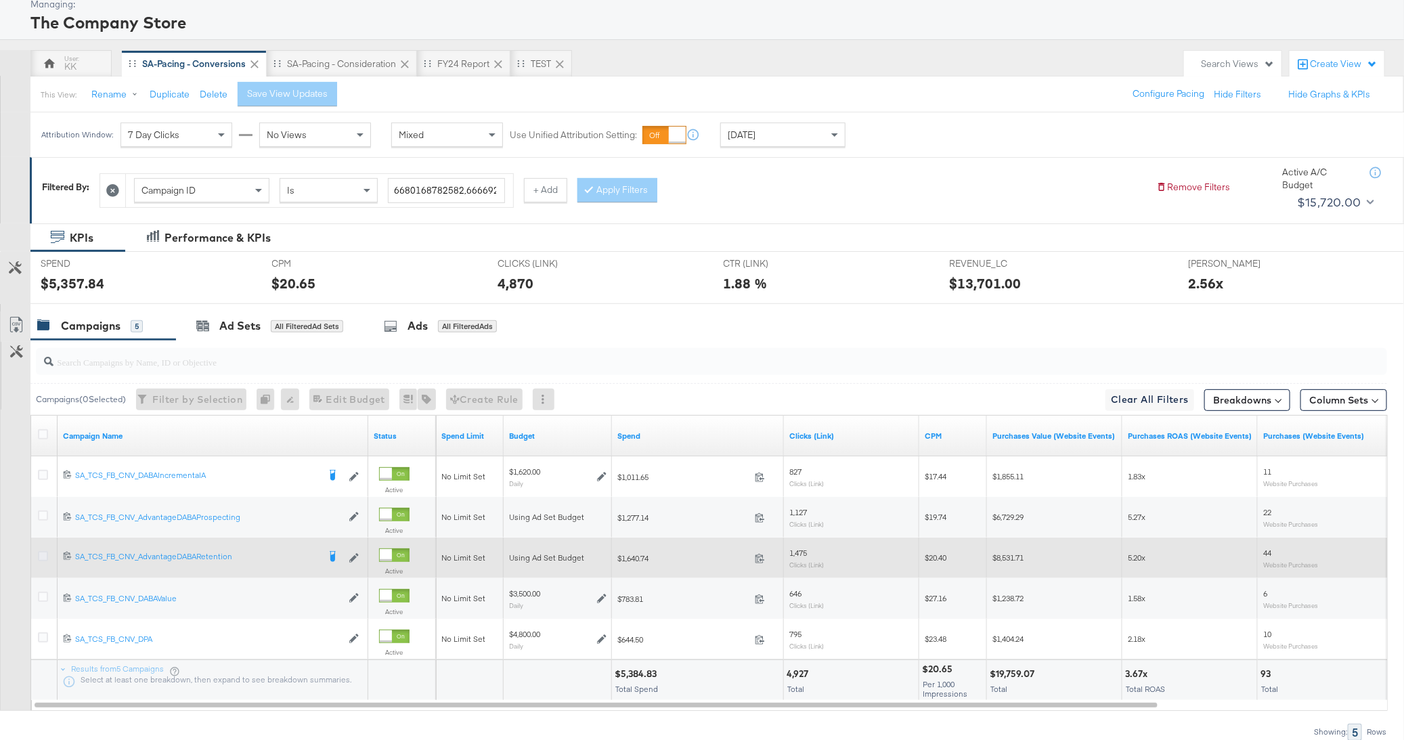
click at [44, 553] on icon at bounding box center [43, 556] width 10 height 10
click at [0, 0] on input "checkbox" at bounding box center [0, 0] width 0 height 0
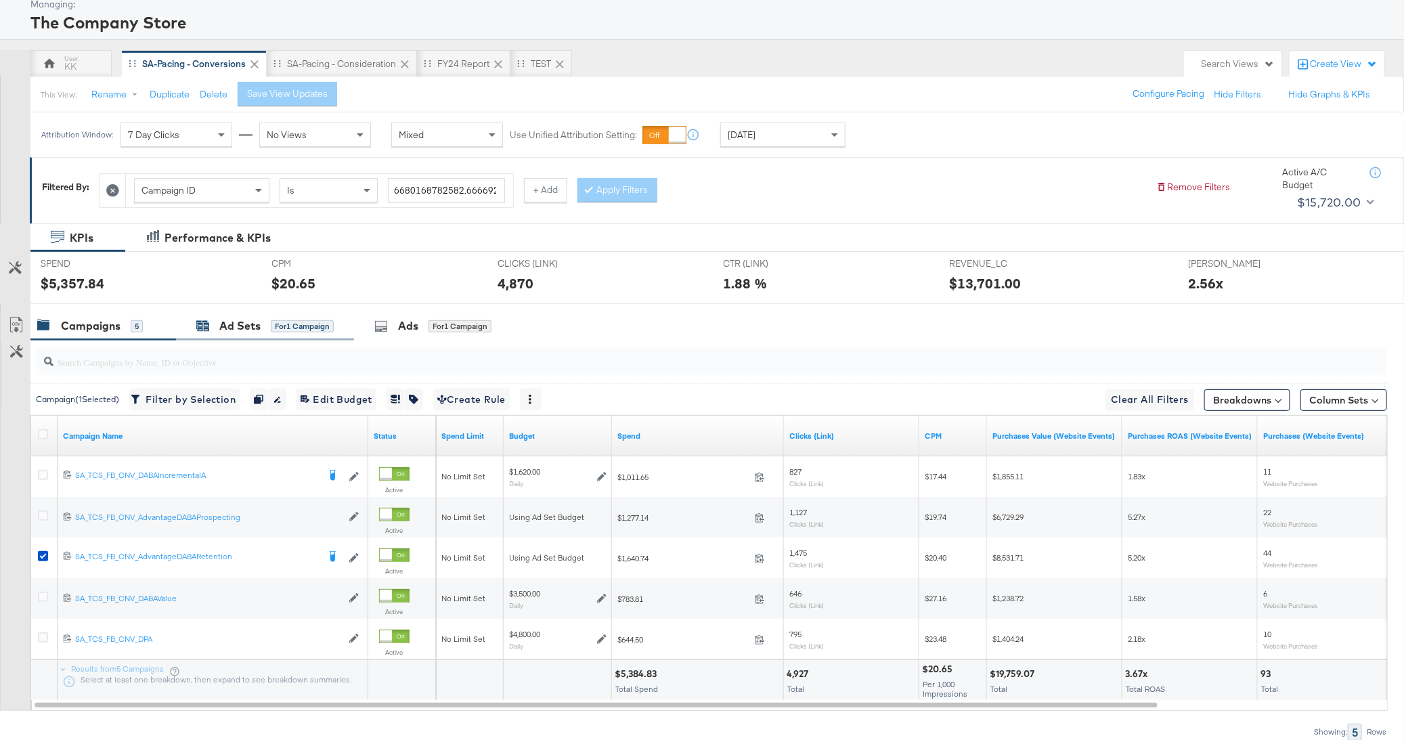
click at [275, 318] on div "Ad Sets for 1 Campaign" at bounding box center [264, 326] width 137 height 16
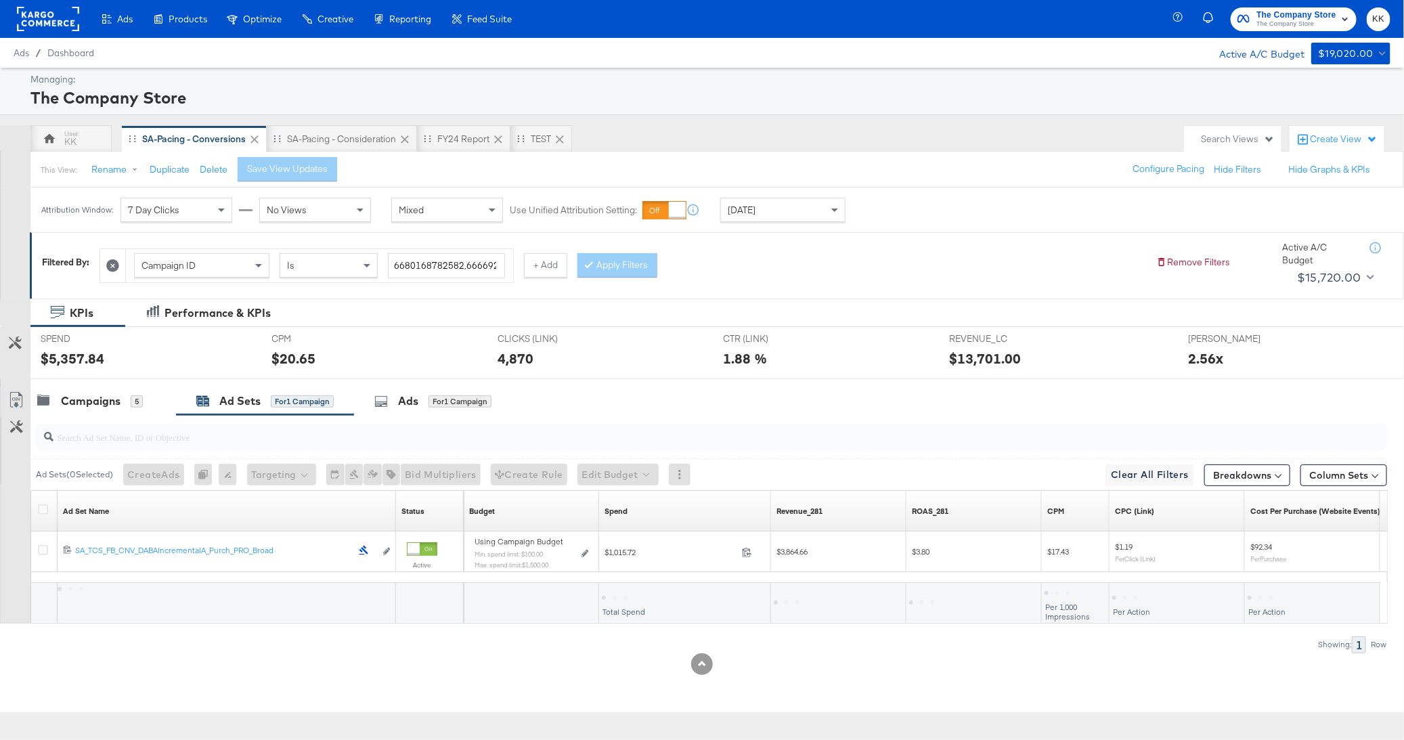
scroll to position [0, 0]
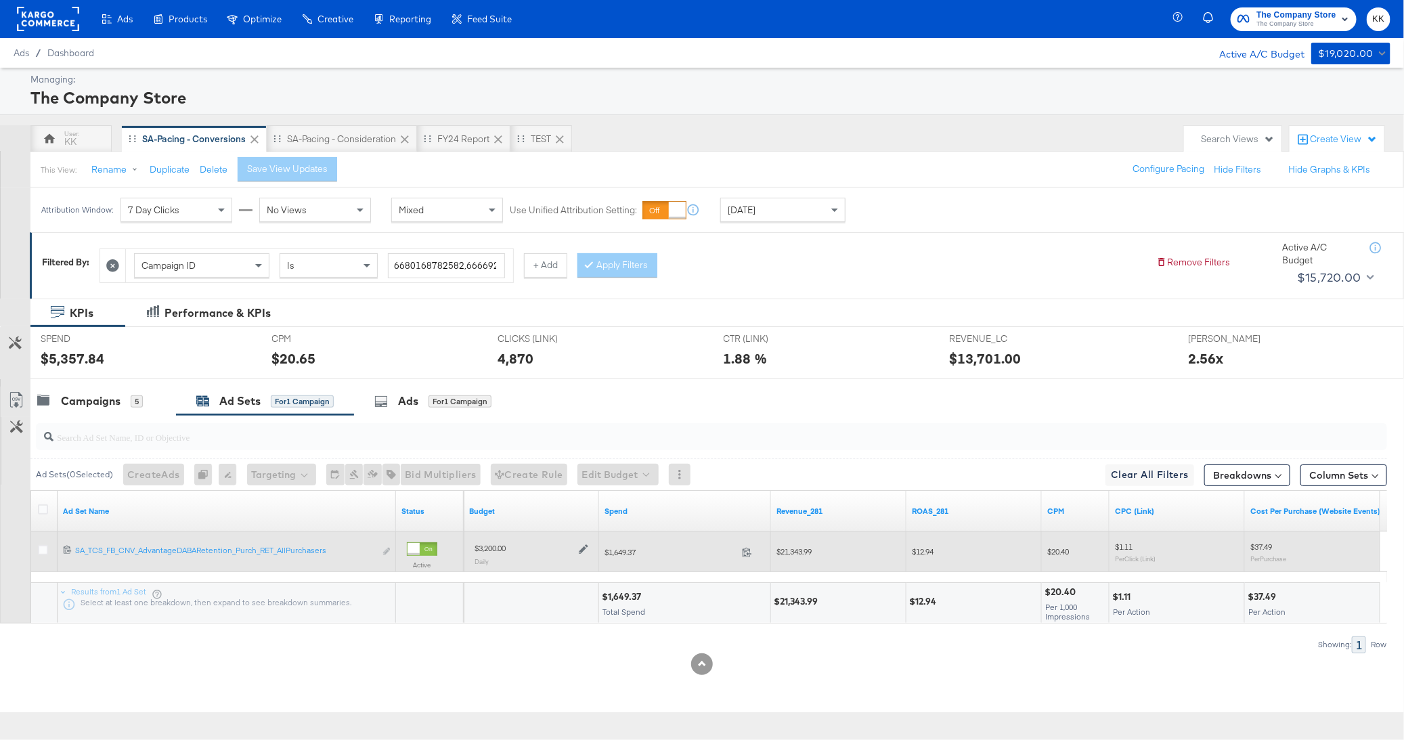
click at [584, 549] on icon at bounding box center [583, 548] width 9 height 9
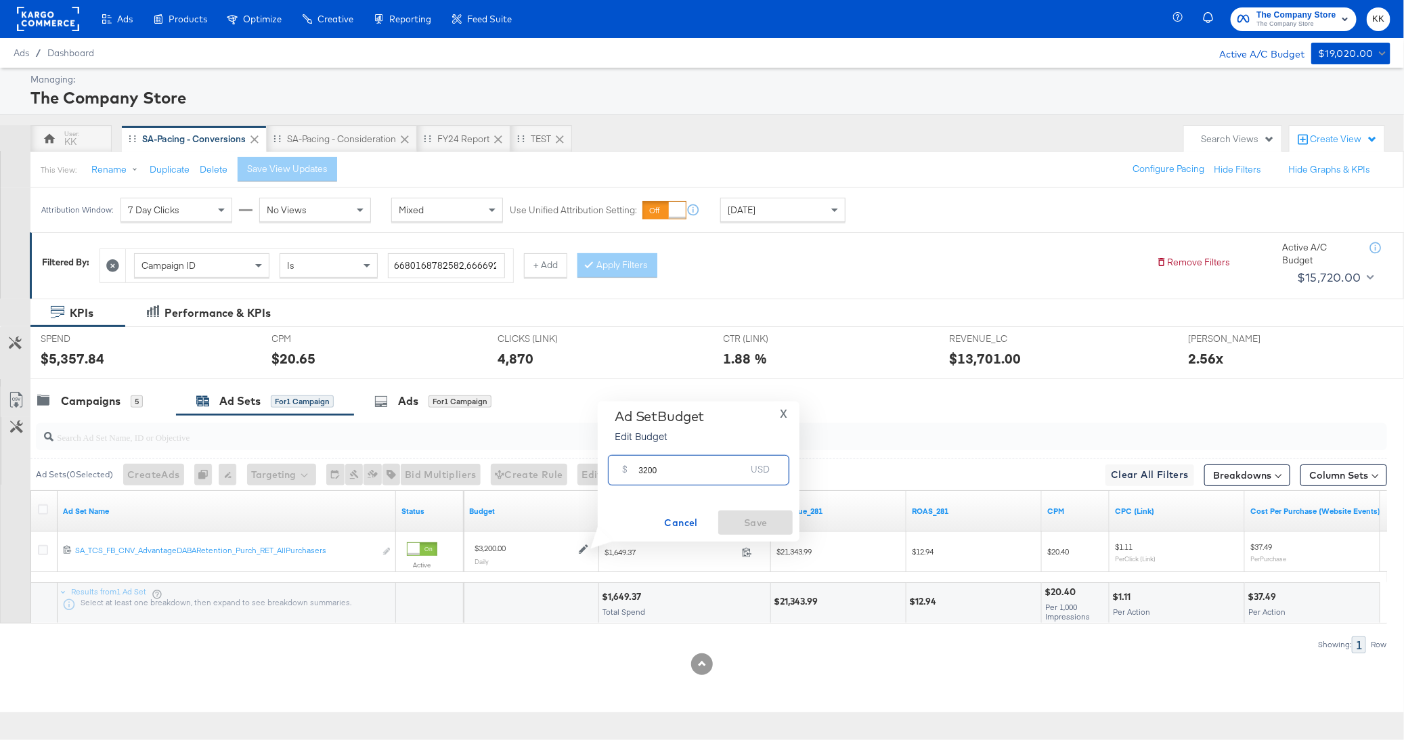
drag, startPoint x: 647, startPoint y: 468, endPoint x: 628, endPoint y: 468, distance: 19.0
click at [628, 468] on div "$ 3200 USD" at bounding box center [698, 470] width 181 height 30
type input "2700"
click at [768, 536] on div "Ad Set Budget Edit Budget X $ 2700 USD Cancel Save" at bounding box center [699, 471] width 202 height 140
click at [780, 523] on span "Save" at bounding box center [756, 522] width 64 height 17
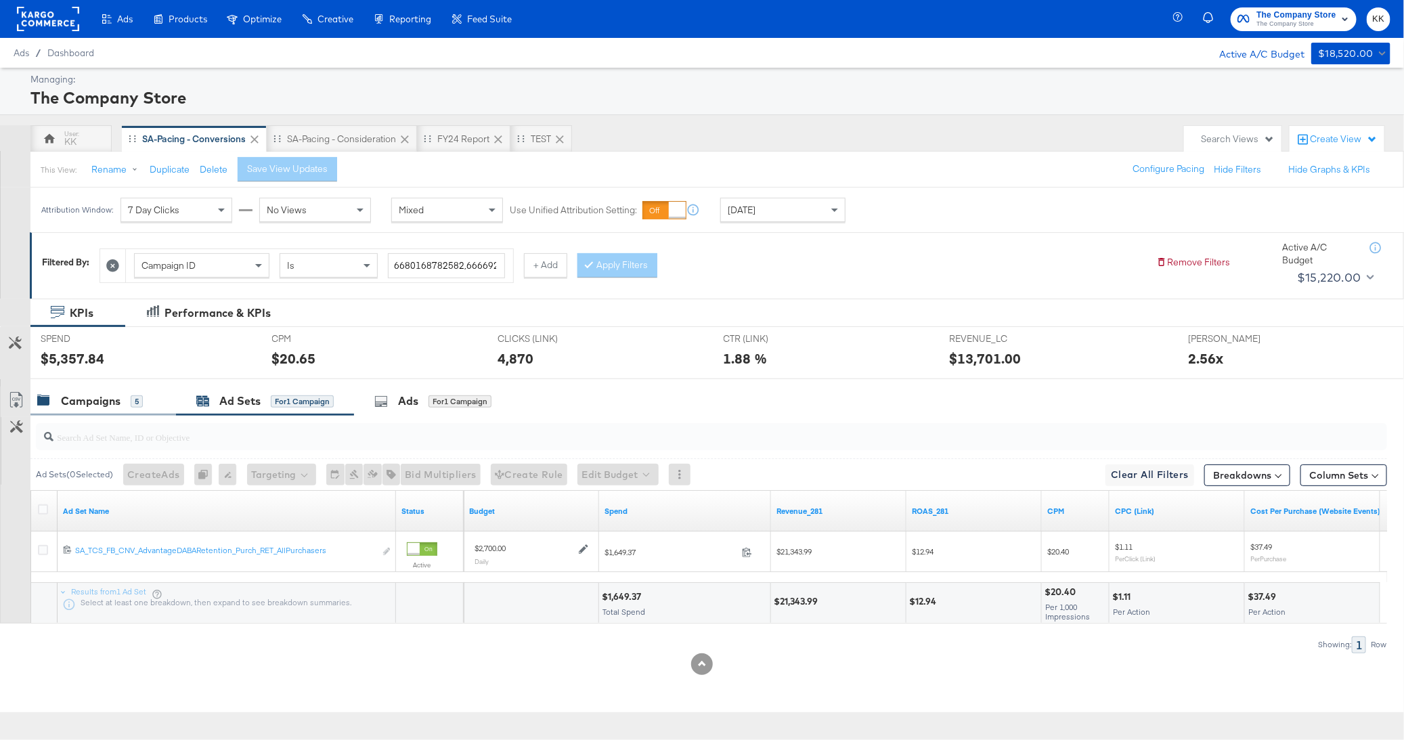
click at [93, 393] on div "Campaigns" at bounding box center [91, 401] width 60 height 16
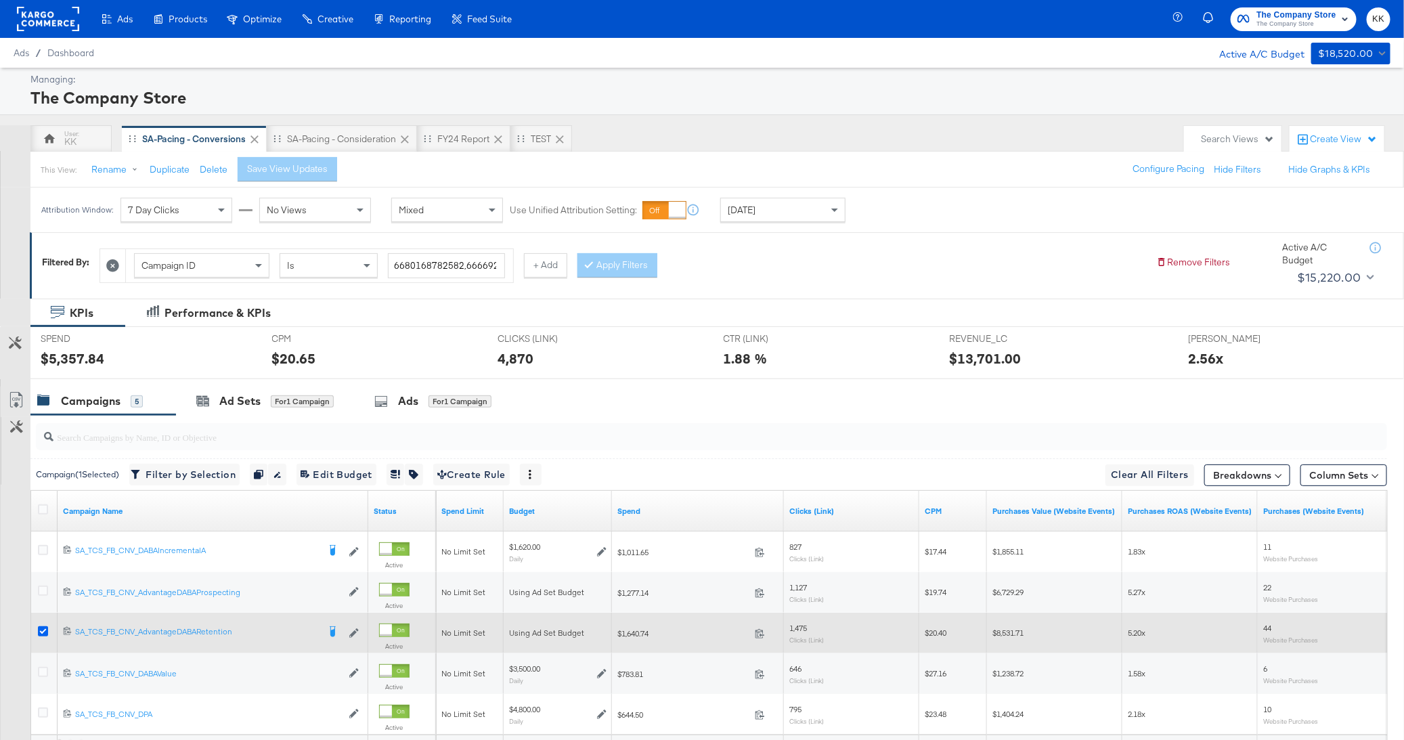
click at [45, 624] on div at bounding box center [44, 633] width 25 height 24
click at [41, 628] on icon at bounding box center [43, 631] width 10 height 10
click at [0, 0] on input "checkbox" at bounding box center [0, 0] width 0 height 0
